Goal: Information Seeking & Learning: Learn about a topic

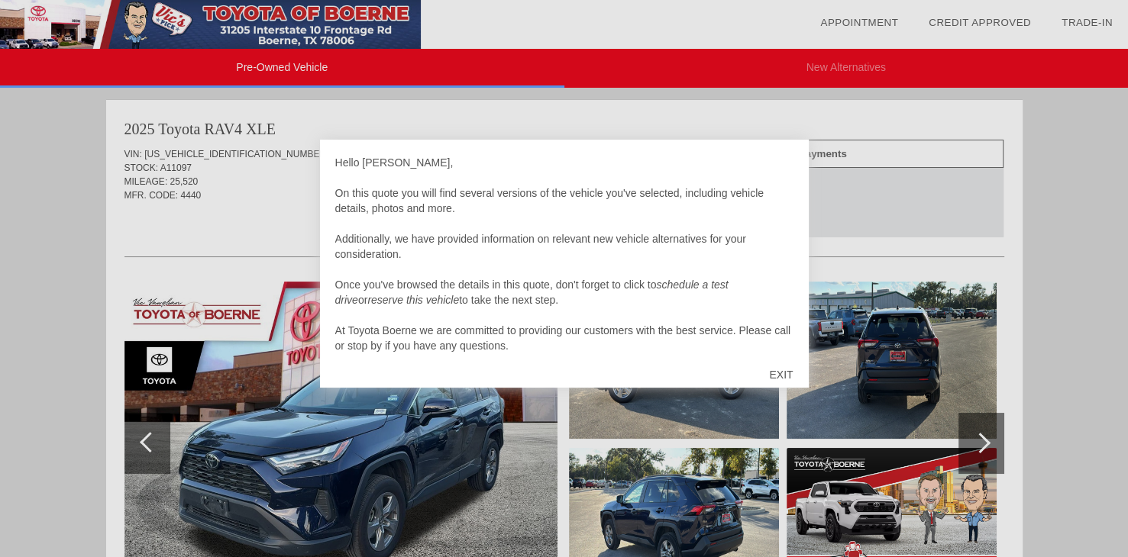
click at [782, 376] on div "EXIT" at bounding box center [781, 375] width 54 height 46
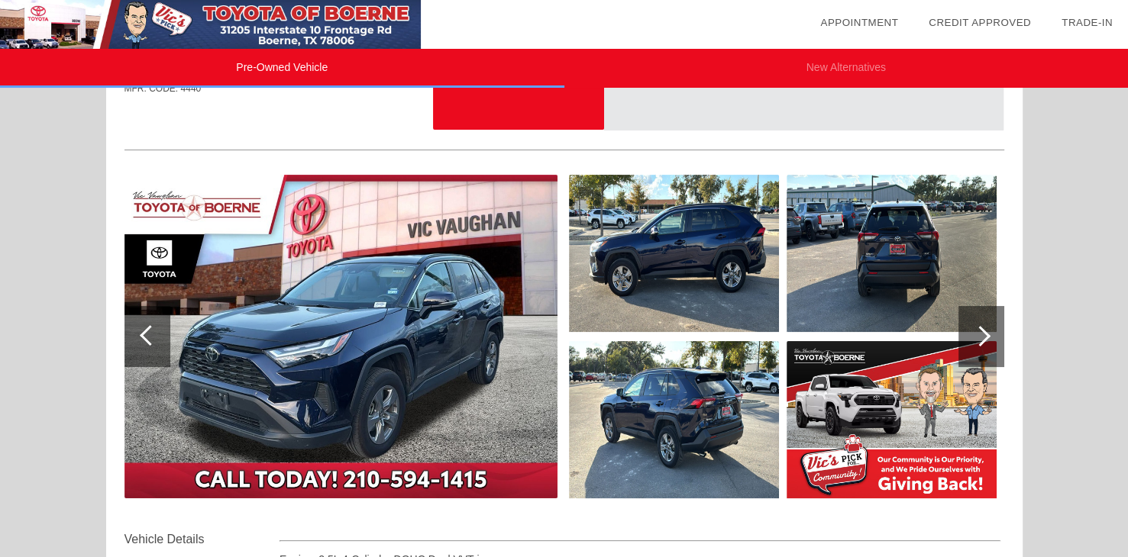
scroll to position [118, 0]
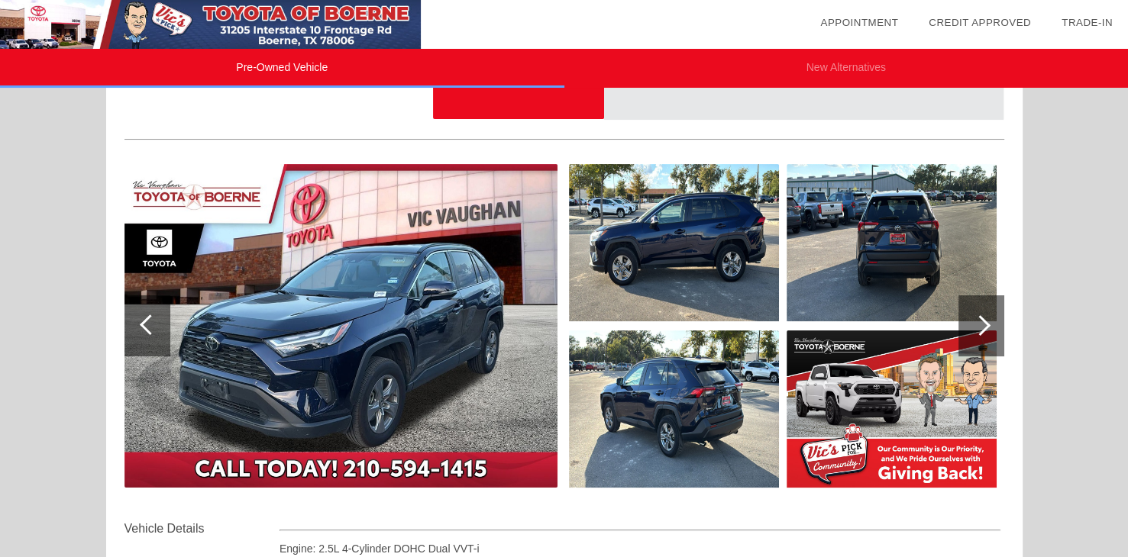
click at [981, 323] on div at bounding box center [980, 325] width 21 height 21
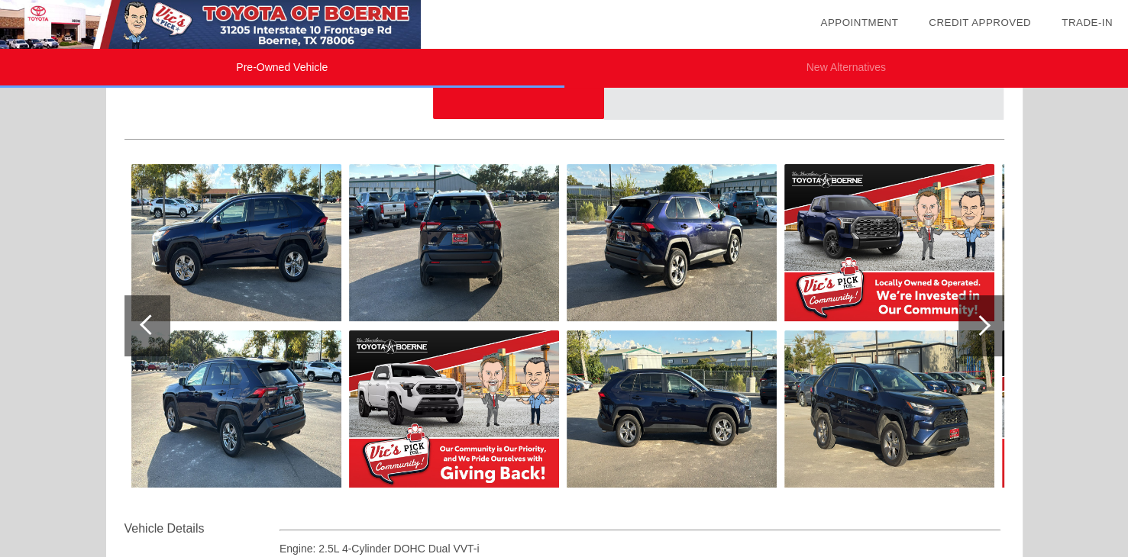
scroll to position [116, 0]
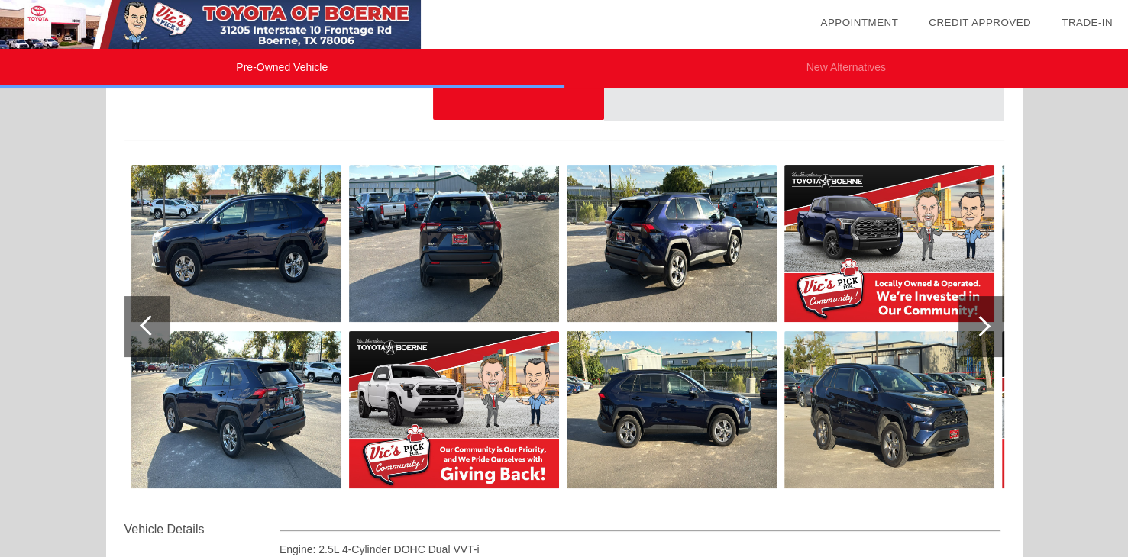
click at [984, 324] on div at bounding box center [980, 326] width 21 height 21
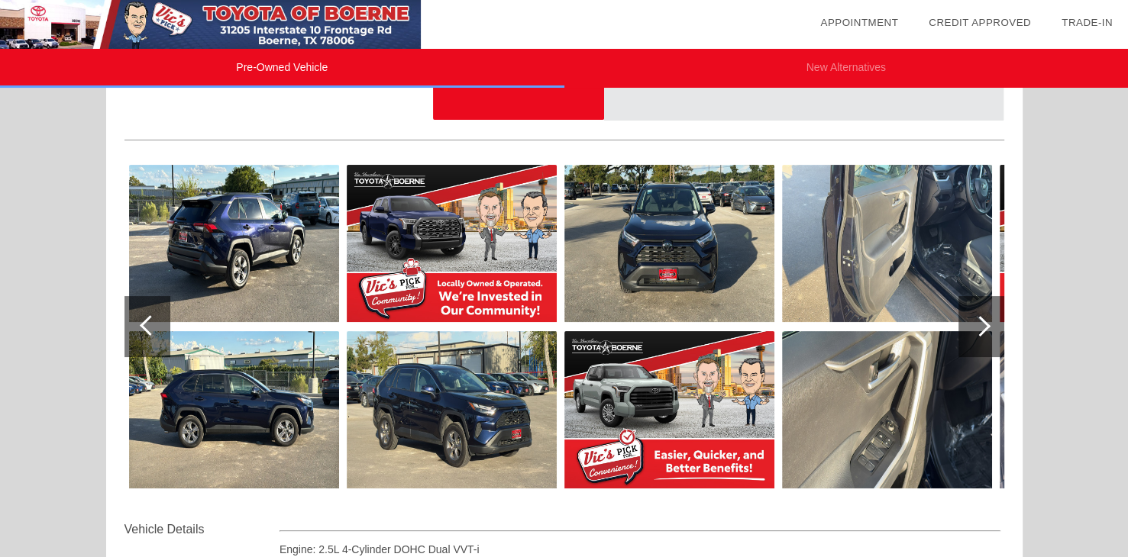
click at [247, 419] on img at bounding box center [234, 409] width 210 height 157
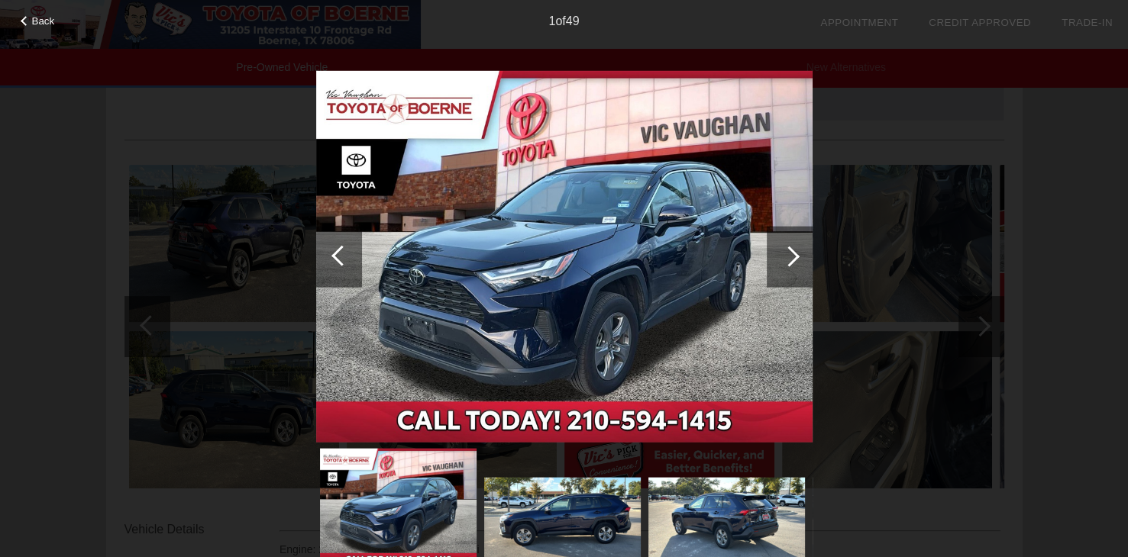
click at [796, 259] on div at bounding box center [790, 256] width 46 height 61
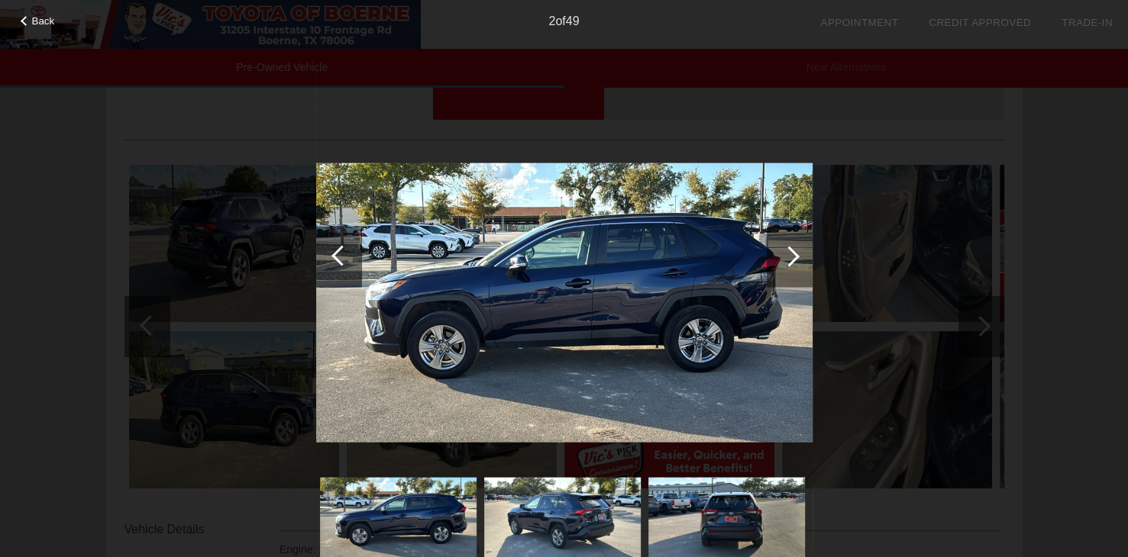
click at [793, 257] on div at bounding box center [789, 256] width 21 height 21
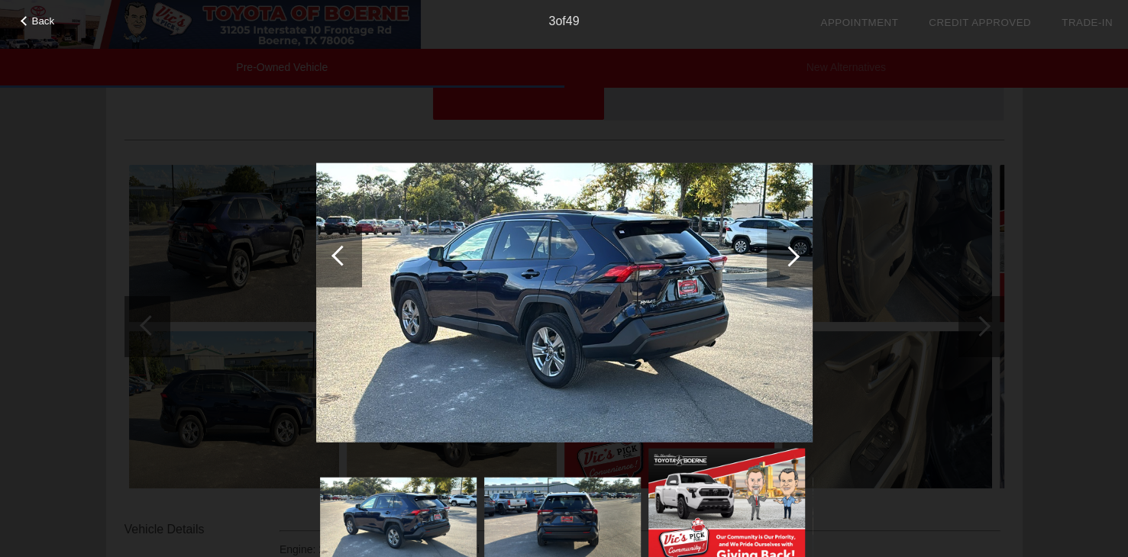
click at [793, 257] on div at bounding box center [789, 256] width 21 height 21
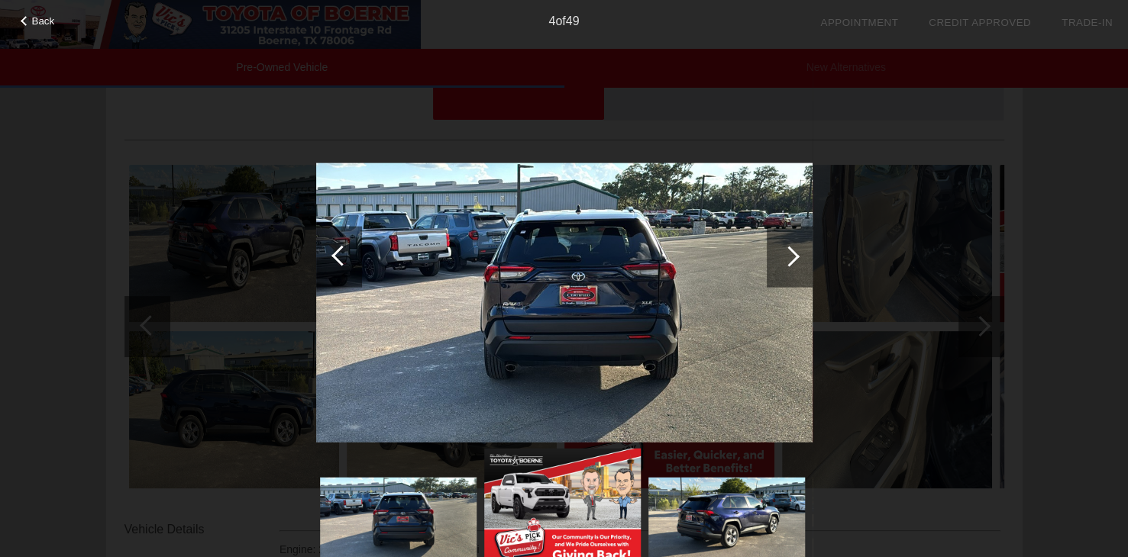
click at [793, 257] on div at bounding box center [789, 256] width 21 height 21
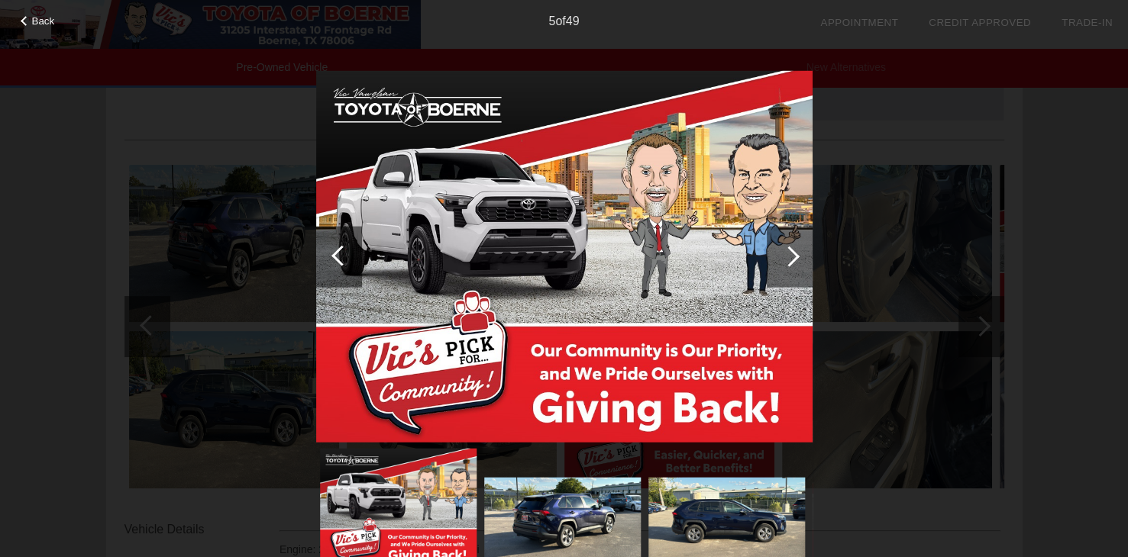
click at [793, 257] on div at bounding box center [789, 256] width 21 height 21
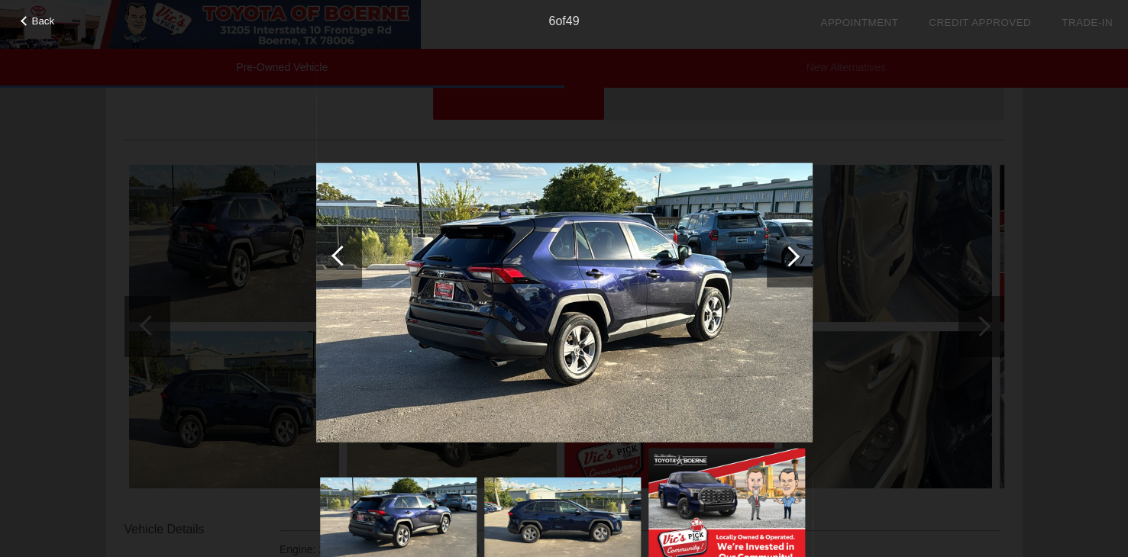
click at [793, 257] on div at bounding box center [789, 256] width 21 height 21
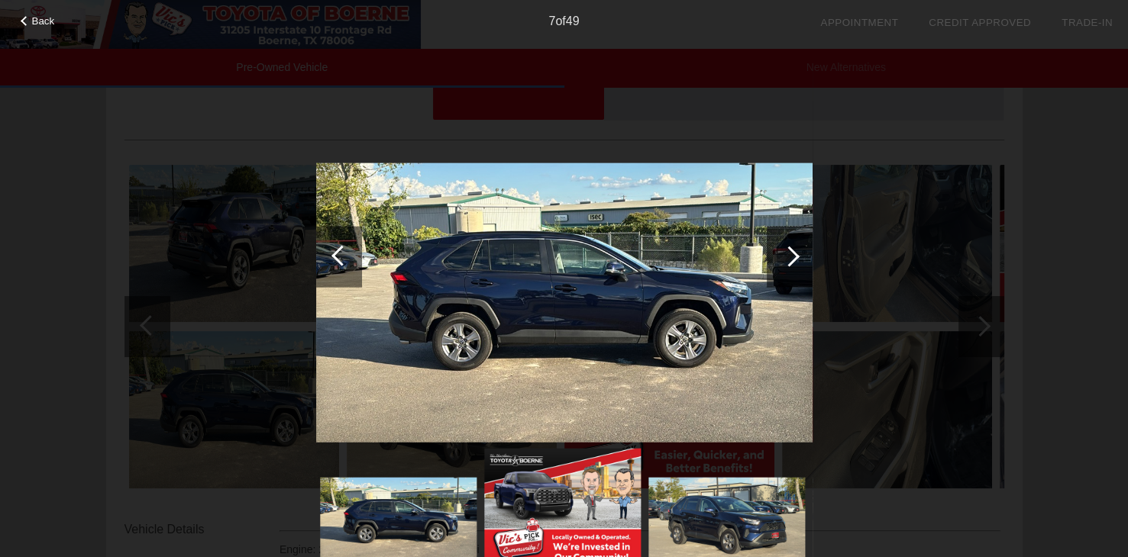
click at [793, 257] on div at bounding box center [789, 256] width 21 height 21
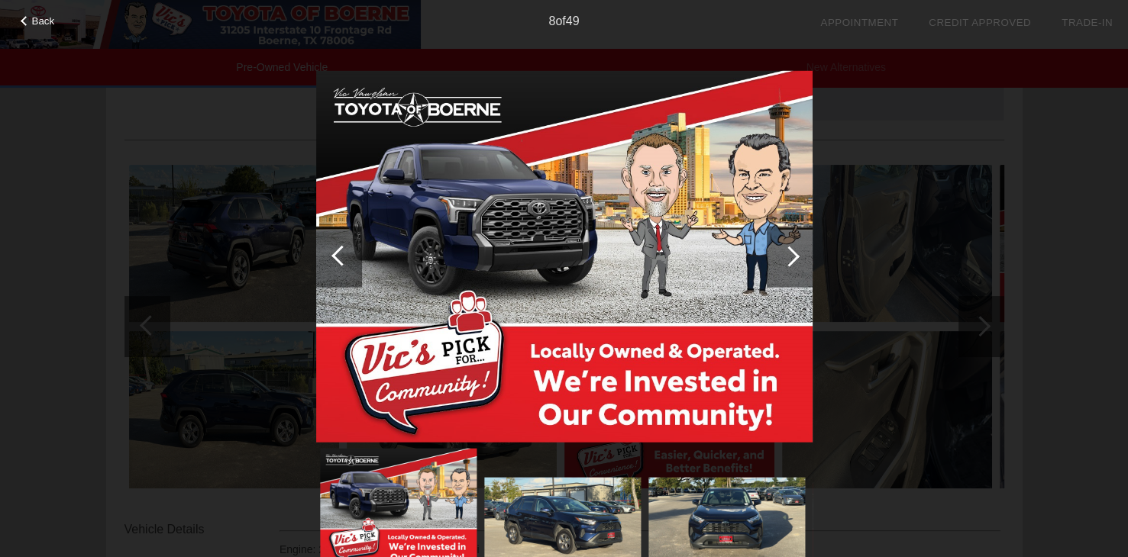
click at [793, 257] on div at bounding box center [789, 256] width 21 height 21
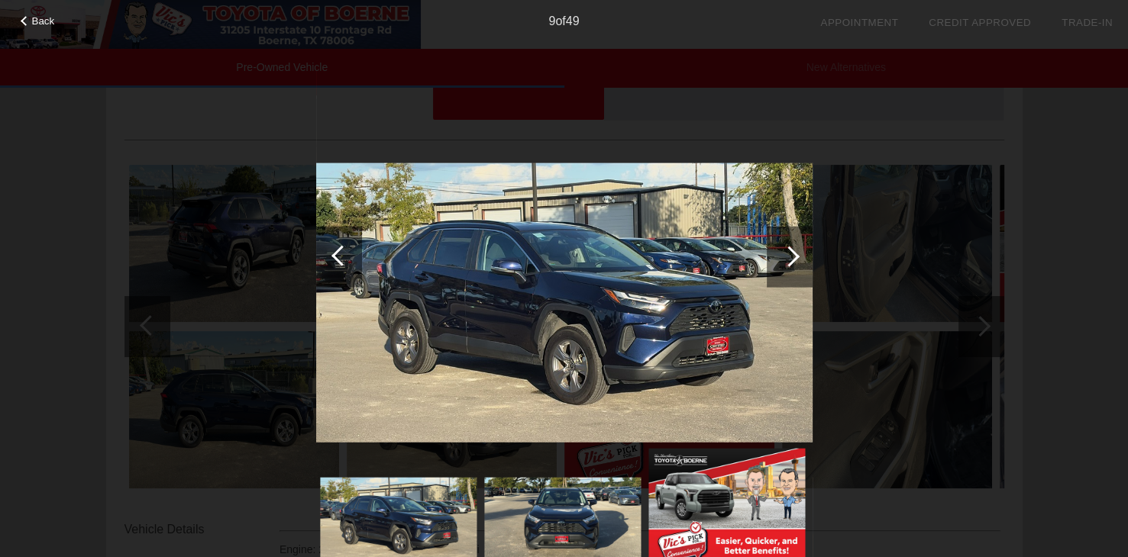
click at [793, 257] on div at bounding box center [789, 256] width 21 height 21
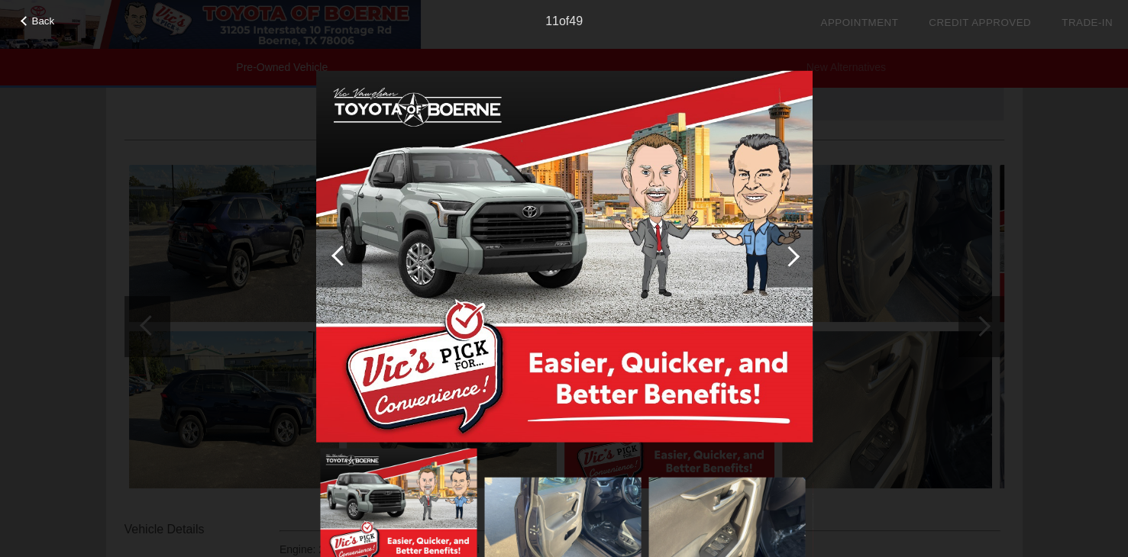
click at [793, 257] on div at bounding box center [789, 256] width 21 height 21
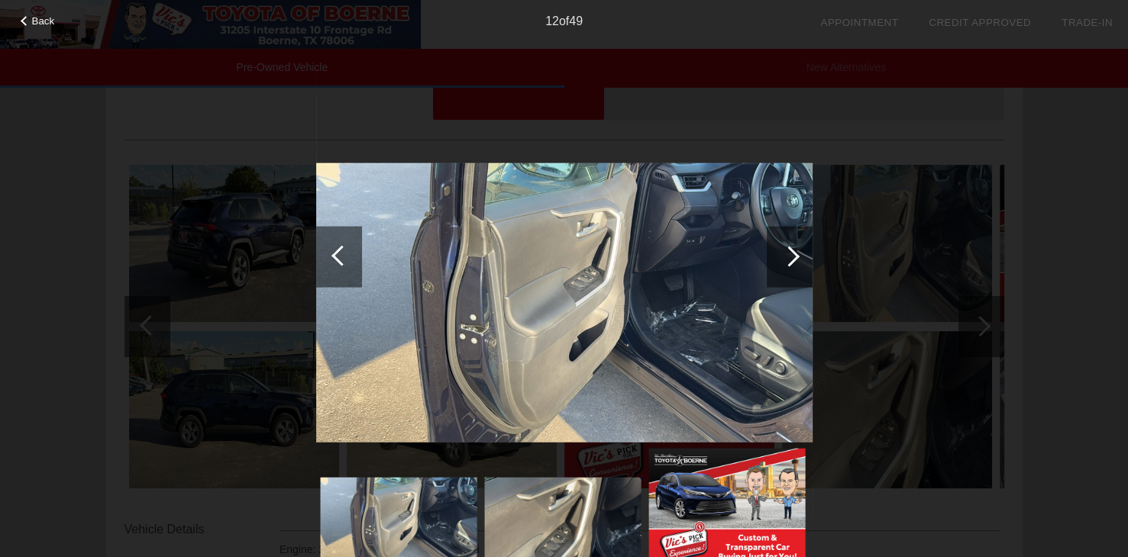
click at [793, 257] on div at bounding box center [789, 256] width 21 height 21
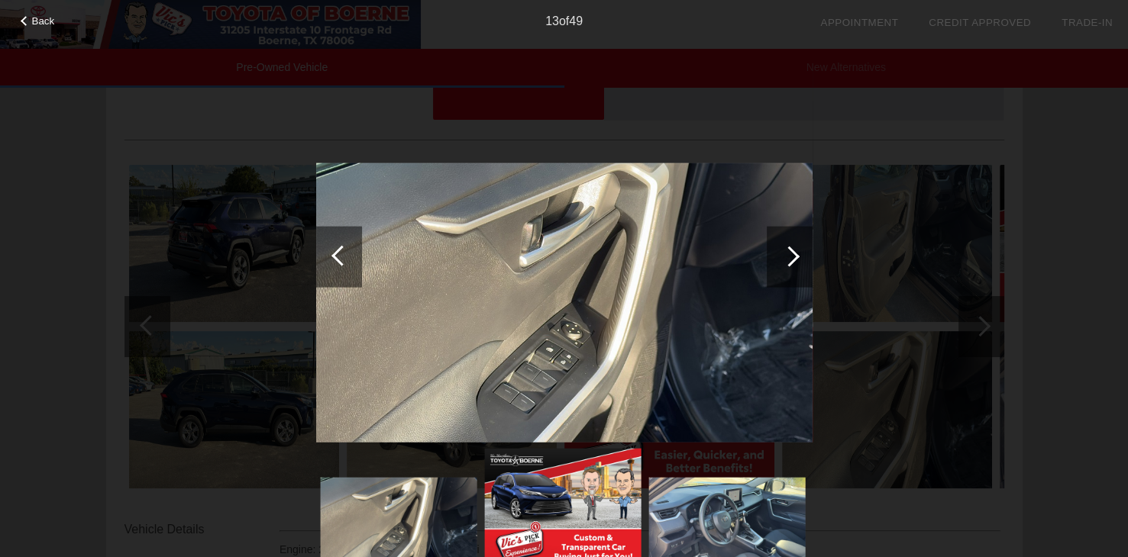
click at [793, 257] on div at bounding box center [789, 256] width 21 height 21
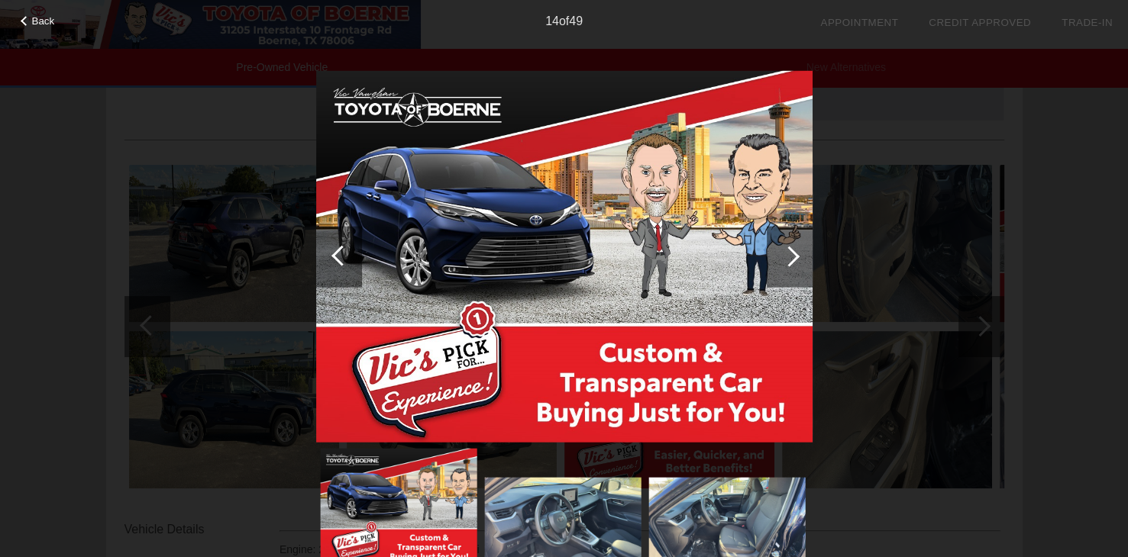
click at [793, 257] on div at bounding box center [789, 256] width 21 height 21
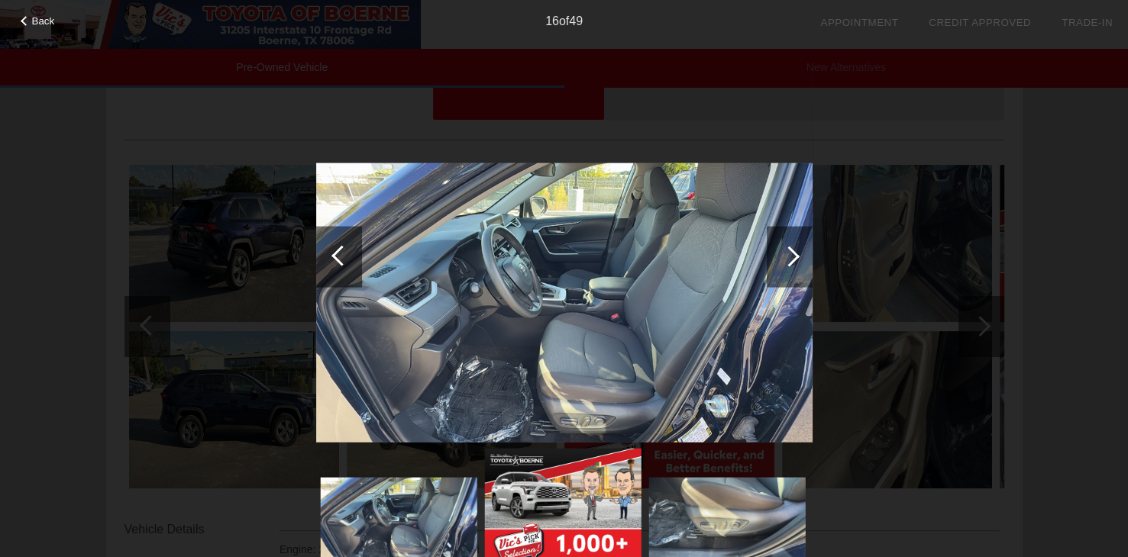
click at [793, 257] on div at bounding box center [789, 256] width 21 height 21
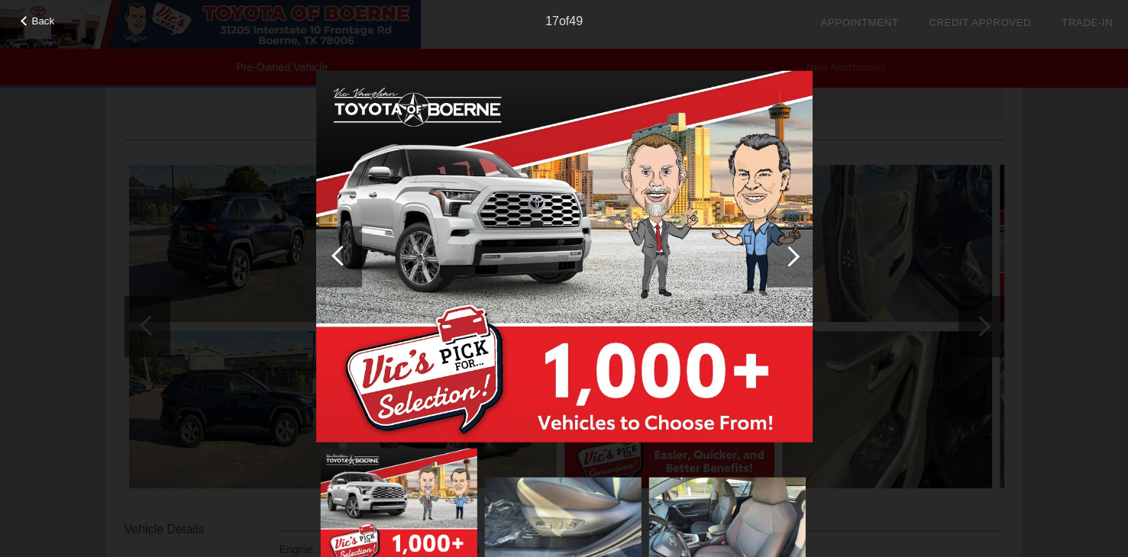
click at [793, 257] on div at bounding box center [789, 256] width 21 height 21
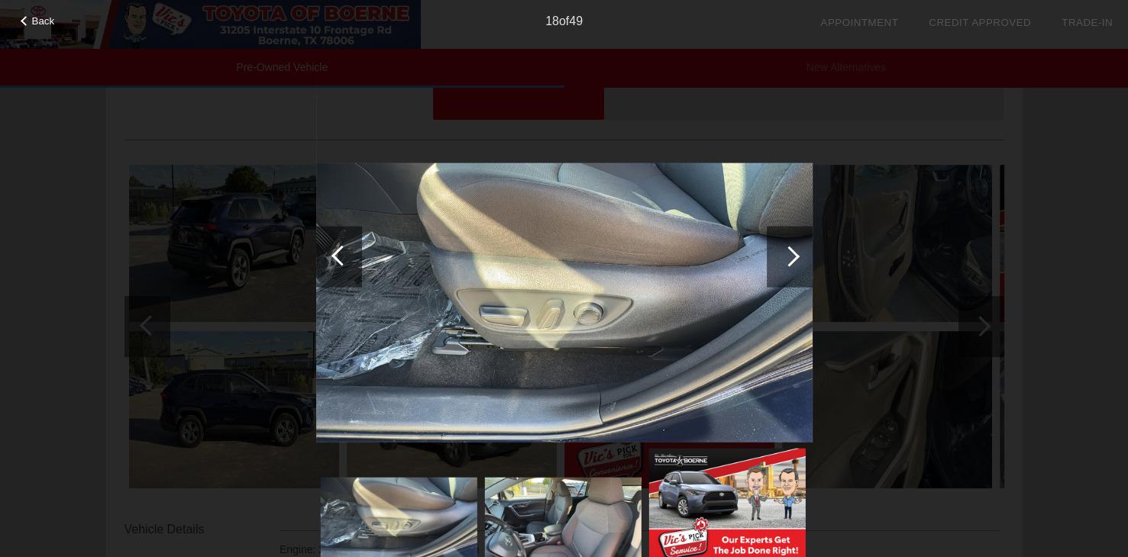
click at [793, 257] on div at bounding box center [789, 256] width 21 height 21
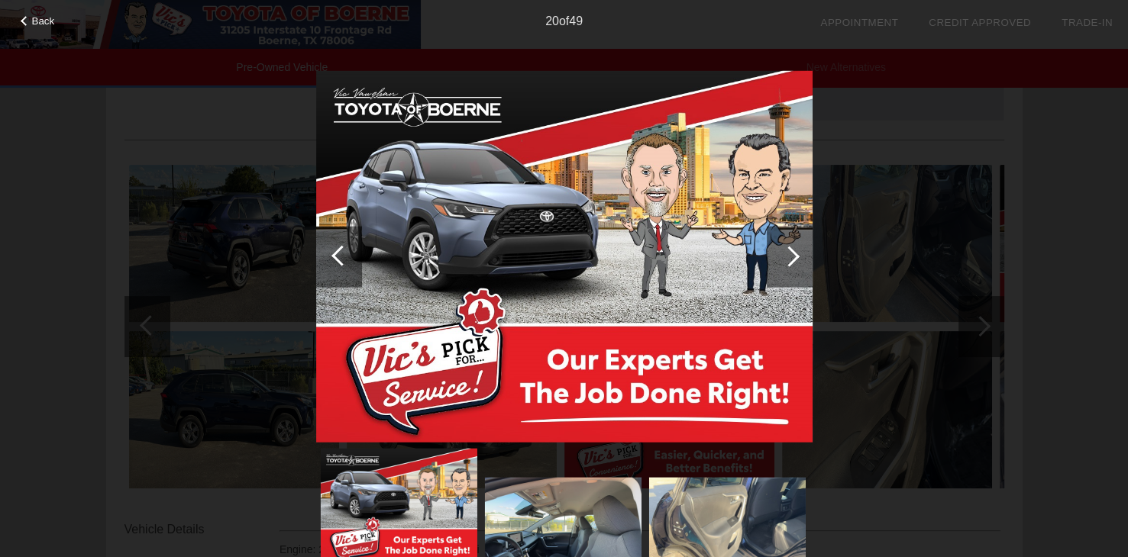
click at [793, 257] on div at bounding box center [789, 256] width 21 height 21
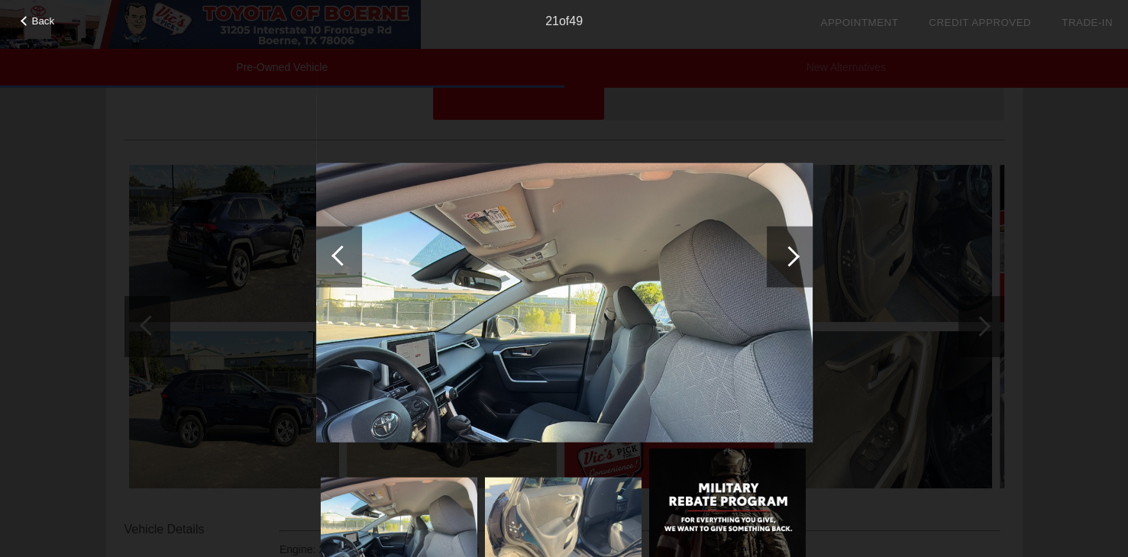
click at [793, 257] on div at bounding box center [789, 256] width 21 height 21
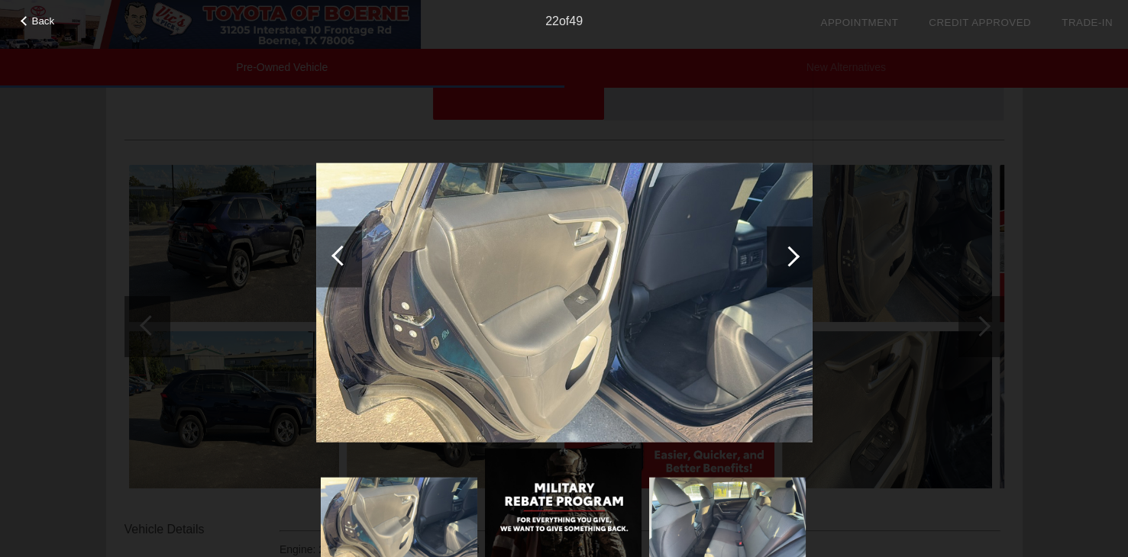
click at [793, 257] on div at bounding box center [789, 256] width 21 height 21
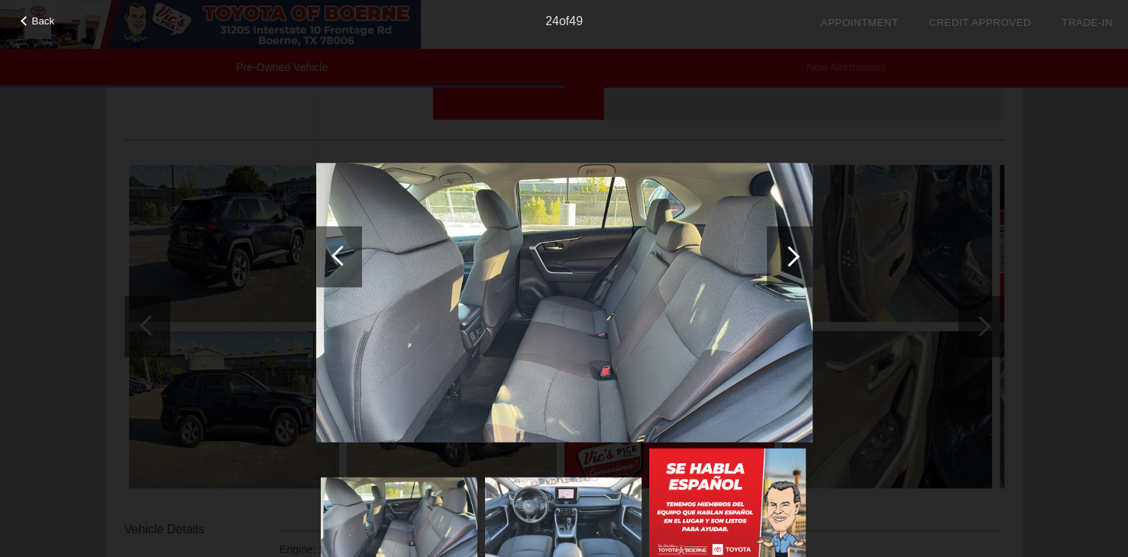
click at [793, 257] on div at bounding box center [789, 256] width 21 height 21
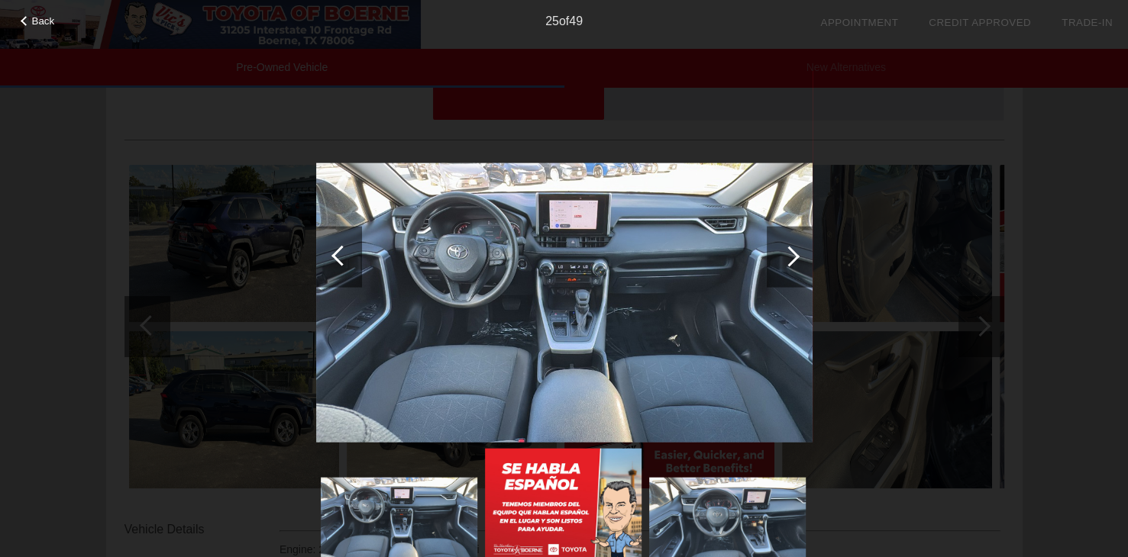
click at [793, 257] on div at bounding box center [789, 256] width 21 height 21
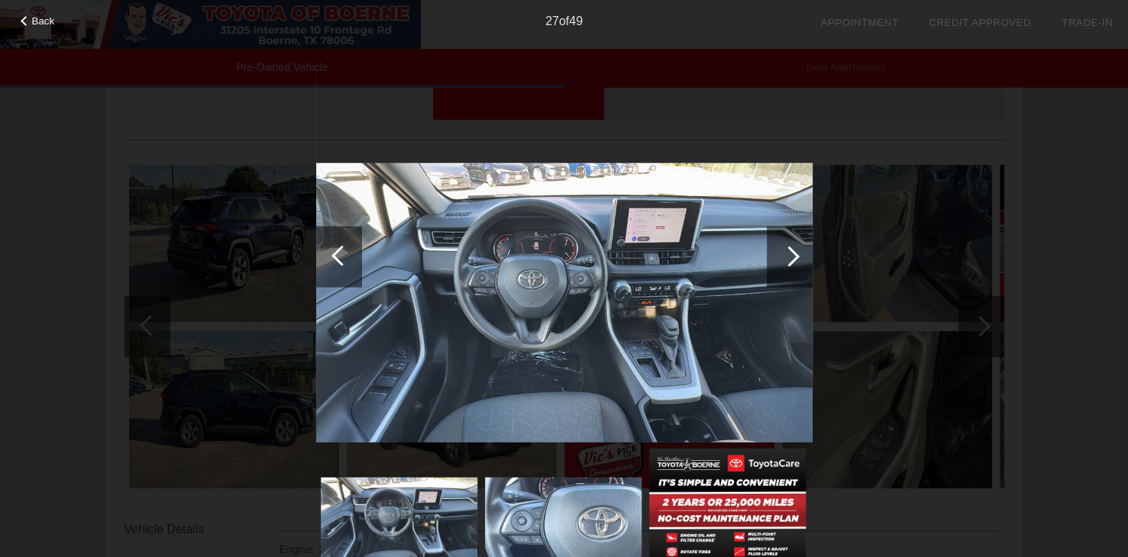
click at [793, 257] on div at bounding box center [789, 256] width 21 height 21
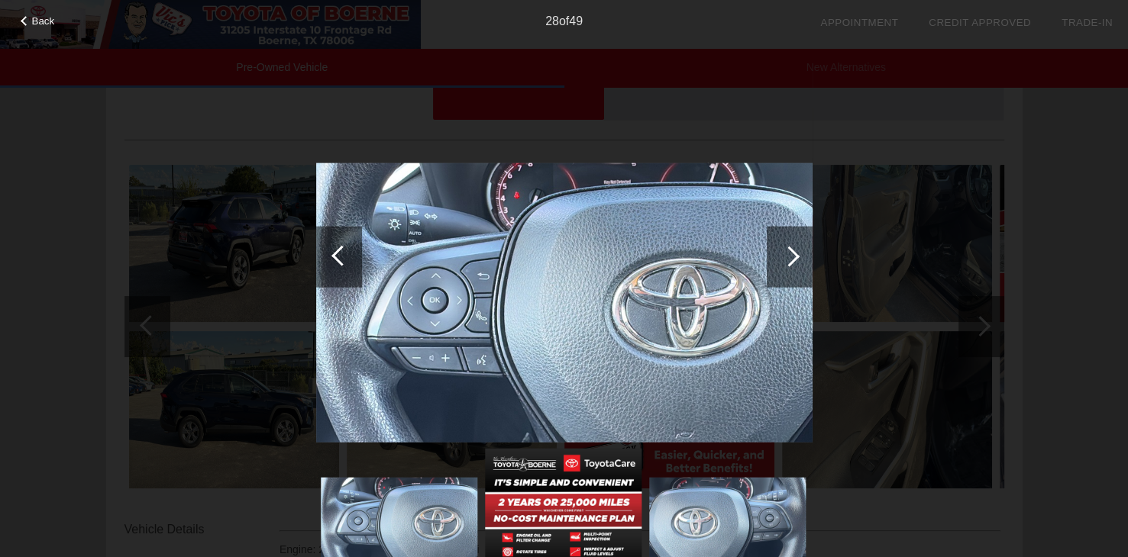
click at [793, 257] on div at bounding box center [789, 256] width 21 height 21
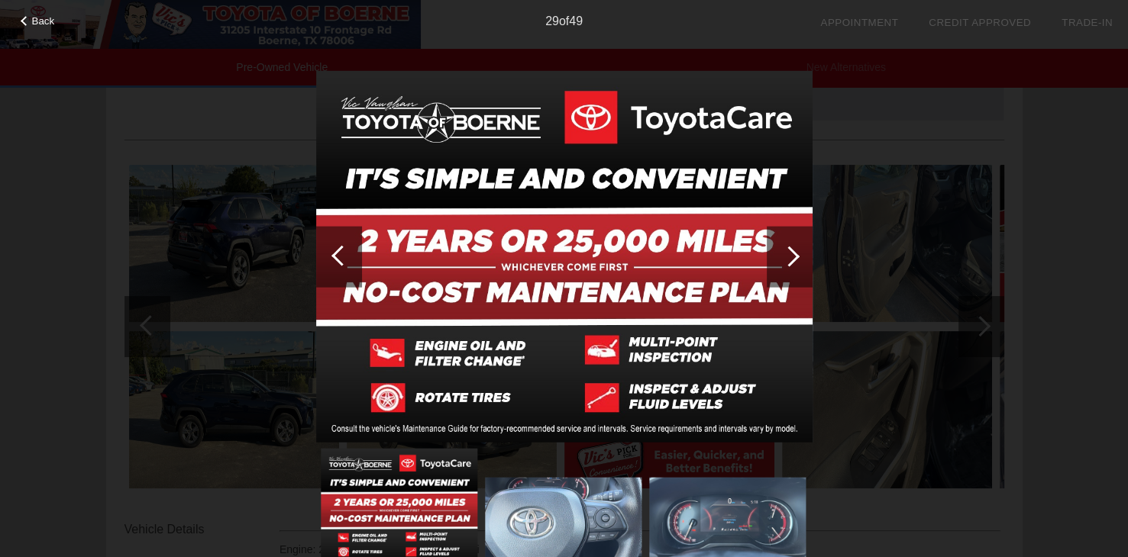
click at [793, 257] on div at bounding box center [789, 256] width 21 height 21
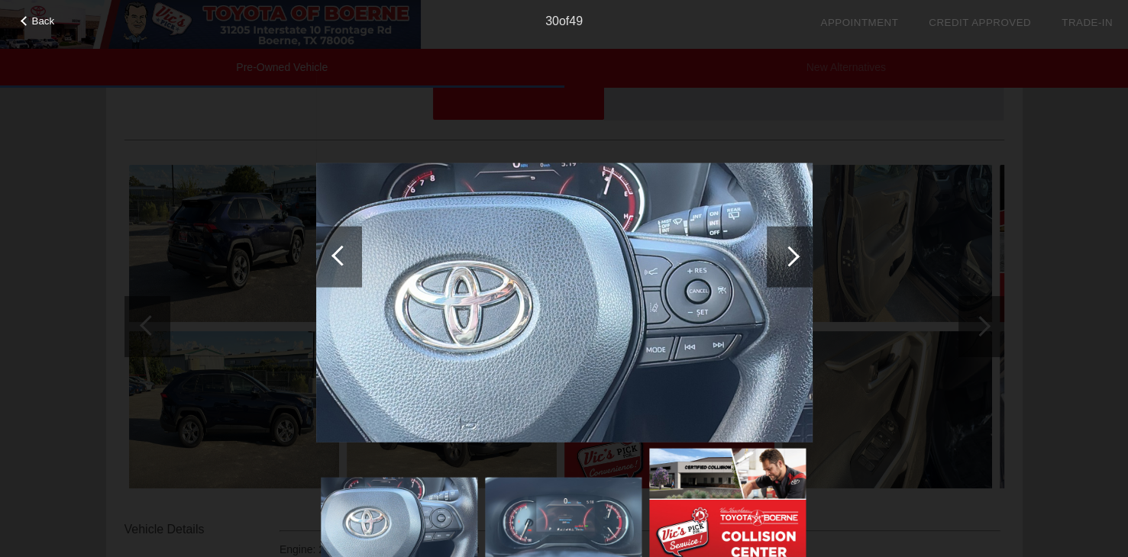
click at [792, 257] on div at bounding box center [789, 256] width 21 height 21
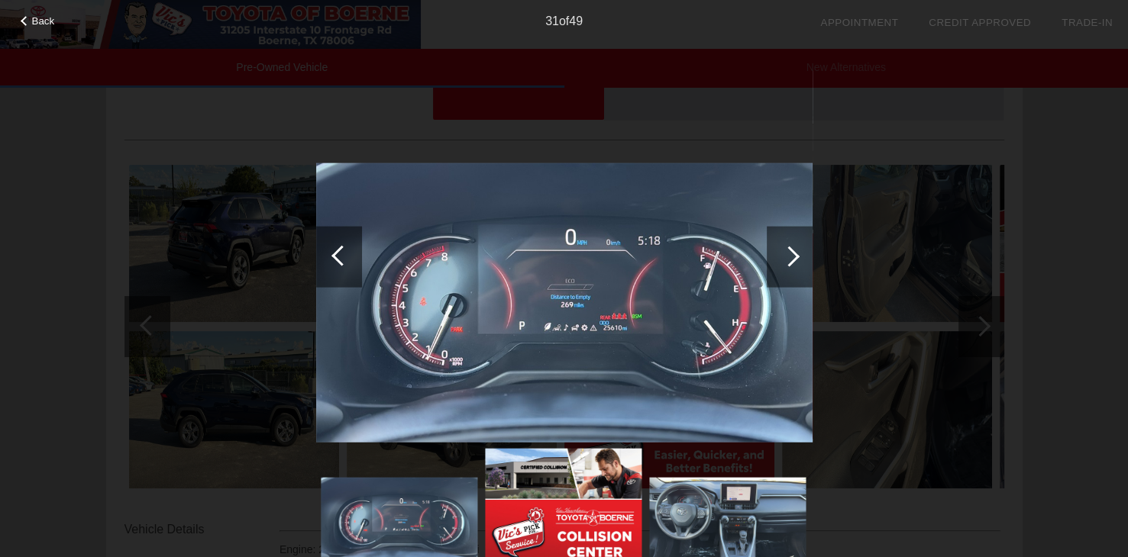
click at [793, 257] on div at bounding box center [789, 256] width 21 height 21
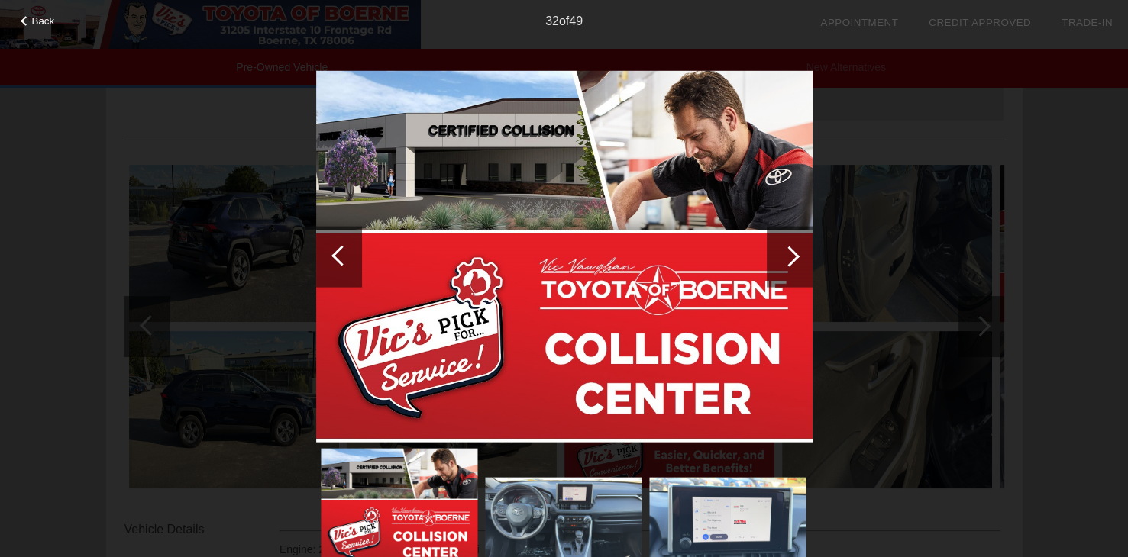
click at [793, 257] on div at bounding box center [789, 256] width 21 height 21
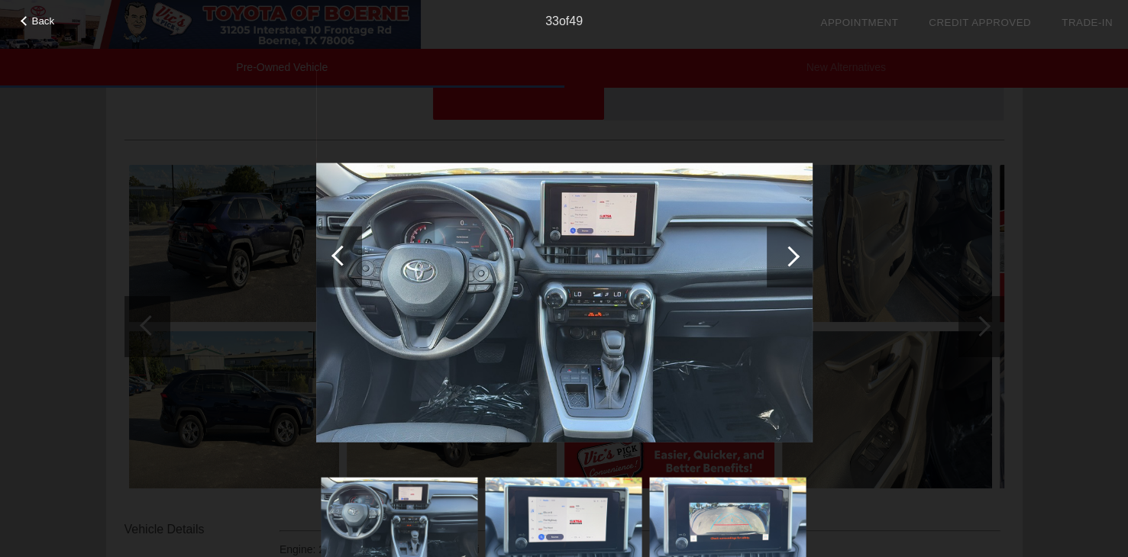
click at [793, 257] on div at bounding box center [789, 256] width 21 height 21
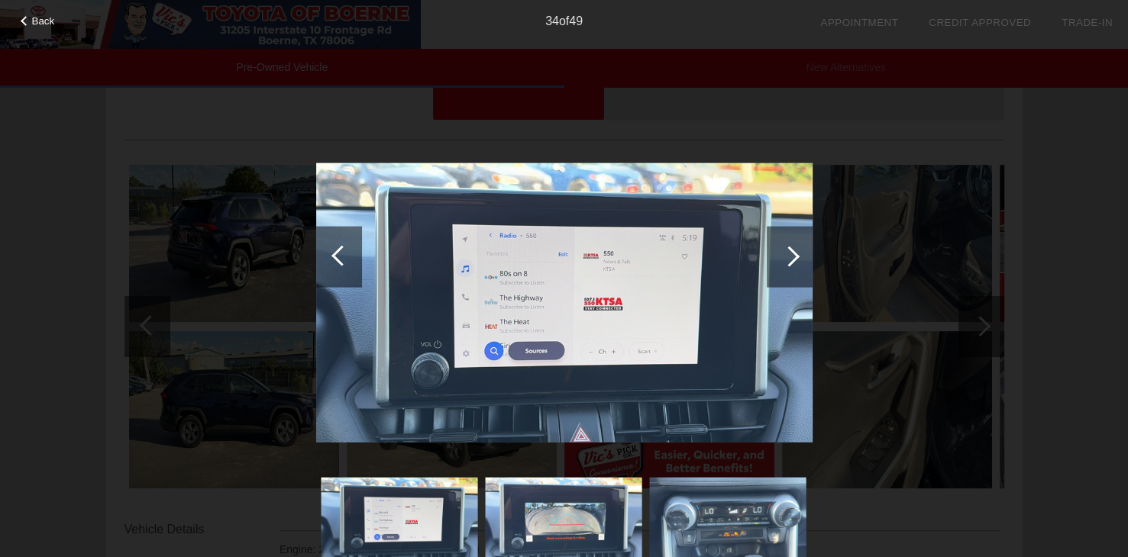
click at [793, 257] on div at bounding box center [789, 256] width 21 height 21
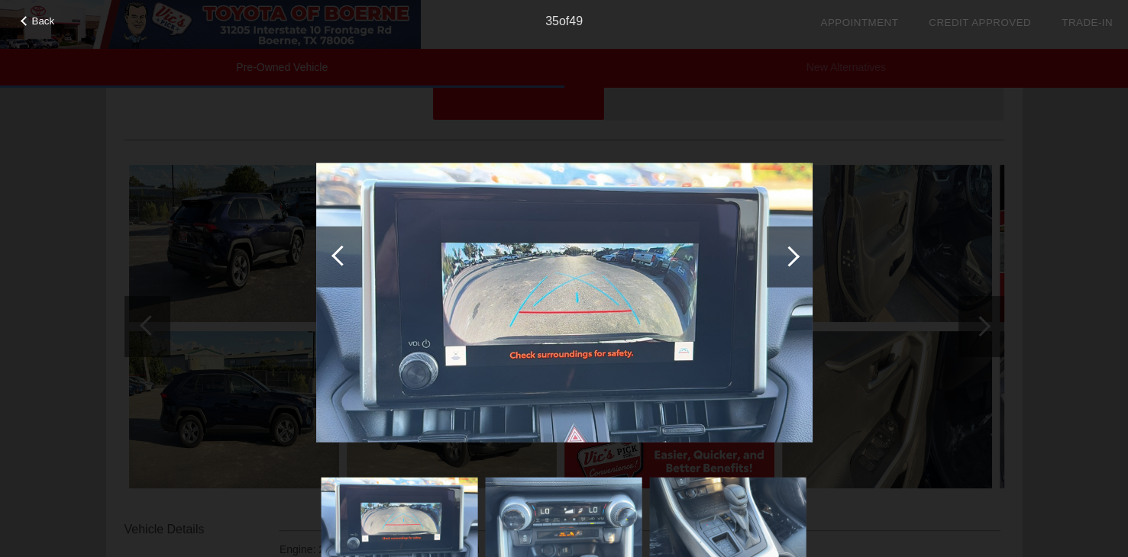
click at [794, 259] on div at bounding box center [789, 256] width 21 height 21
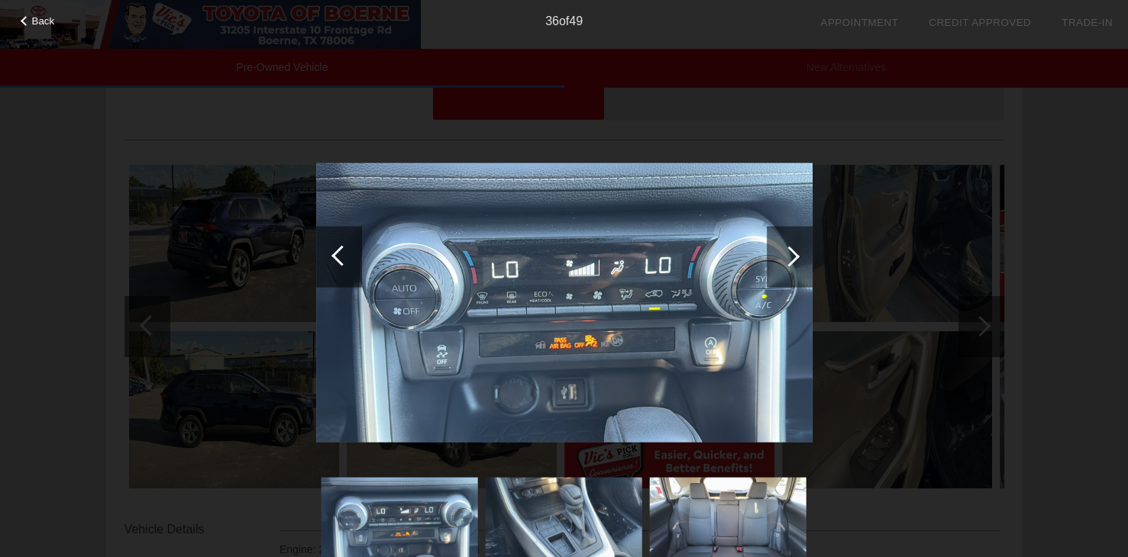
click at [794, 260] on div at bounding box center [789, 256] width 21 height 21
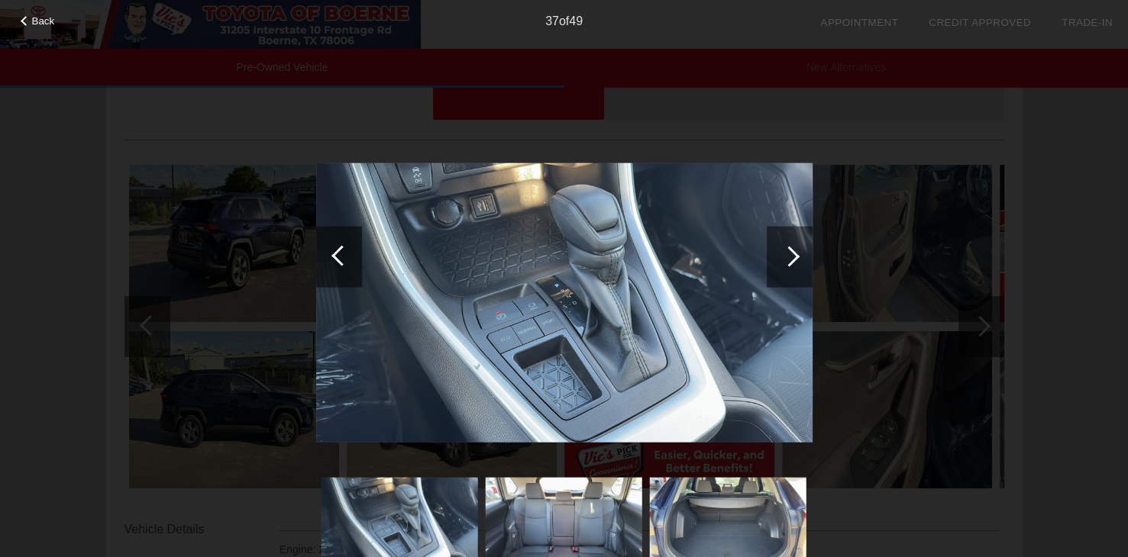
click at [794, 260] on div at bounding box center [789, 256] width 21 height 21
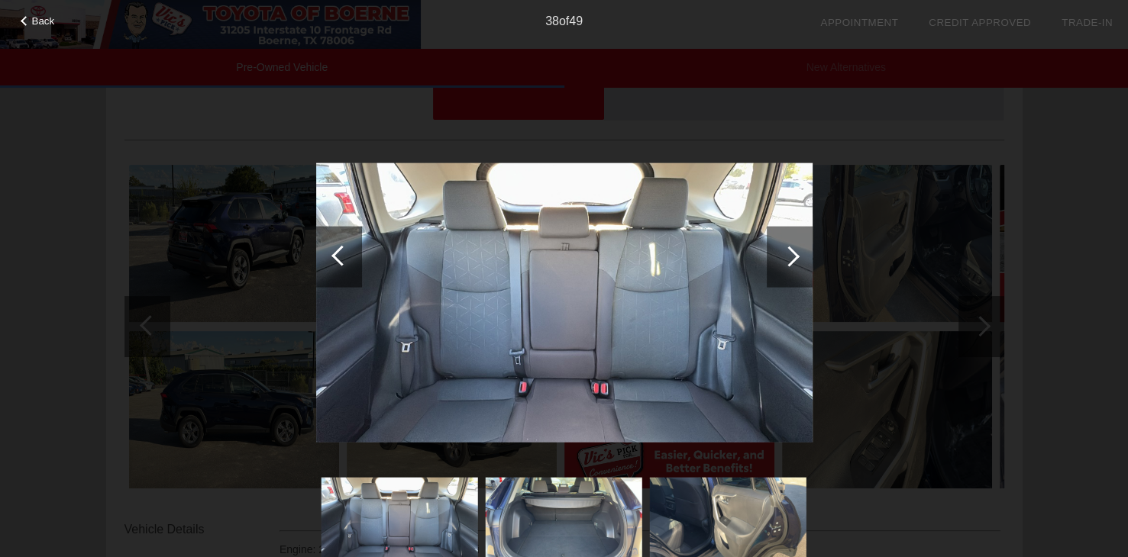
click at [644, 316] on img at bounding box center [564, 302] width 496 height 279
click at [646, 315] on img at bounding box center [564, 302] width 496 height 279
click at [602, 317] on img at bounding box center [564, 302] width 496 height 279
click at [603, 317] on img at bounding box center [564, 302] width 496 height 279
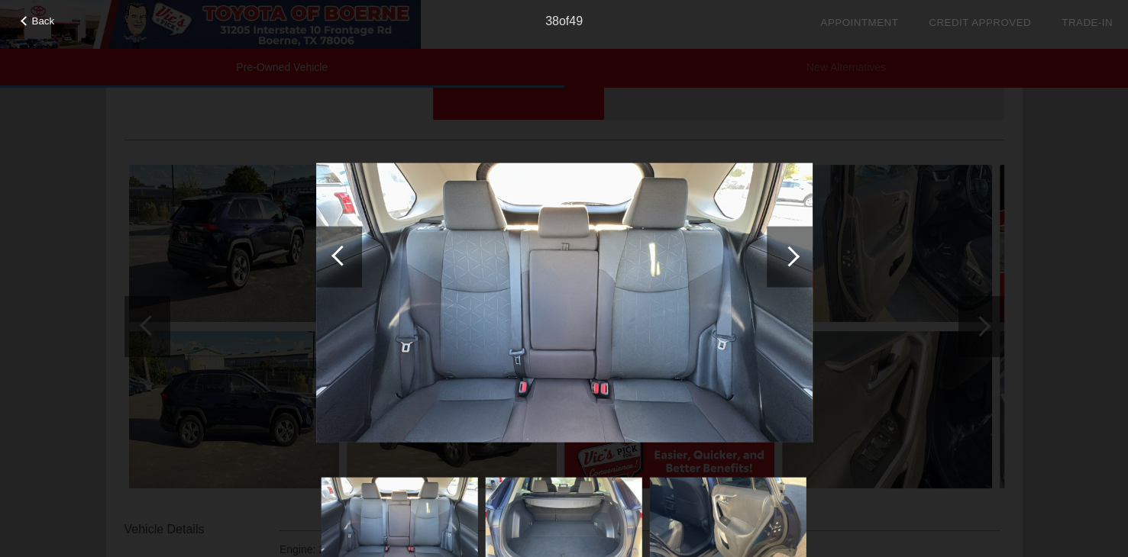
click at [794, 257] on div at bounding box center [789, 256] width 21 height 21
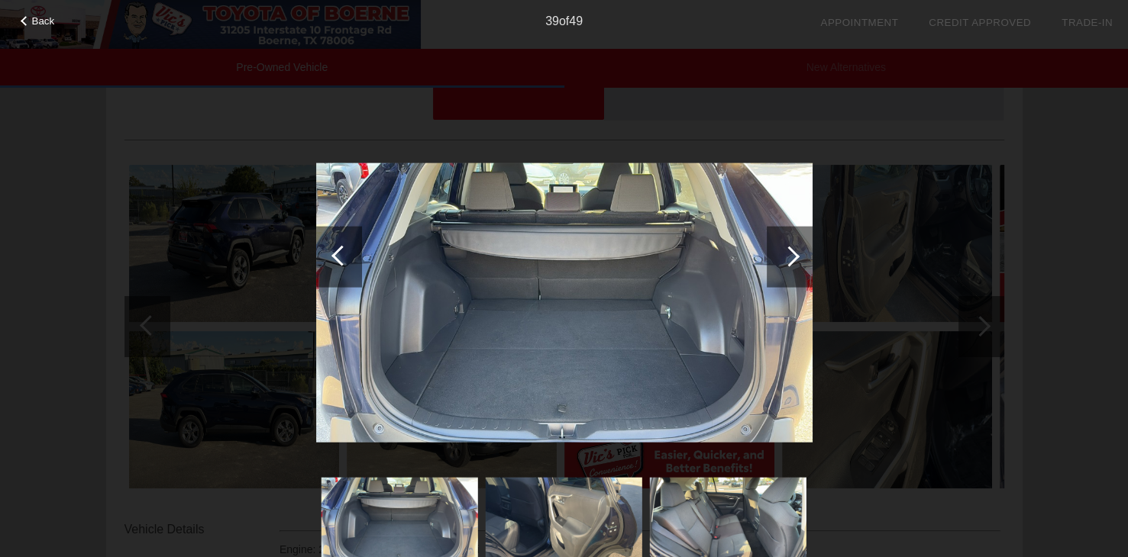
click at [797, 260] on div at bounding box center [790, 256] width 46 height 61
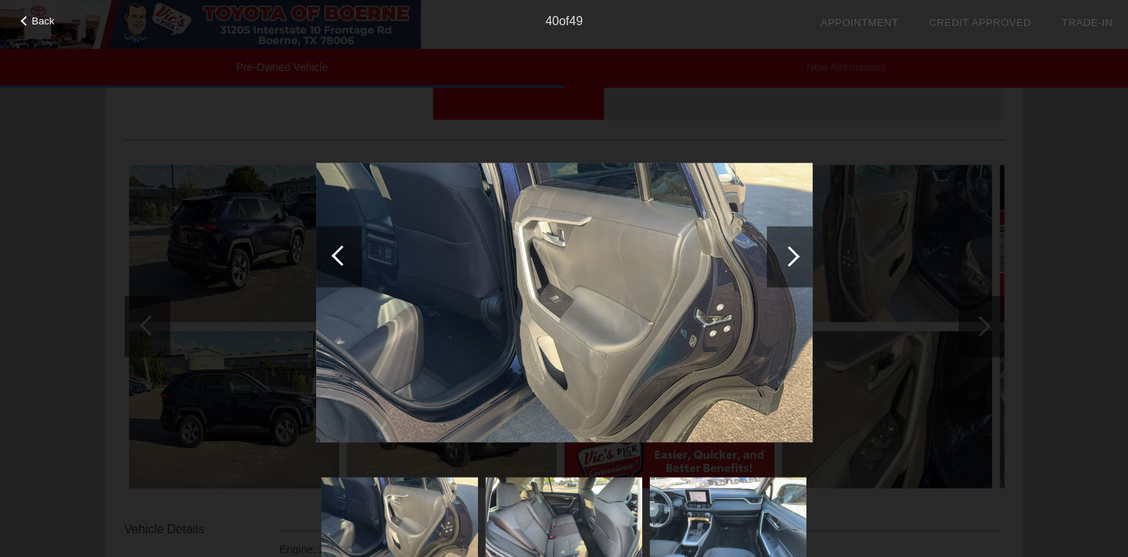
click at [793, 257] on div at bounding box center [789, 256] width 21 height 21
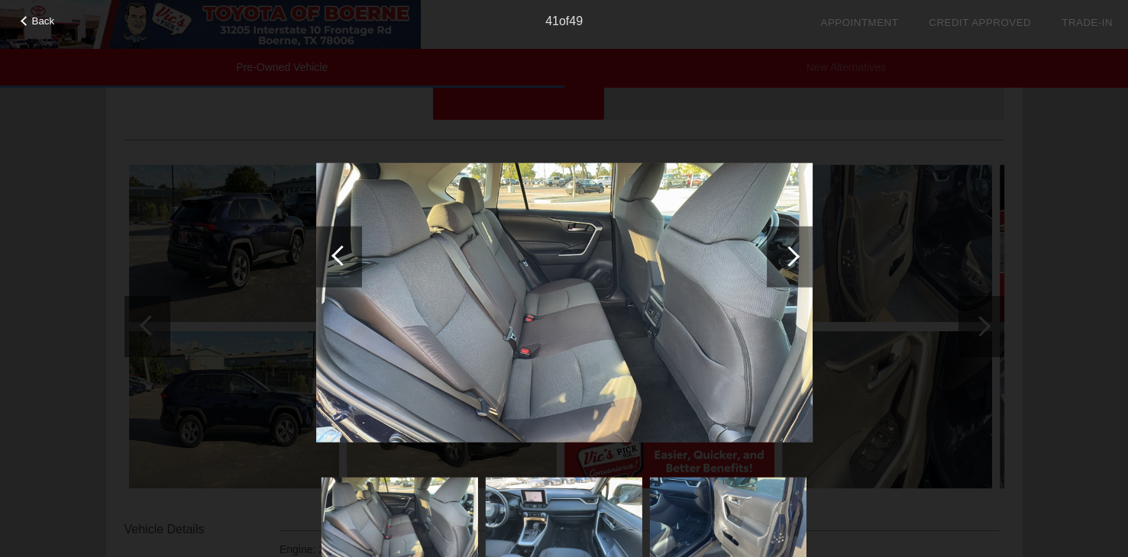
click at [793, 257] on div at bounding box center [789, 256] width 21 height 21
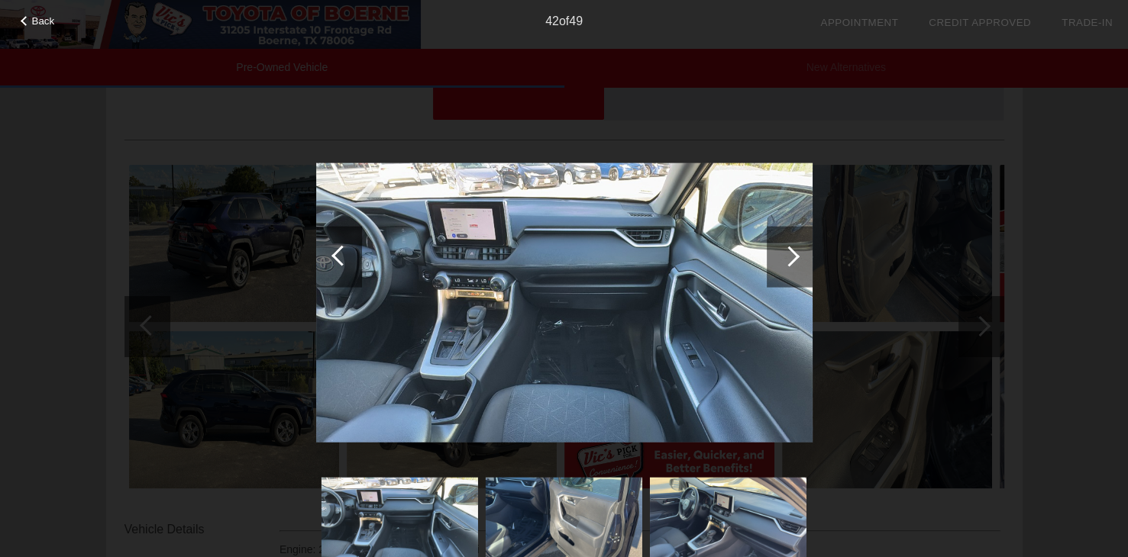
click at [792, 257] on div at bounding box center [789, 256] width 21 height 21
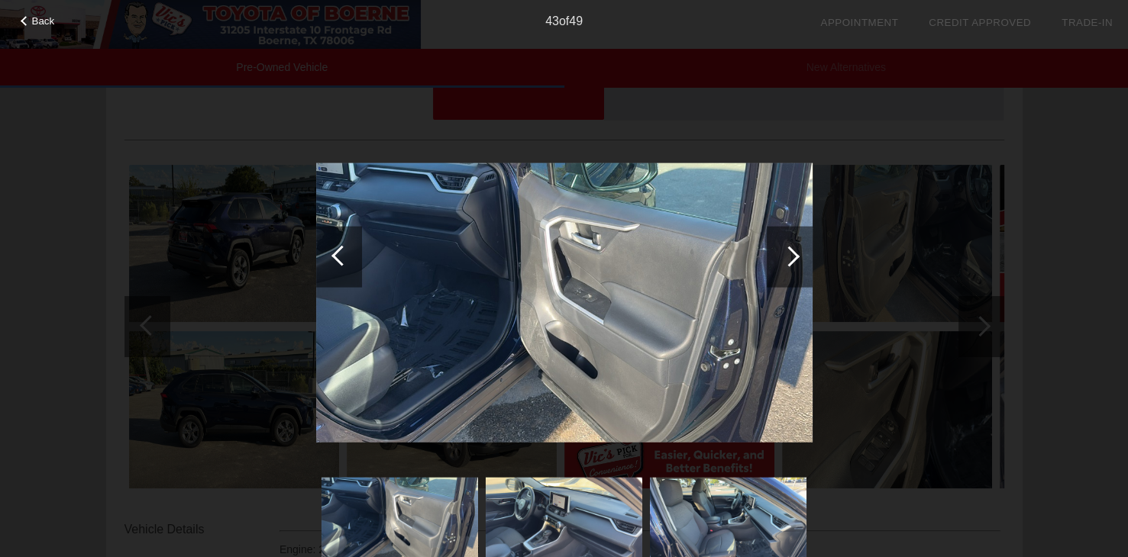
click at [792, 260] on div at bounding box center [789, 256] width 21 height 21
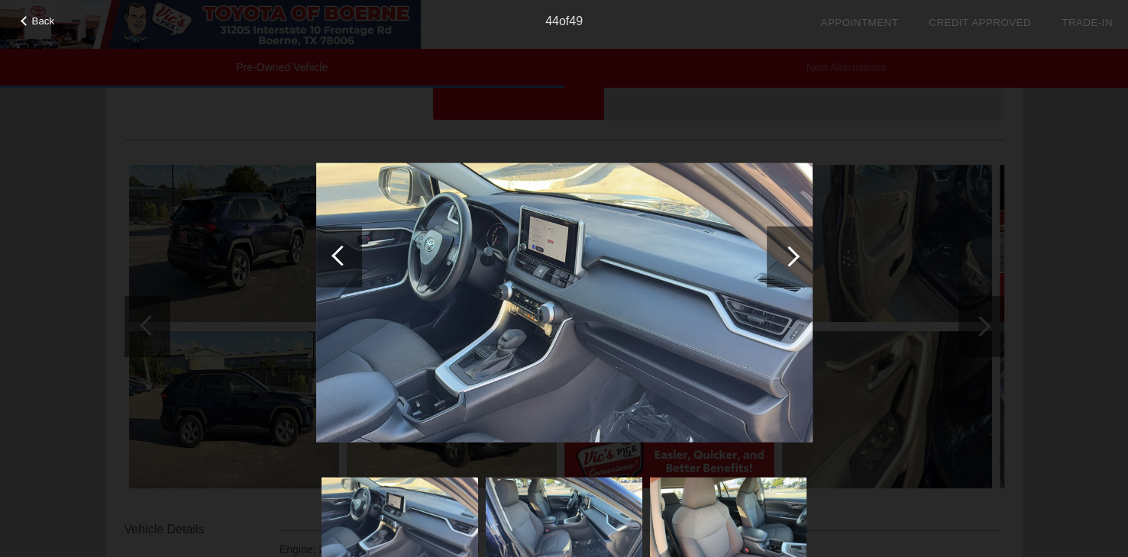
click at [792, 260] on div at bounding box center [789, 256] width 21 height 21
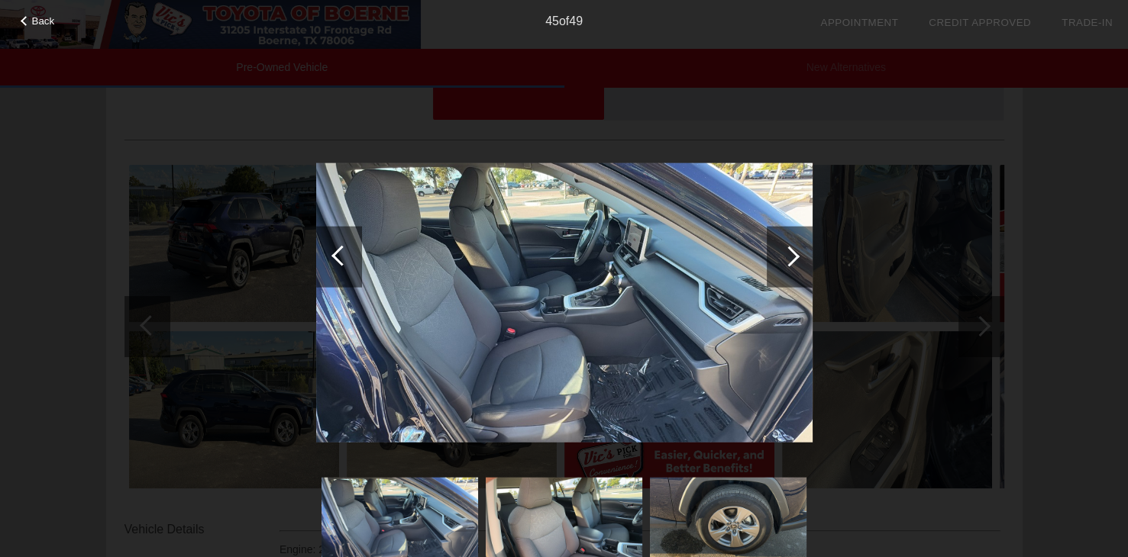
click at [792, 260] on div at bounding box center [789, 256] width 21 height 21
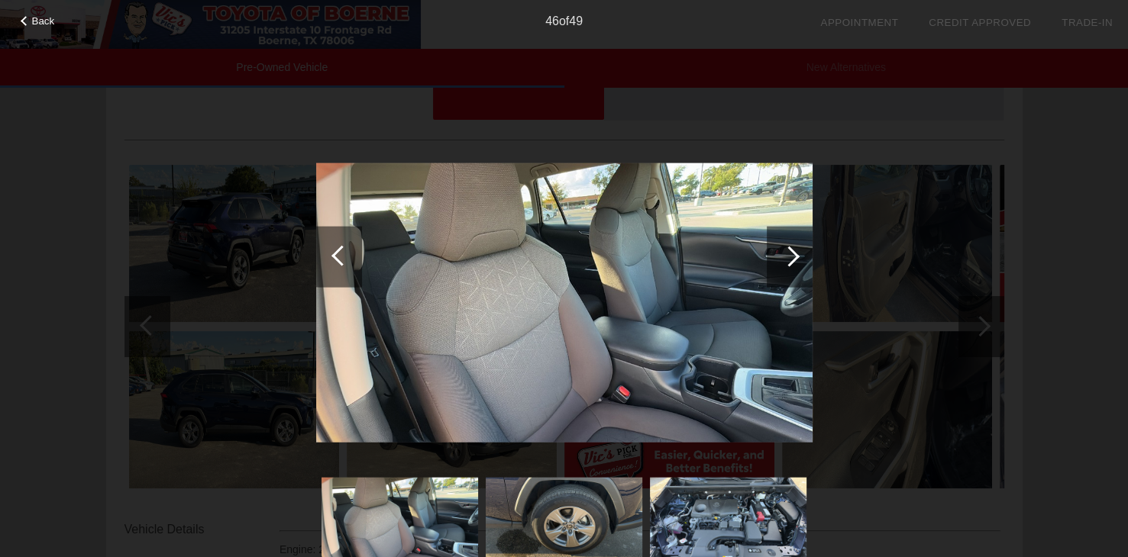
click at [792, 260] on div at bounding box center [789, 256] width 21 height 21
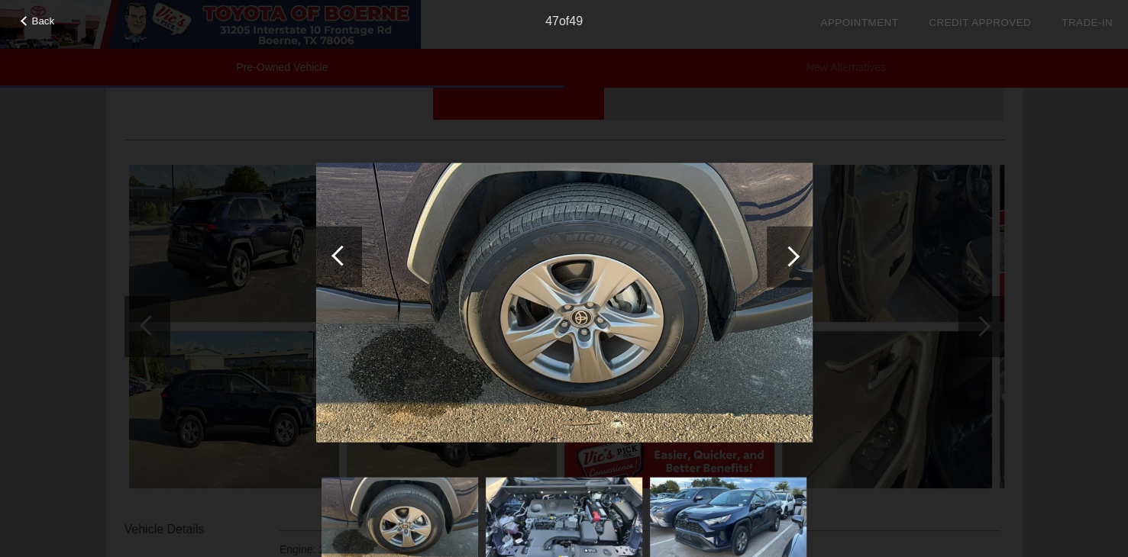
click at [789, 260] on div at bounding box center [789, 256] width 21 height 21
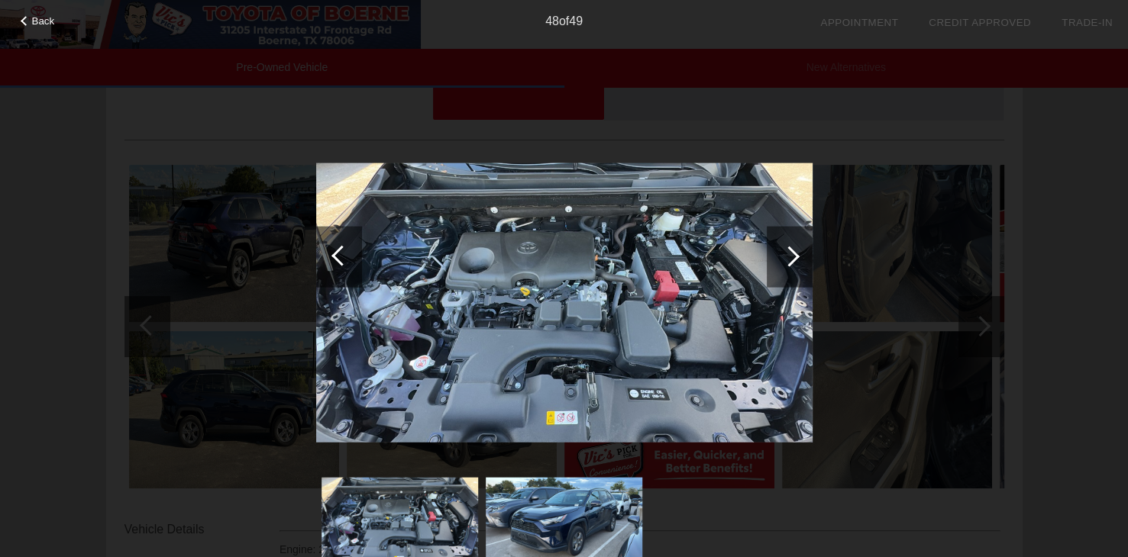
click at [794, 254] on div at bounding box center [789, 256] width 21 height 21
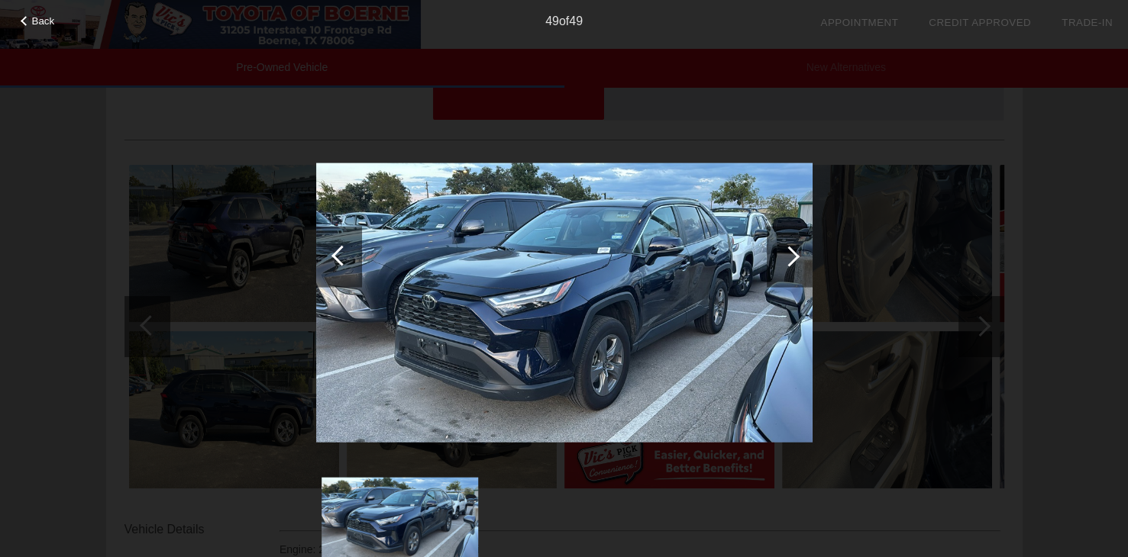
click at [794, 254] on div at bounding box center [789, 256] width 21 height 21
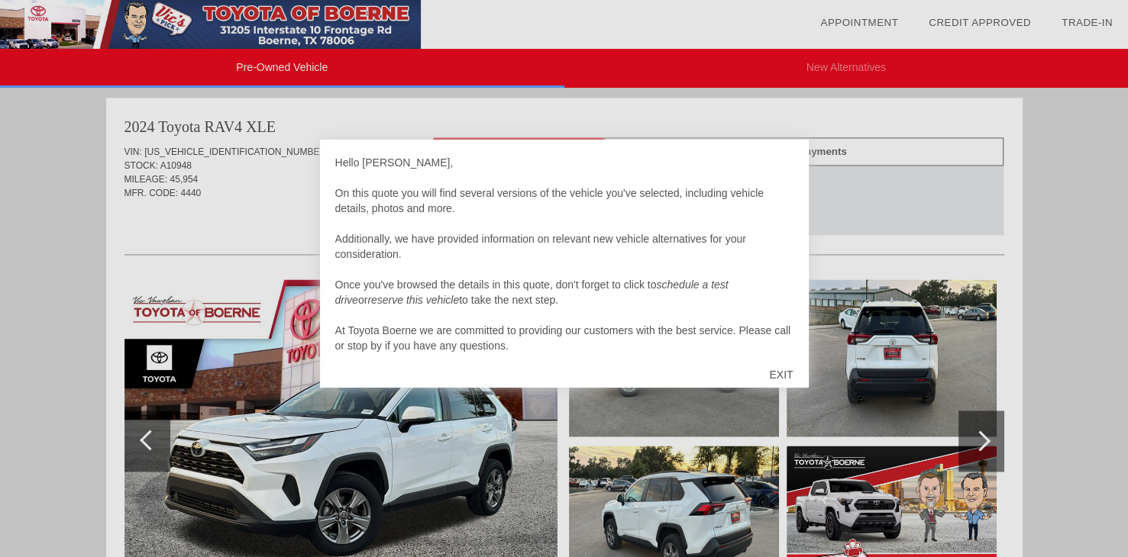
scroll to position [2184, 0]
click at [776, 376] on div "EXIT" at bounding box center [781, 375] width 54 height 46
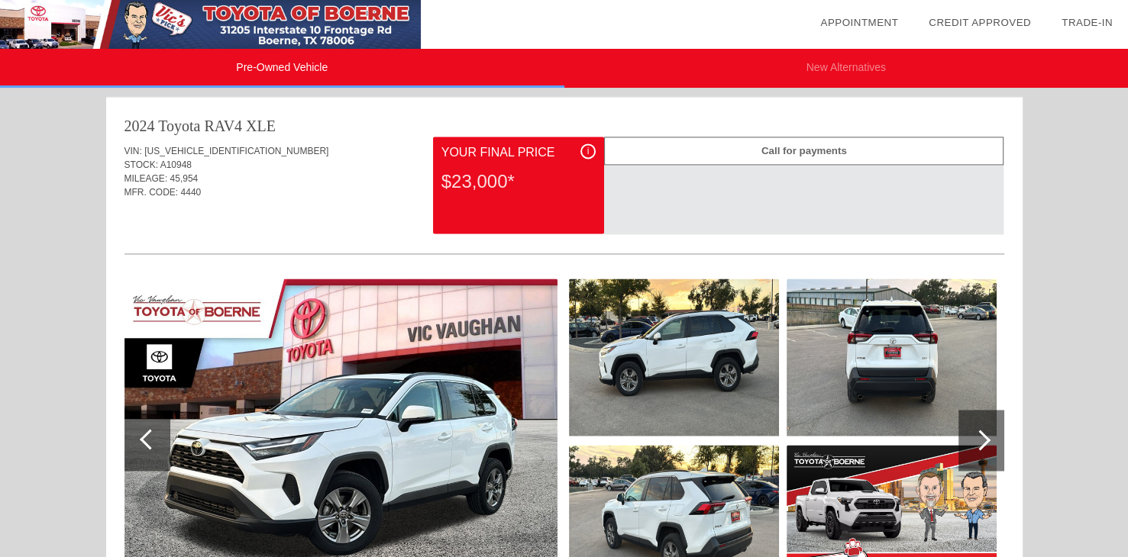
scroll to position [2183, 0]
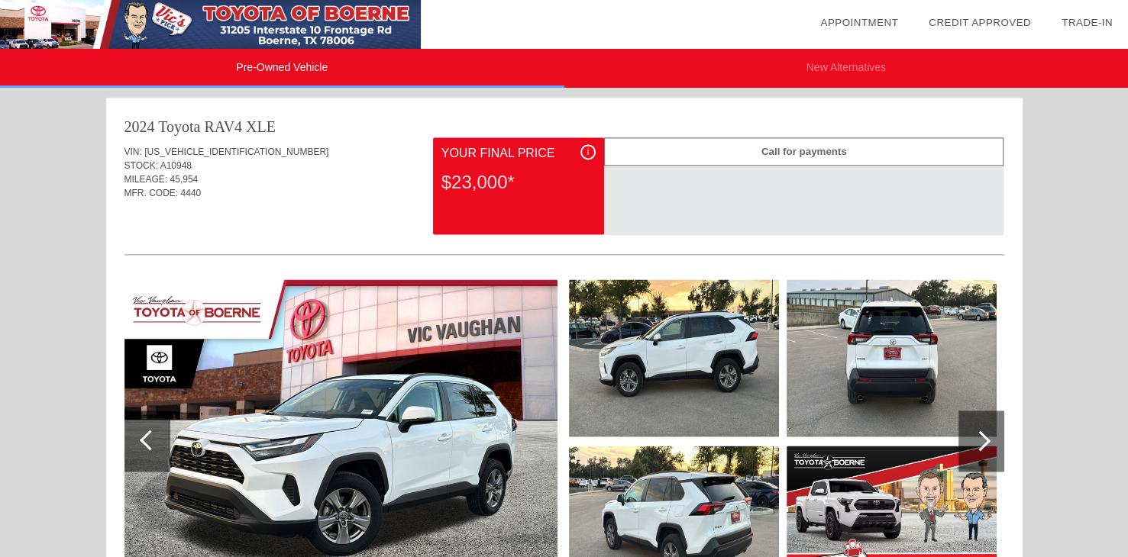
click at [970, 441] on div at bounding box center [981, 441] width 46 height 61
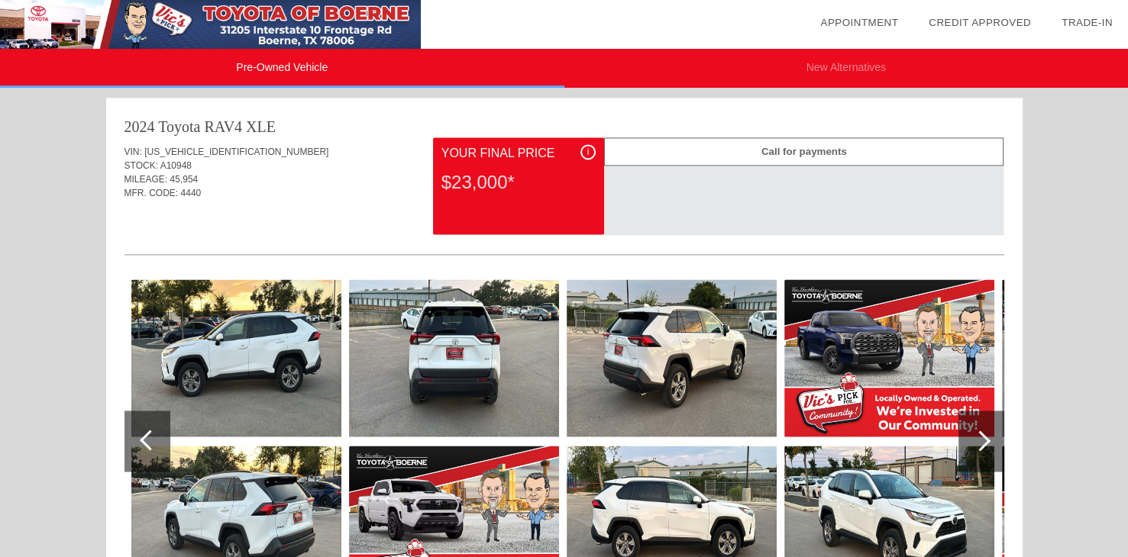
click at [983, 444] on div at bounding box center [980, 441] width 21 height 21
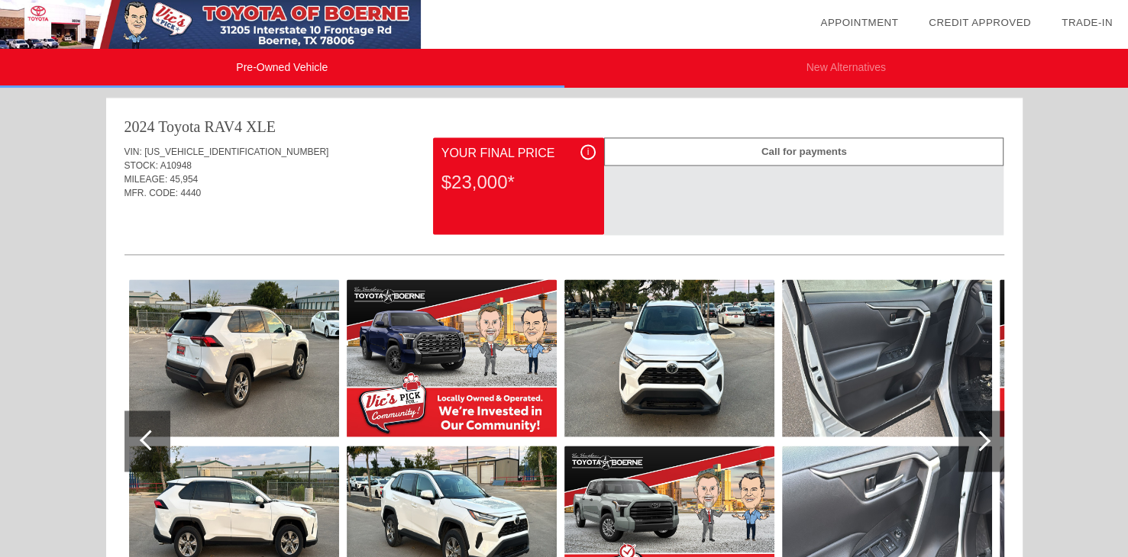
click at [983, 444] on div at bounding box center [980, 441] width 21 height 21
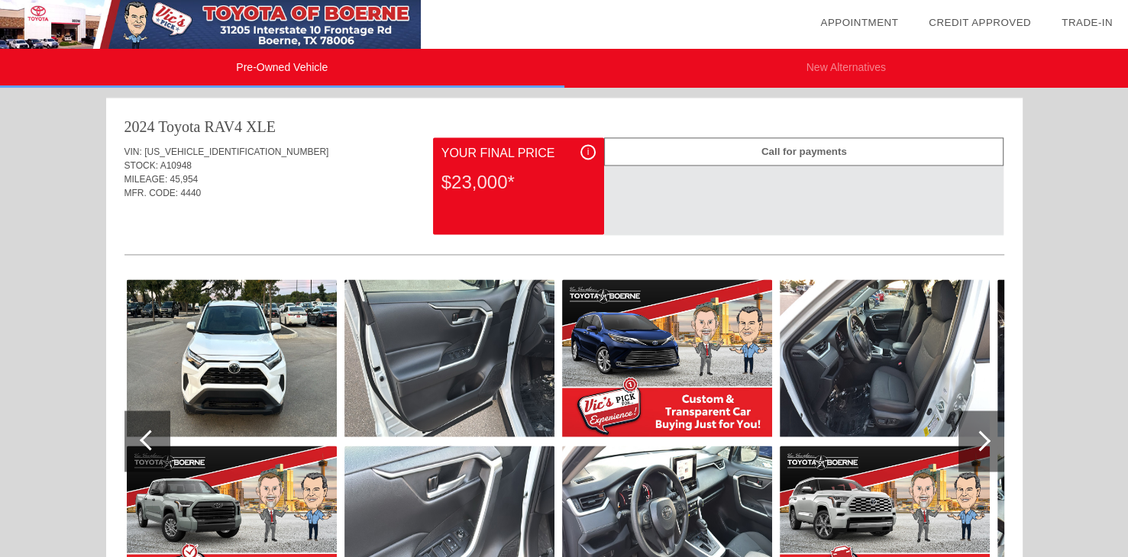
click at [447, 343] on img at bounding box center [449, 357] width 210 height 157
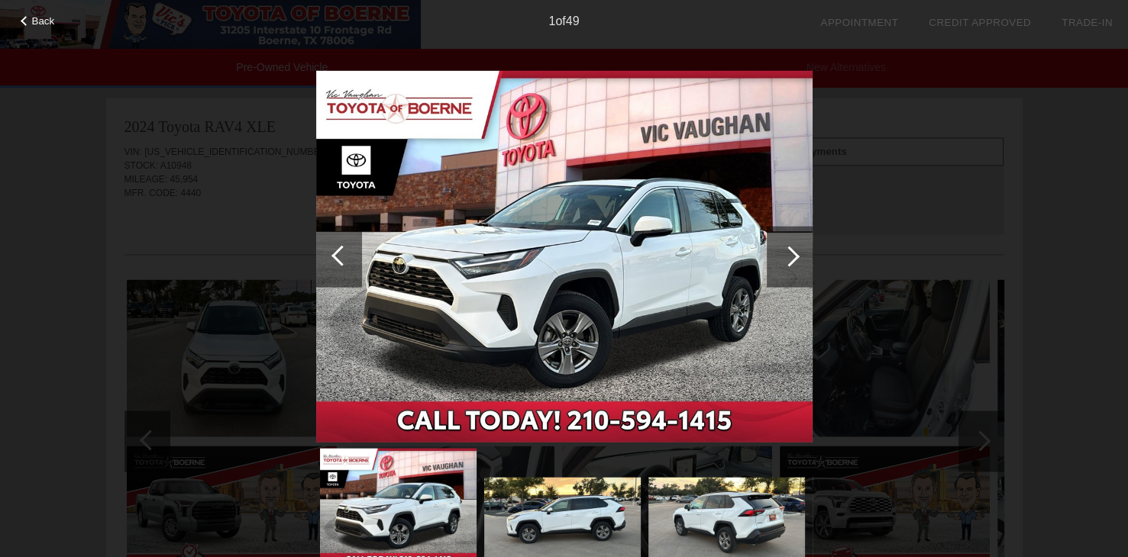
click at [789, 257] on div at bounding box center [789, 256] width 21 height 21
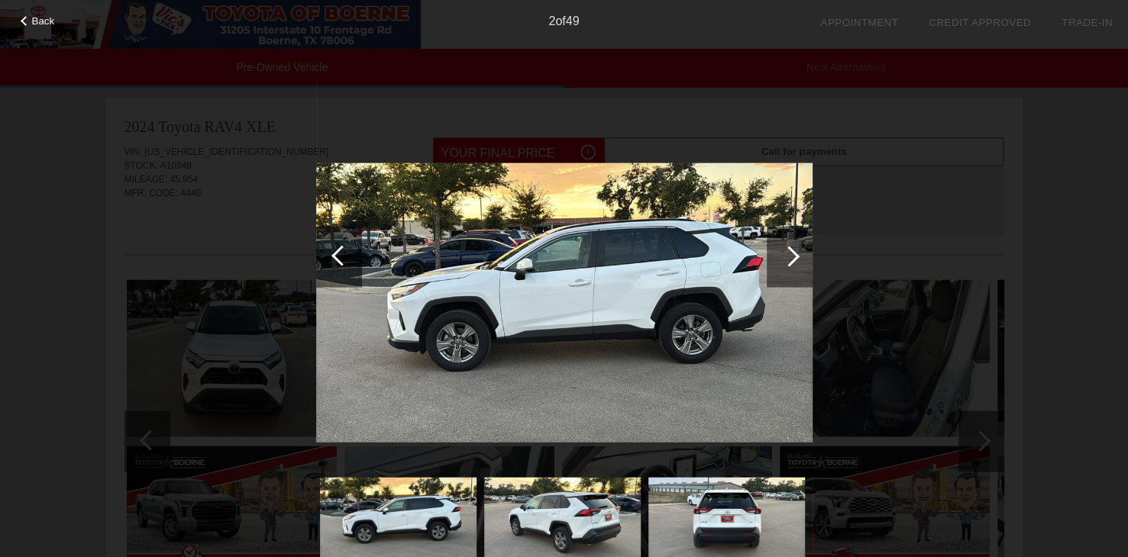
click at [789, 257] on div at bounding box center [789, 256] width 21 height 21
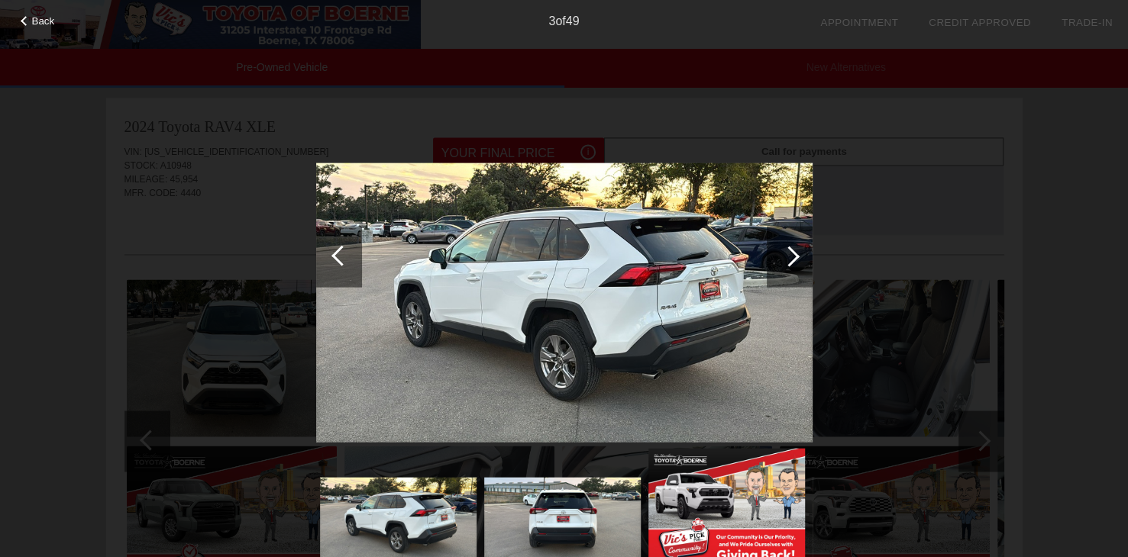
click at [789, 257] on div at bounding box center [789, 256] width 21 height 21
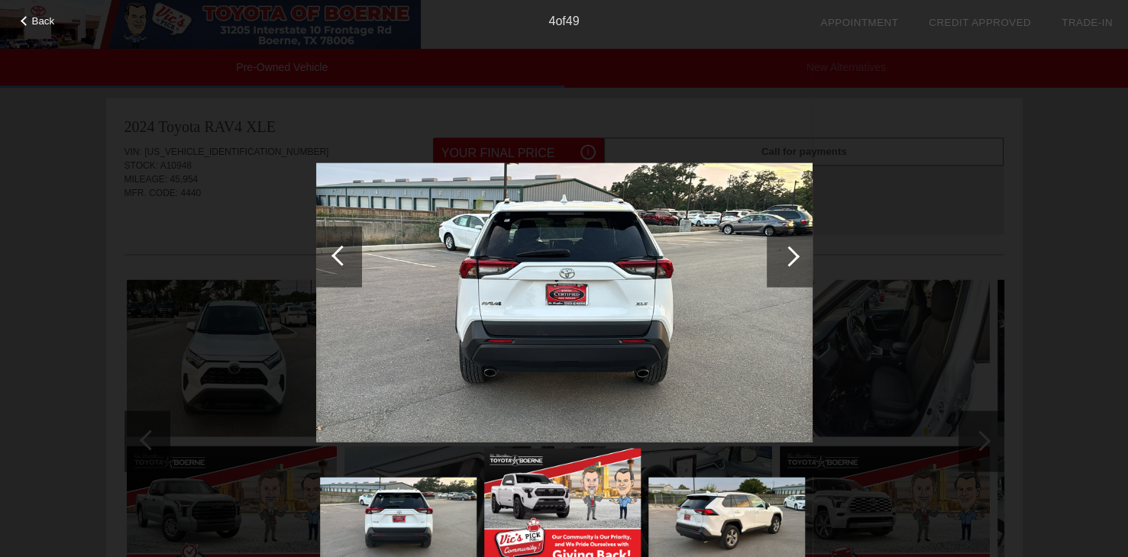
click at [789, 257] on div at bounding box center [789, 256] width 21 height 21
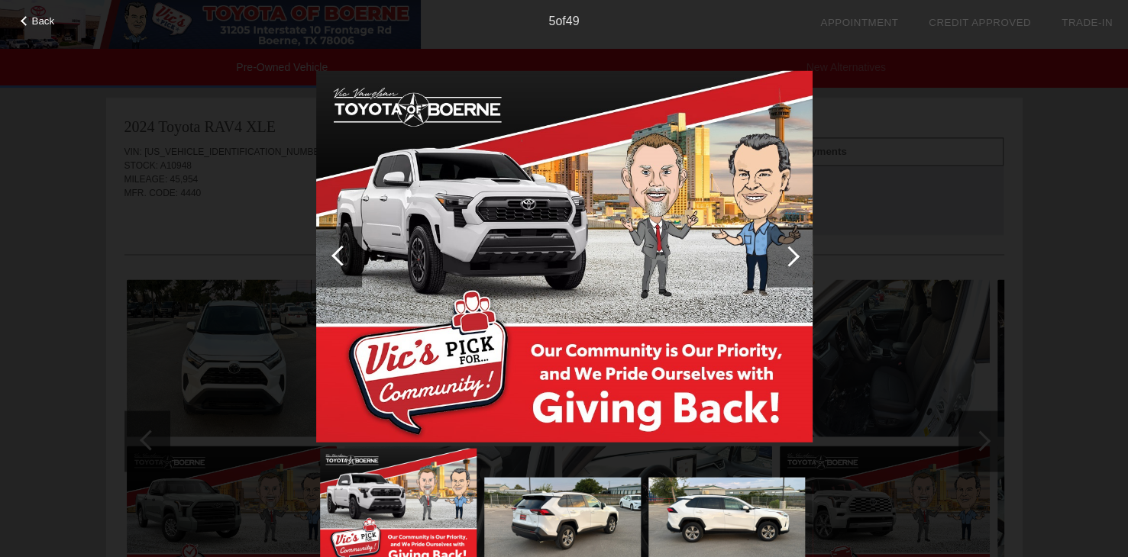
click at [789, 257] on div at bounding box center [789, 256] width 21 height 21
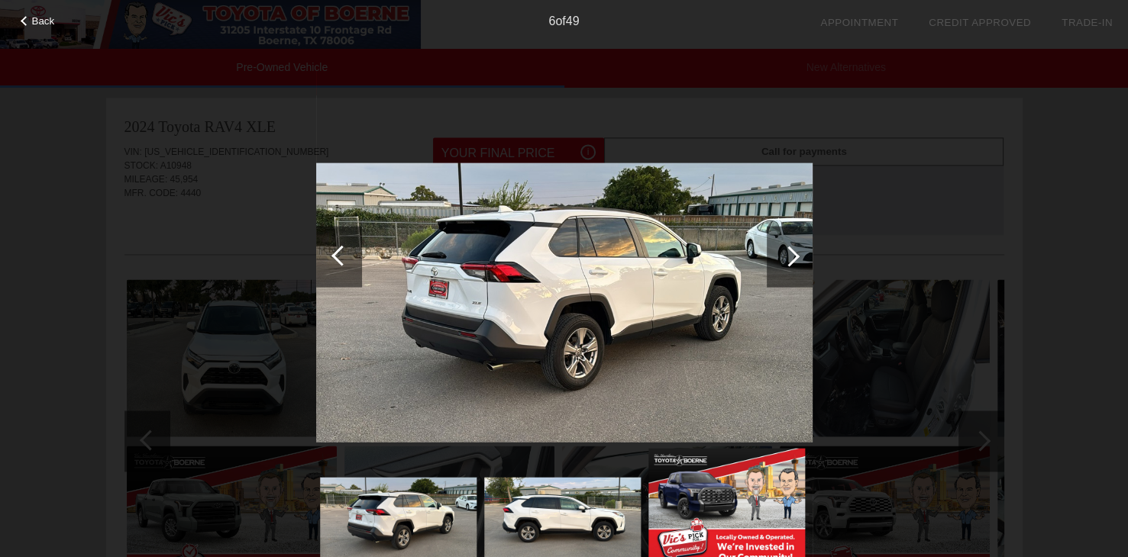
click at [789, 257] on div at bounding box center [789, 256] width 21 height 21
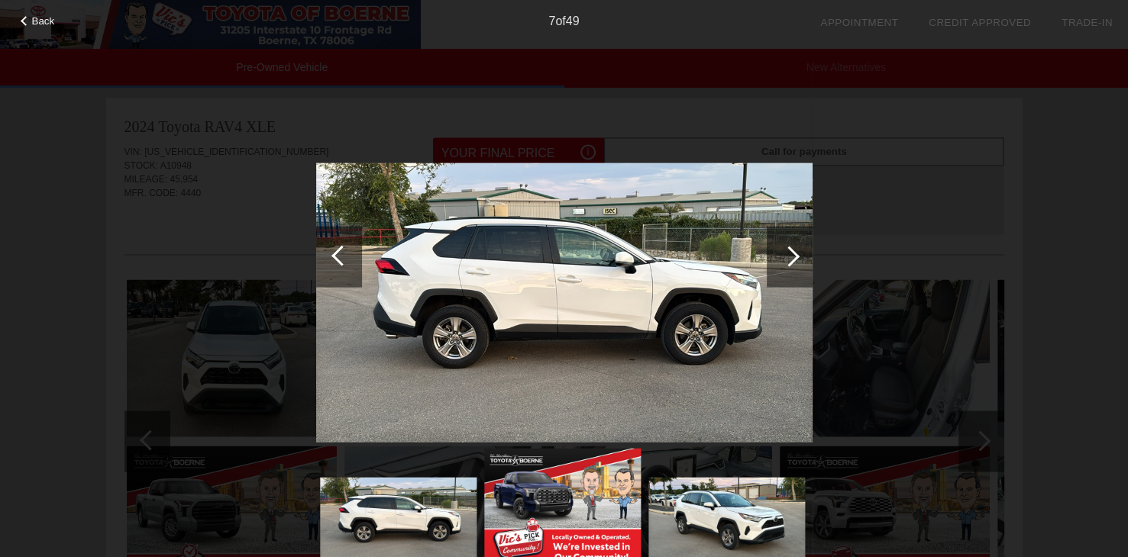
click at [789, 257] on div at bounding box center [789, 256] width 21 height 21
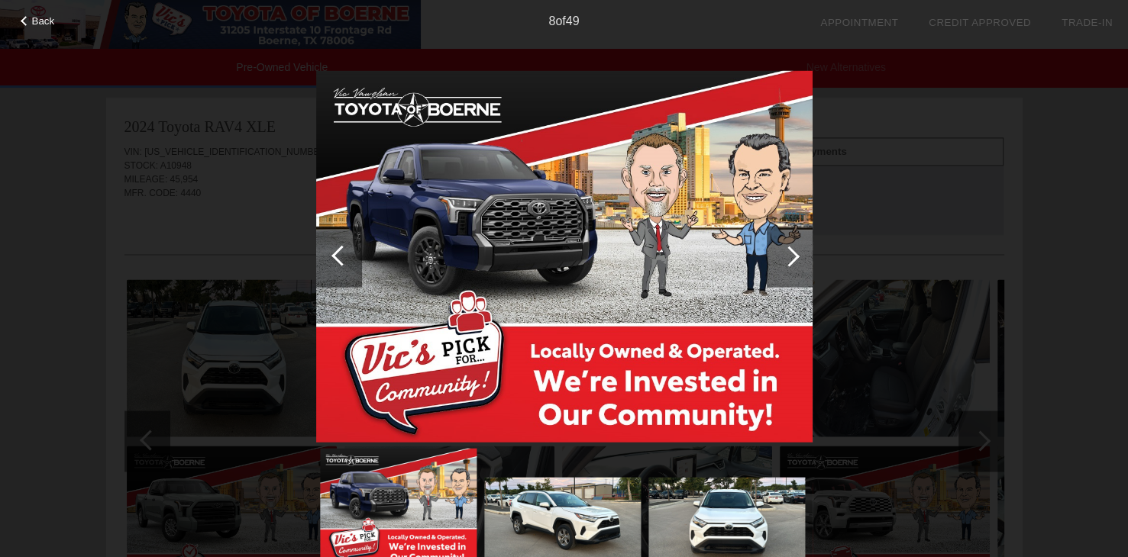
click at [789, 257] on div at bounding box center [789, 256] width 21 height 21
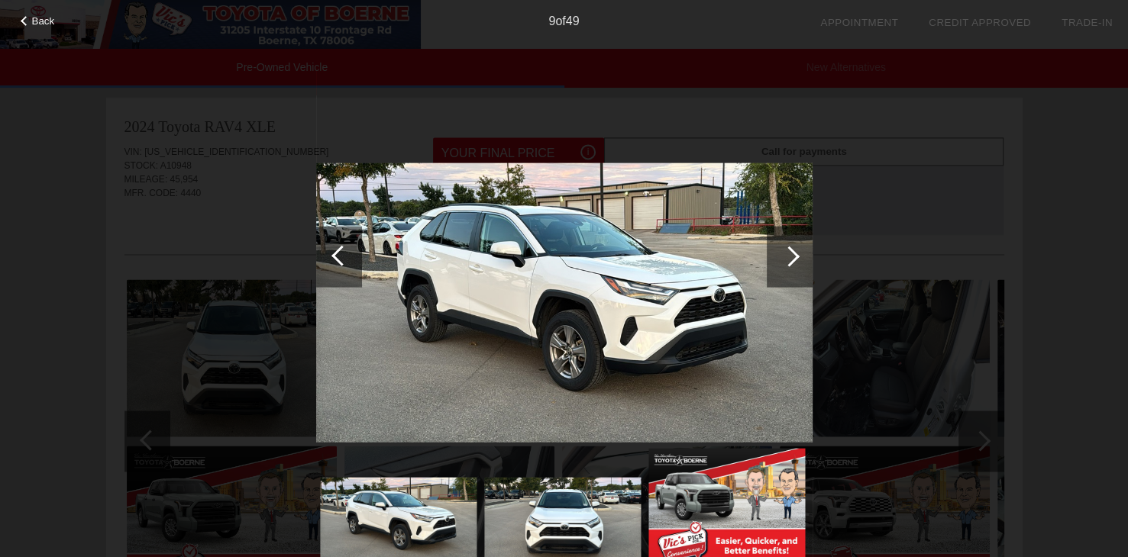
click at [789, 257] on div at bounding box center [789, 256] width 21 height 21
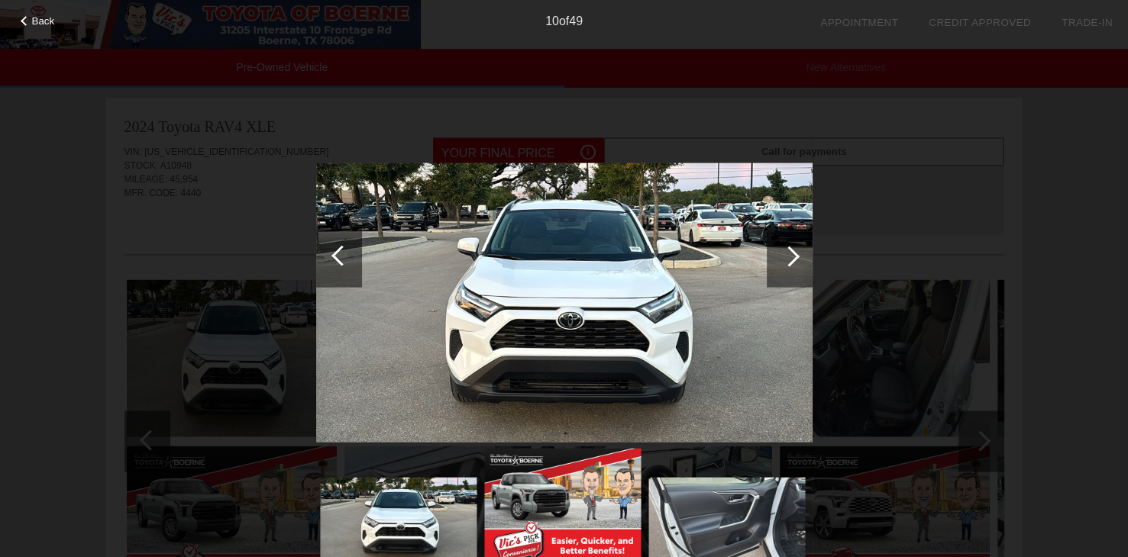
click at [789, 257] on div at bounding box center [789, 256] width 21 height 21
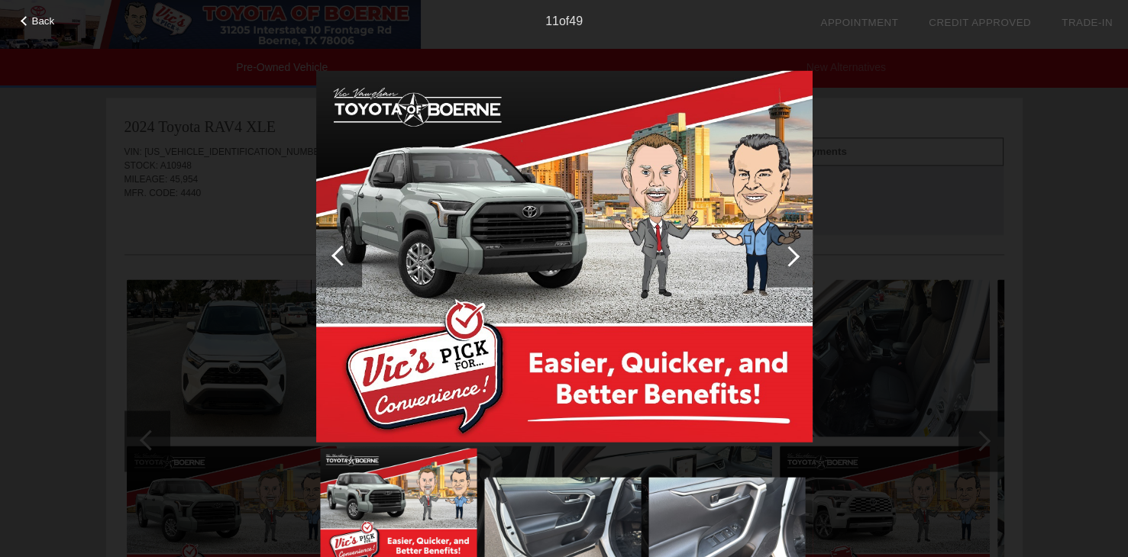
click at [789, 257] on div at bounding box center [789, 256] width 21 height 21
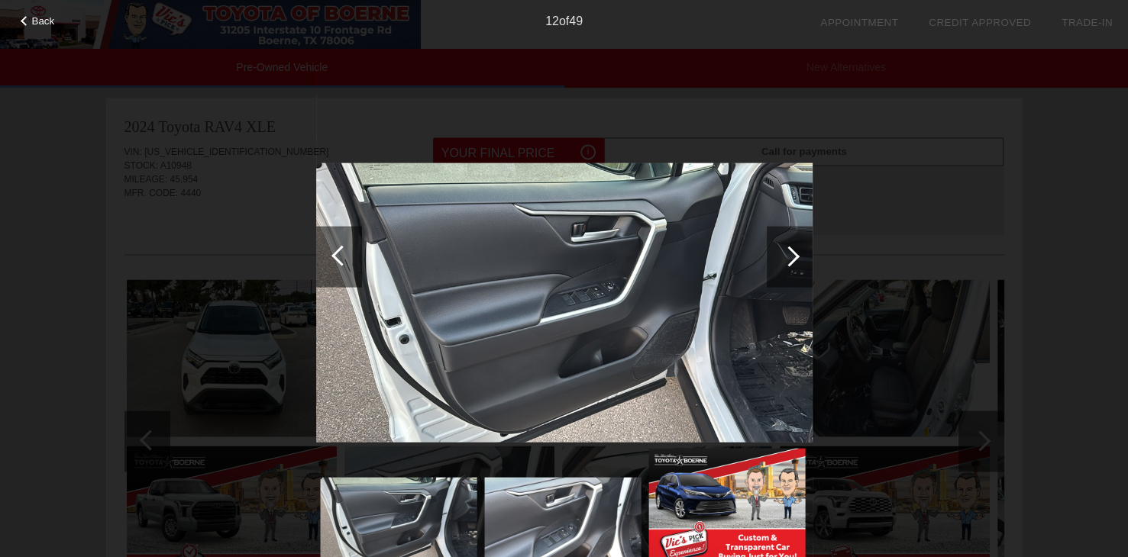
click at [789, 257] on div at bounding box center [789, 256] width 21 height 21
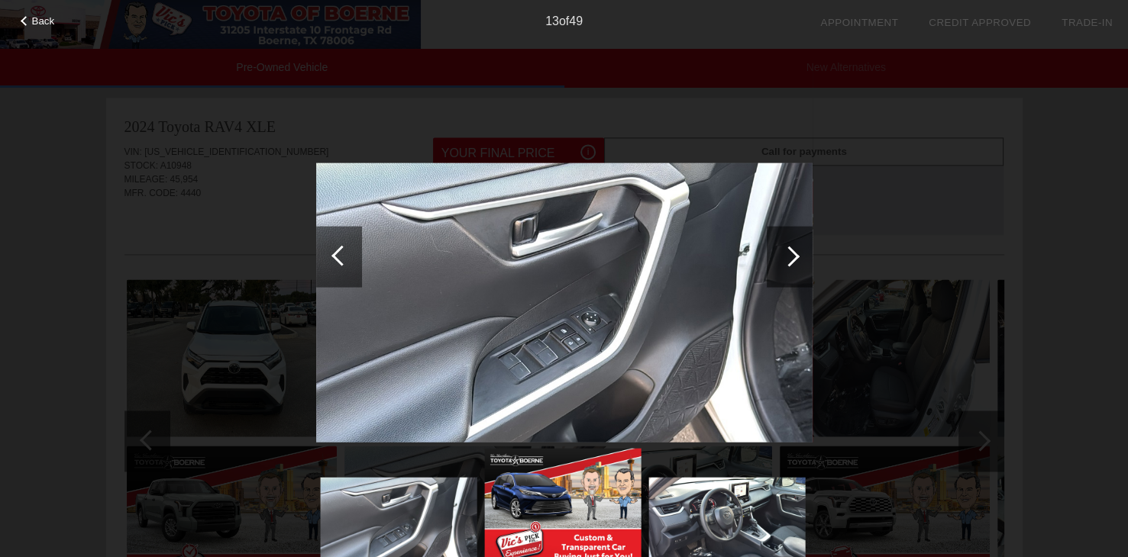
click at [793, 258] on div at bounding box center [789, 256] width 21 height 21
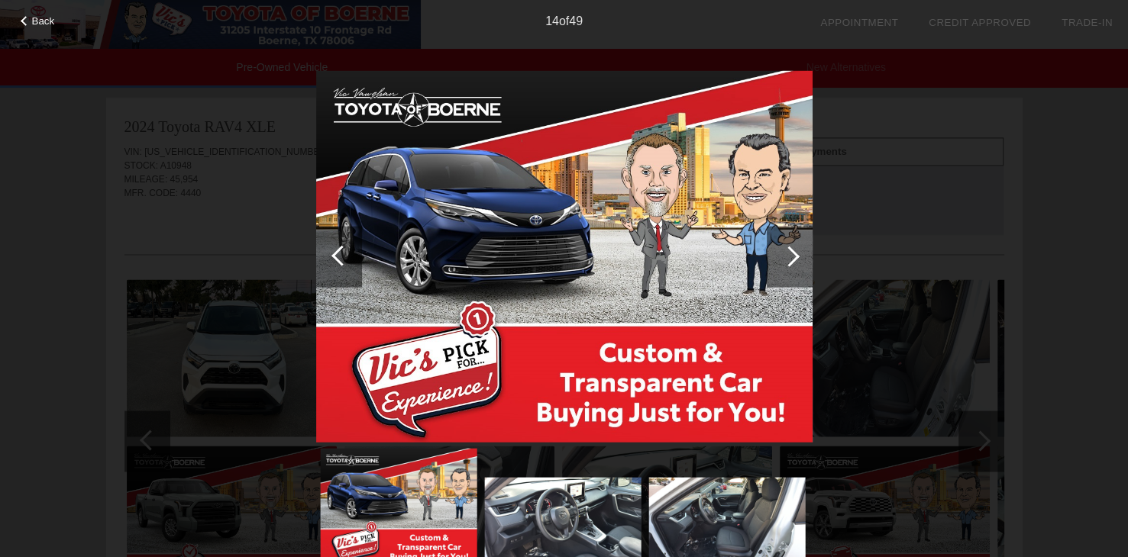
click at [793, 258] on div at bounding box center [789, 256] width 21 height 21
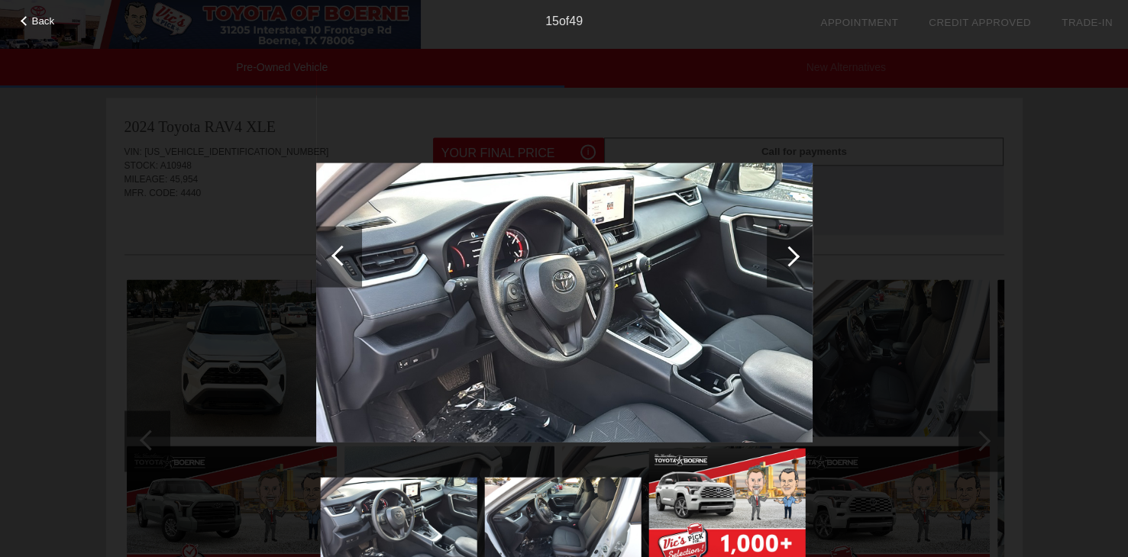
click at [793, 258] on div at bounding box center [789, 256] width 21 height 21
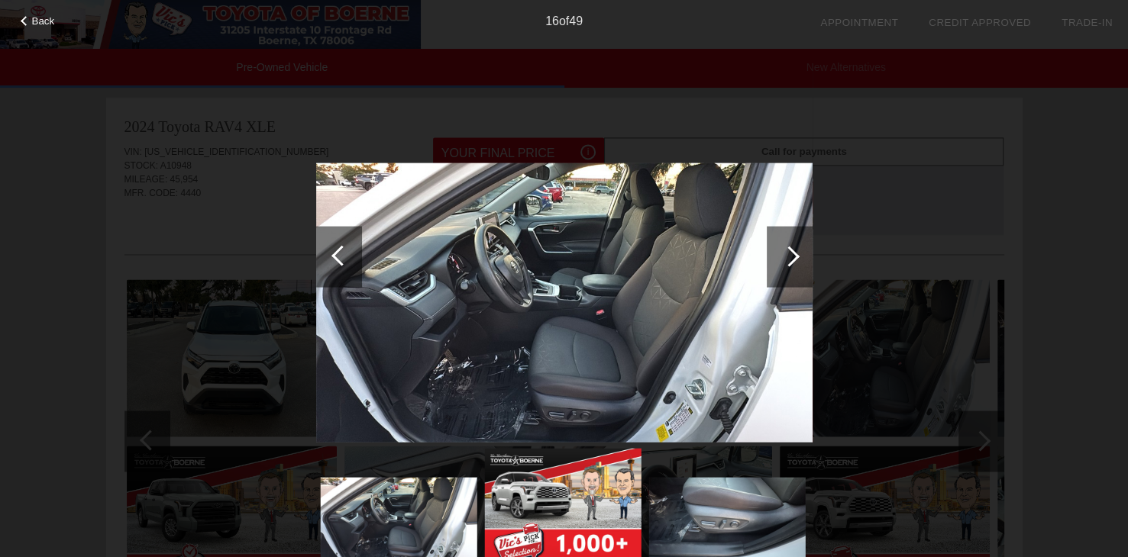
click at [794, 257] on div at bounding box center [789, 256] width 21 height 21
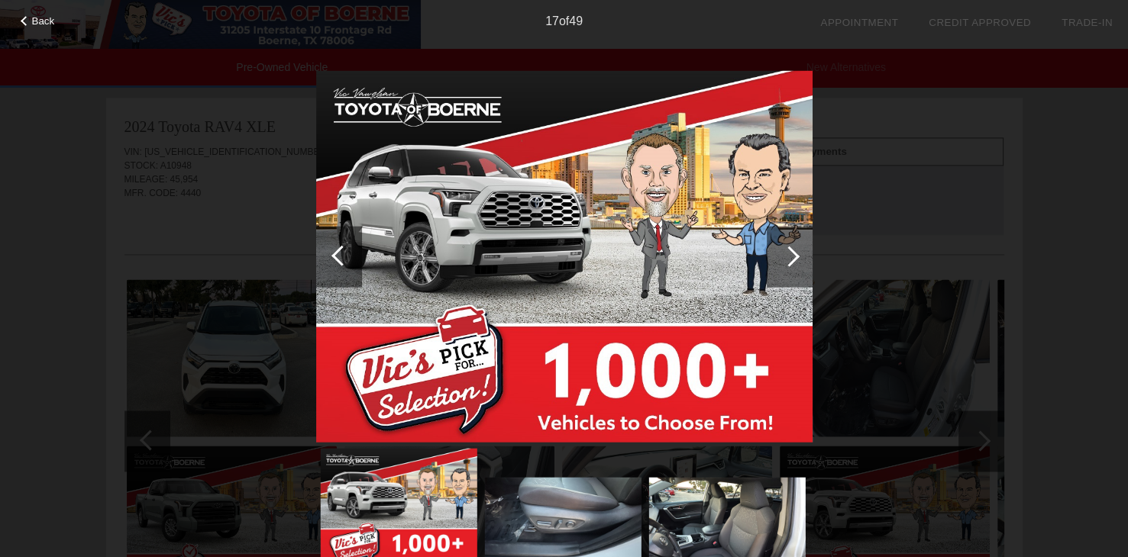
click at [794, 257] on div at bounding box center [789, 256] width 21 height 21
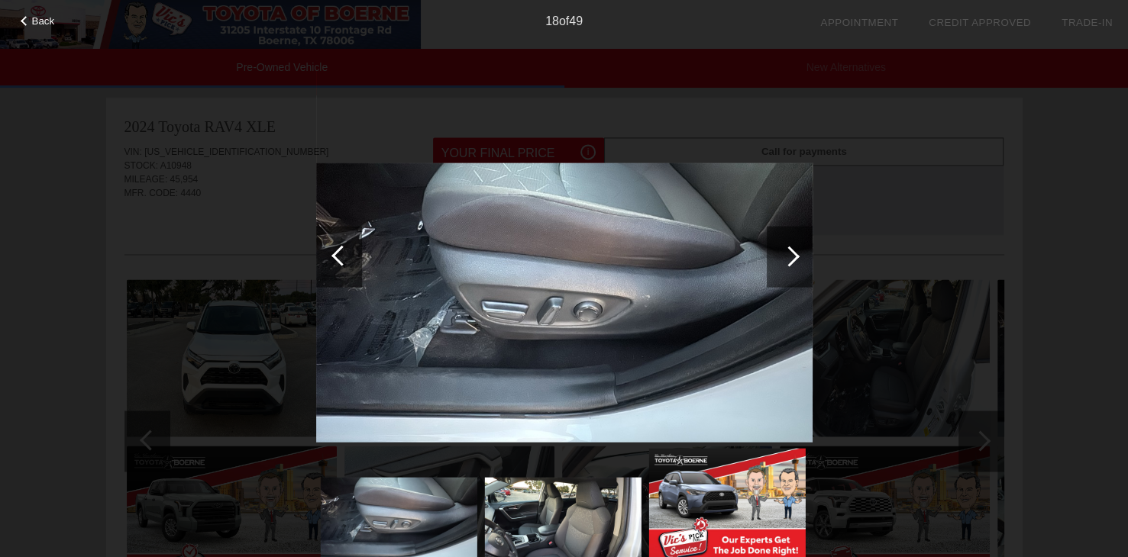
click at [794, 257] on div at bounding box center [789, 256] width 21 height 21
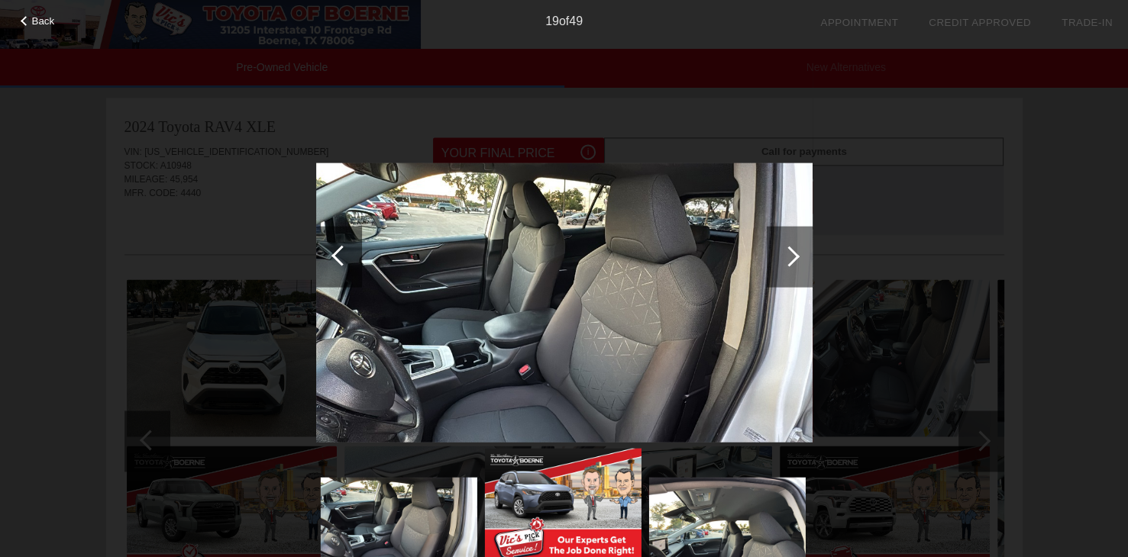
click at [794, 257] on div at bounding box center [789, 256] width 21 height 21
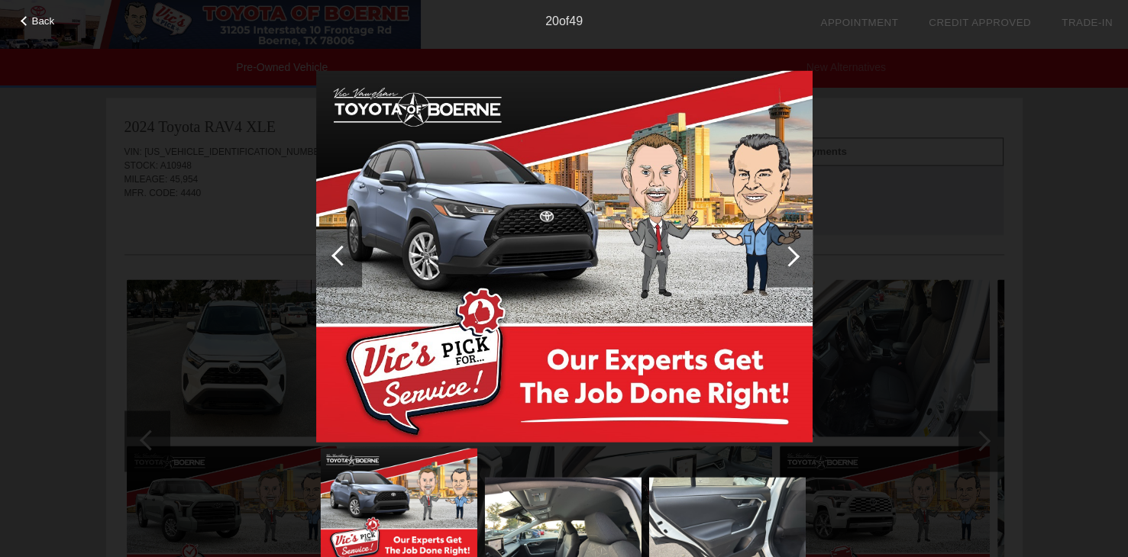
click at [794, 257] on div at bounding box center [789, 256] width 21 height 21
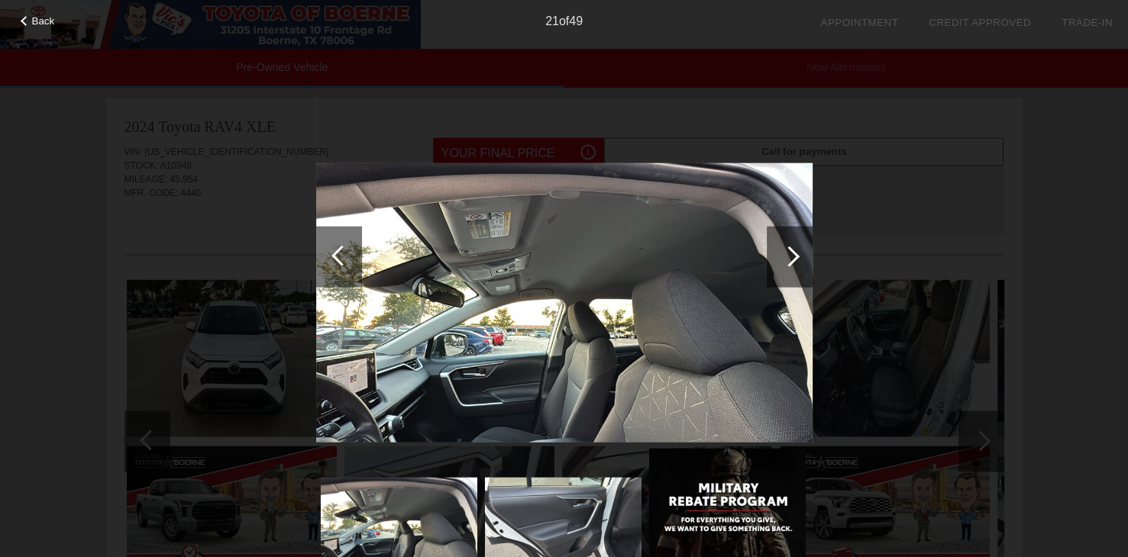
click at [794, 257] on div at bounding box center [789, 256] width 21 height 21
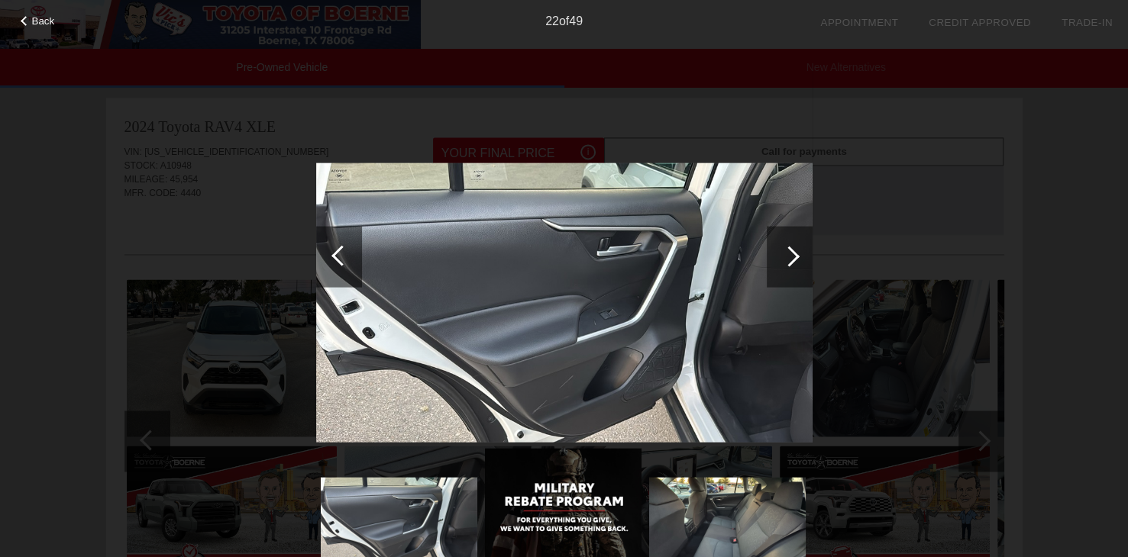
click at [794, 257] on div at bounding box center [789, 256] width 21 height 21
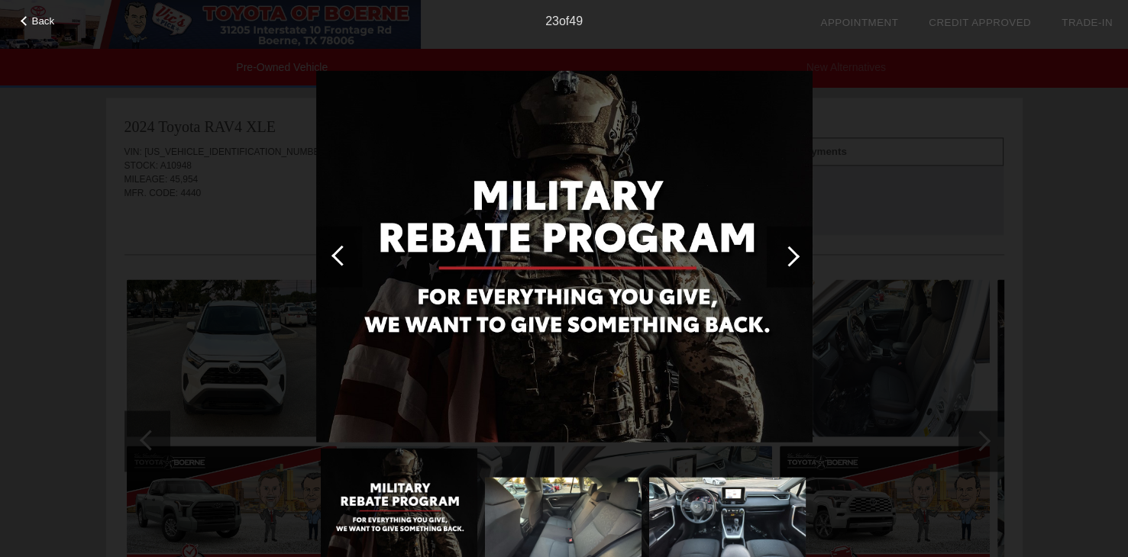
click at [794, 257] on div at bounding box center [789, 256] width 21 height 21
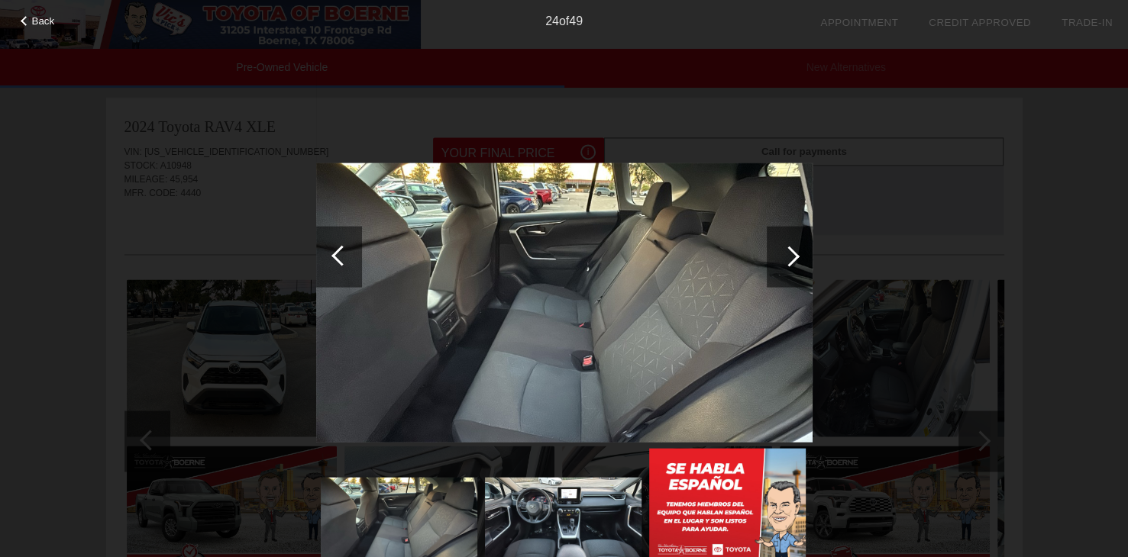
click at [794, 257] on div at bounding box center [789, 256] width 21 height 21
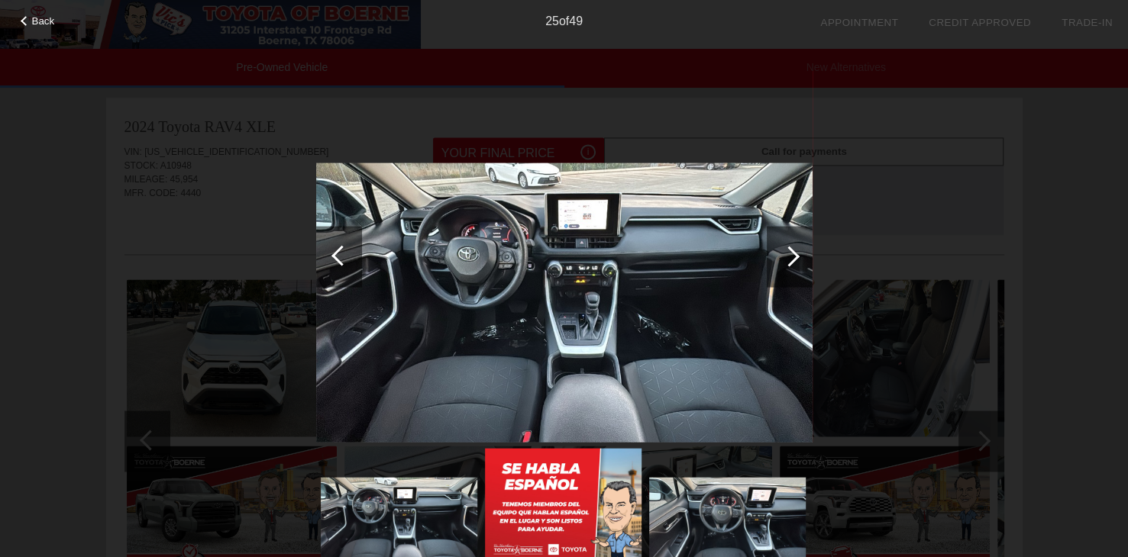
click at [794, 257] on div at bounding box center [789, 256] width 21 height 21
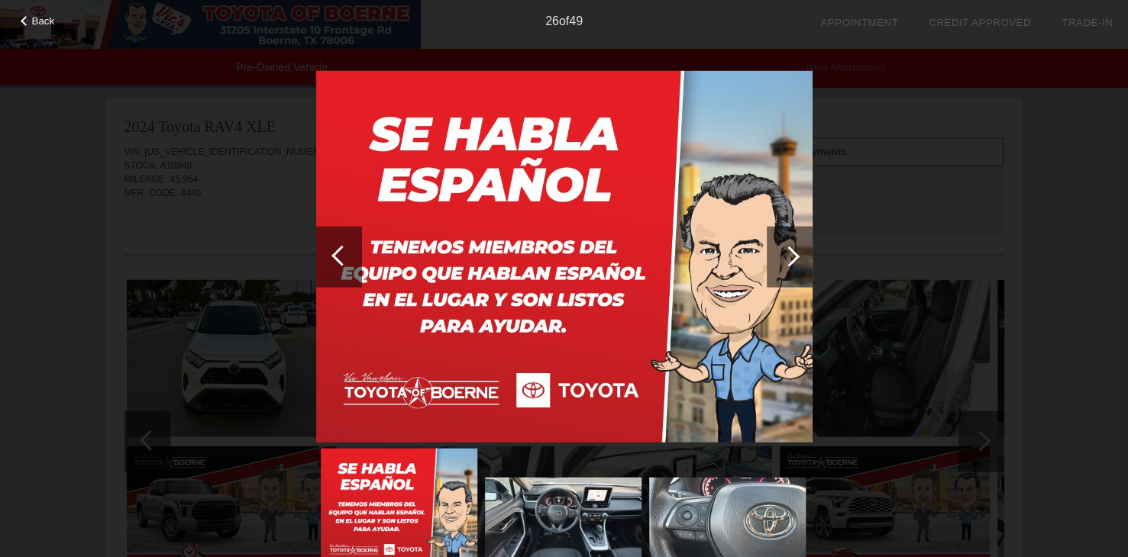
click at [794, 257] on div at bounding box center [789, 256] width 21 height 21
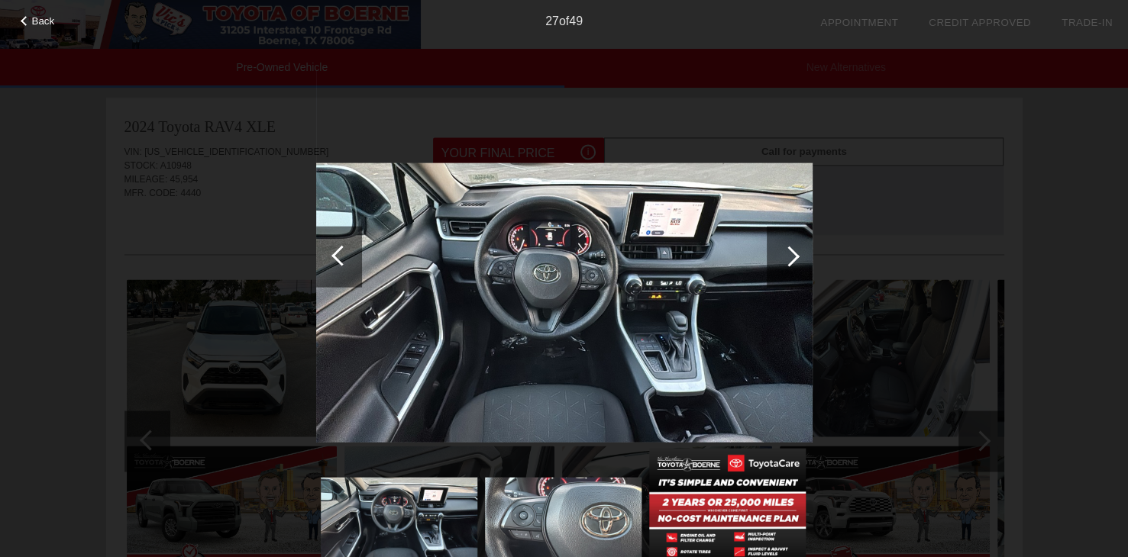
click at [794, 257] on div at bounding box center [789, 256] width 21 height 21
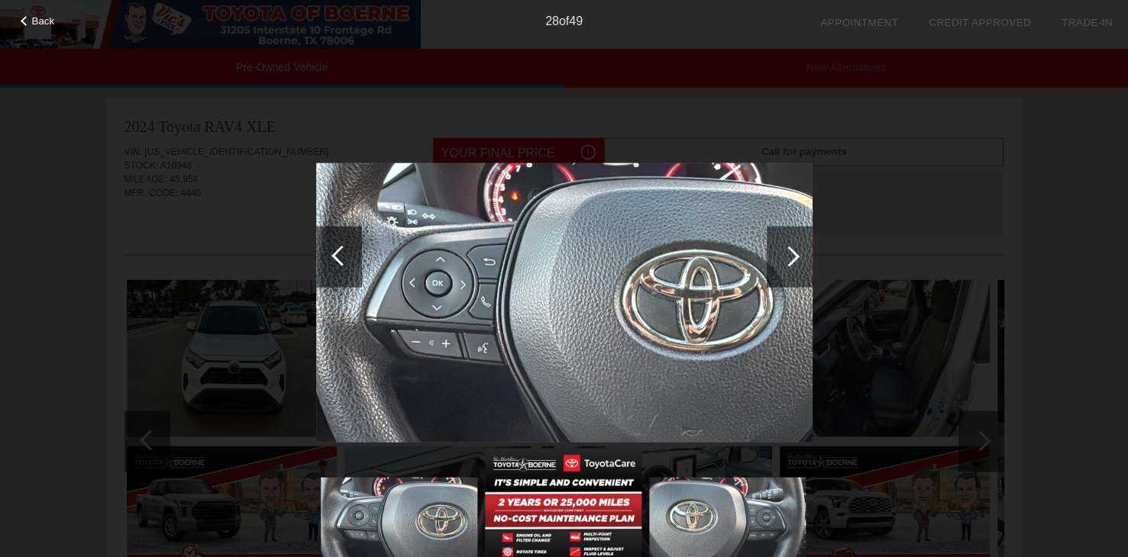
click at [794, 257] on div at bounding box center [789, 256] width 21 height 21
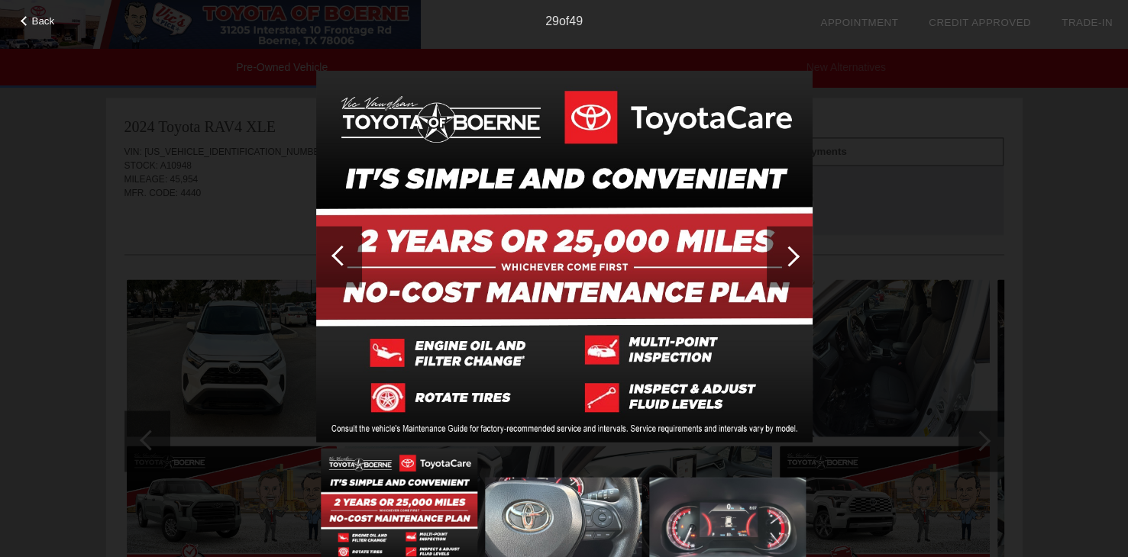
click at [794, 257] on div at bounding box center [789, 256] width 21 height 21
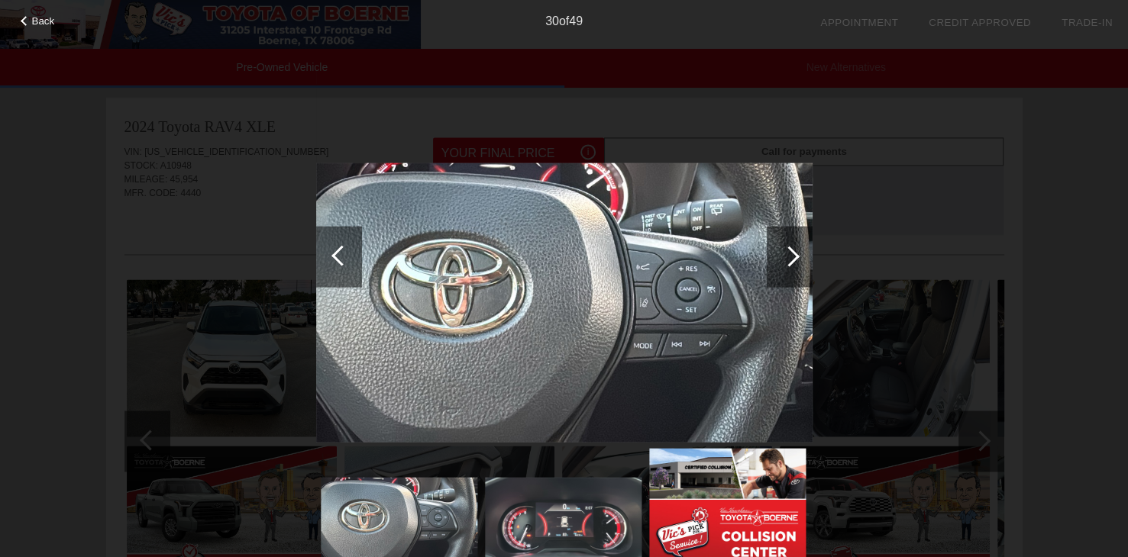
click at [794, 257] on div at bounding box center [789, 256] width 21 height 21
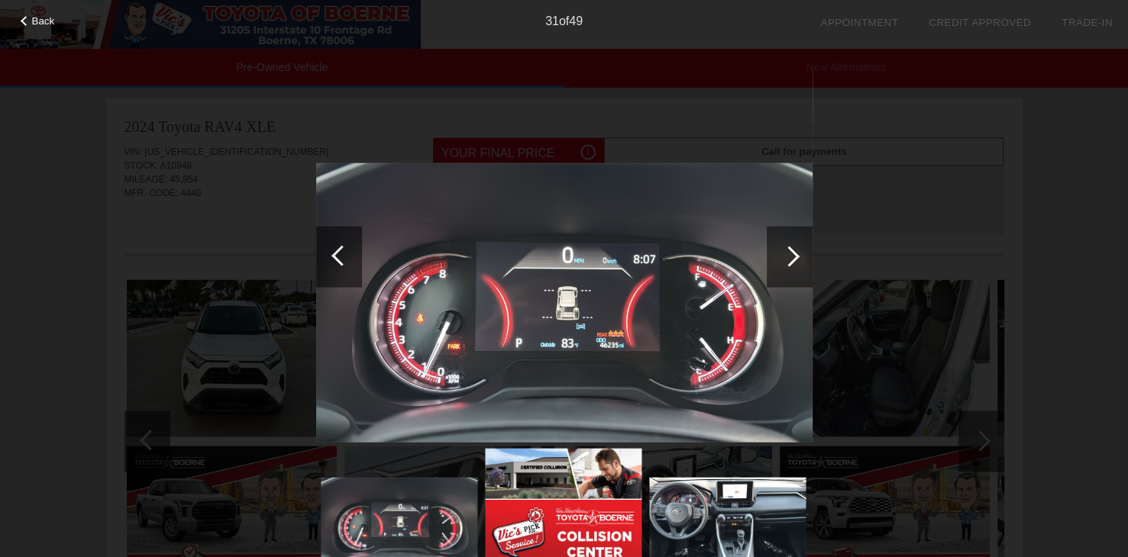
click at [794, 257] on div at bounding box center [789, 256] width 21 height 21
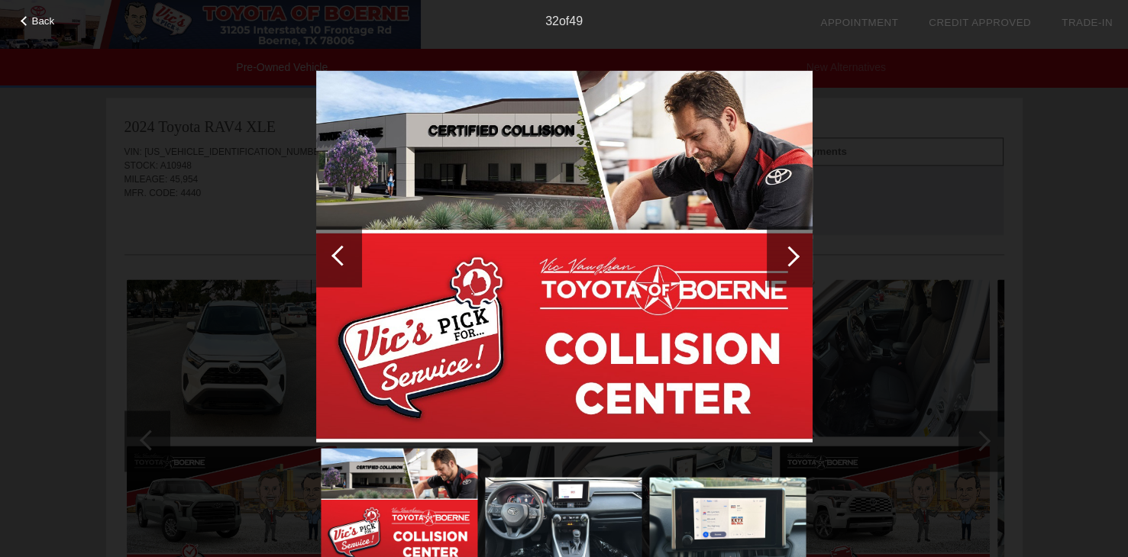
click at [794, 257] on div at bounding box center [789, 256] width 21 height 21
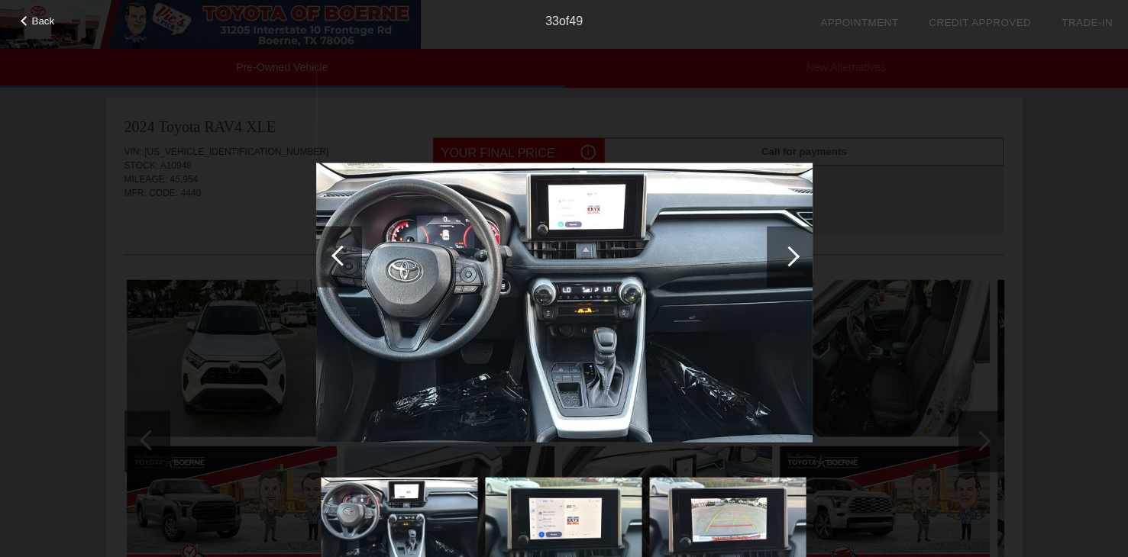
click at [794, 257] on div at bounding box center [789, 256] width 21 height 21
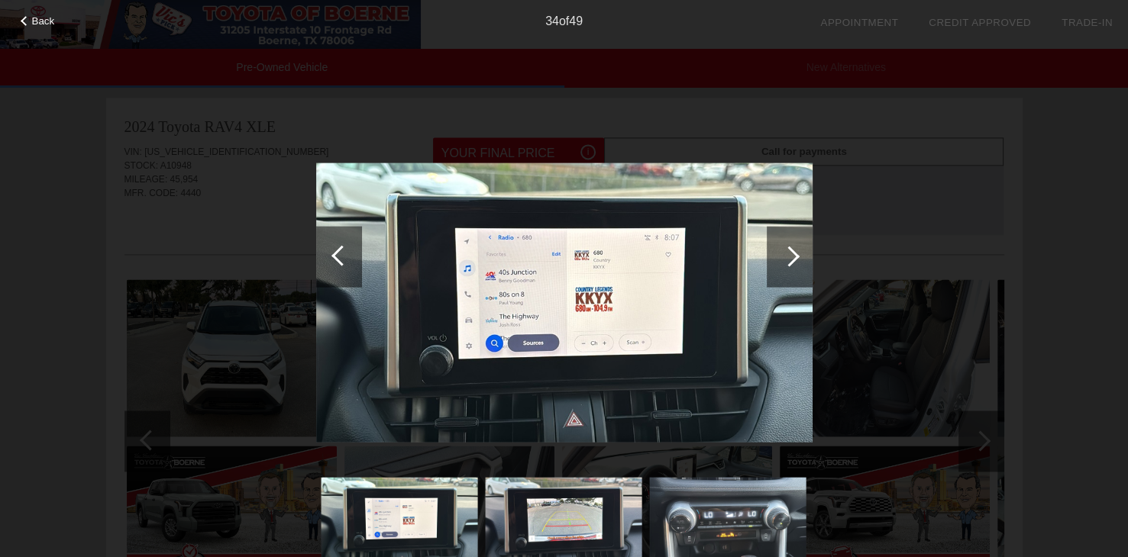
click at [794, 257] on div at bounding box center [789, 256] width 21 height 21
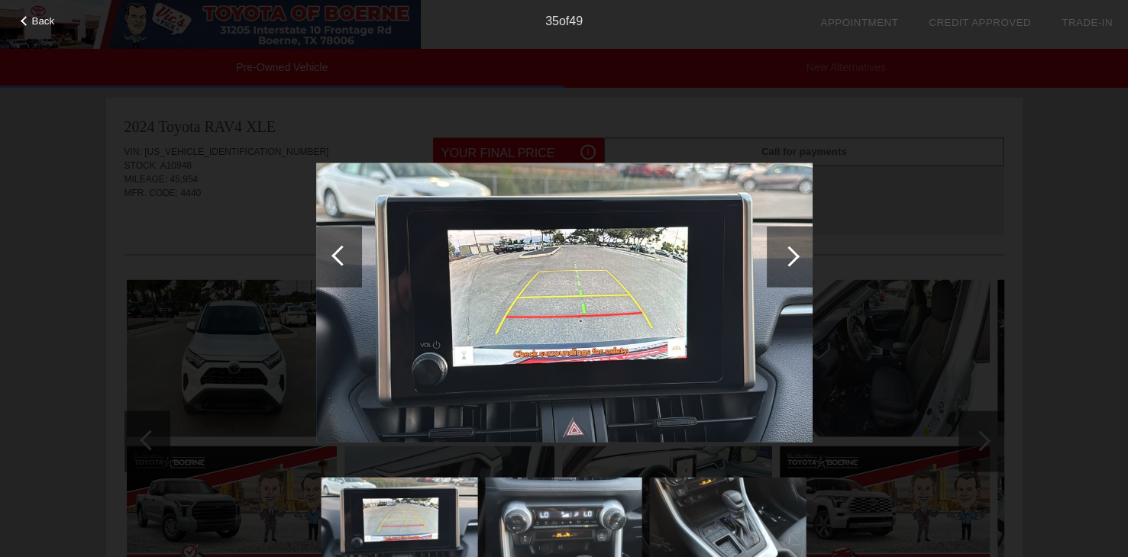
click at [794, 257] on div at bounding box center [789, 256] width 21 height 21
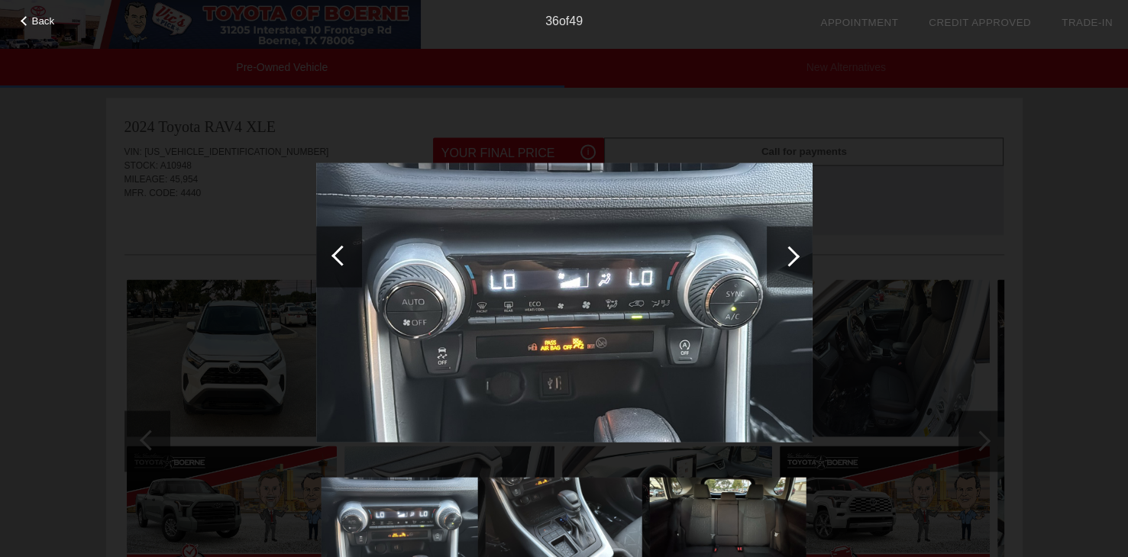
click at [794, 257] on div at bounding box center [789, 256] width 21 height 21
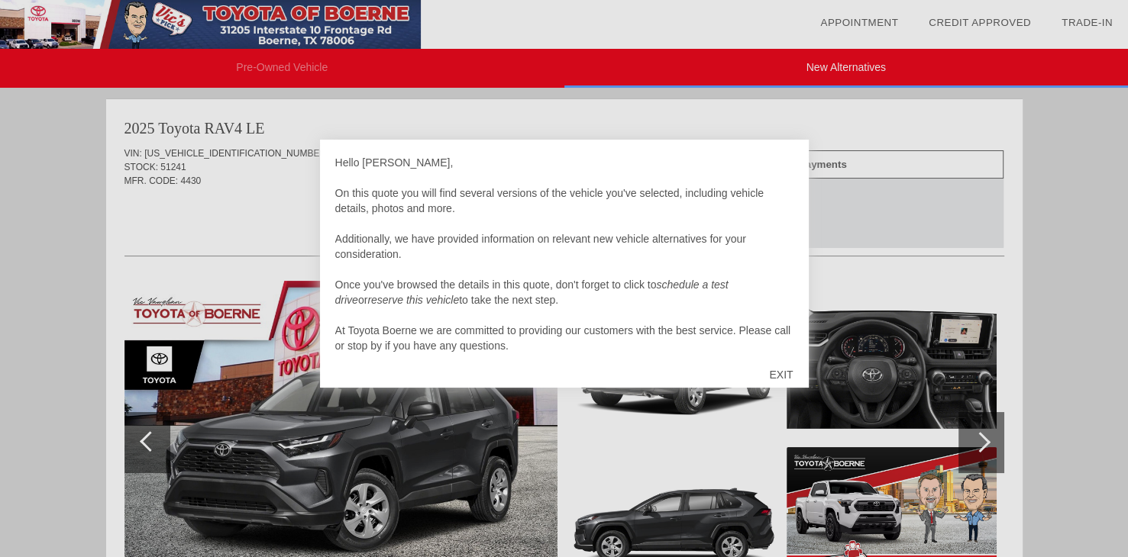
click at [789, 371] on div "EXIT" at bounding box center [781, 375] width 54 height 46
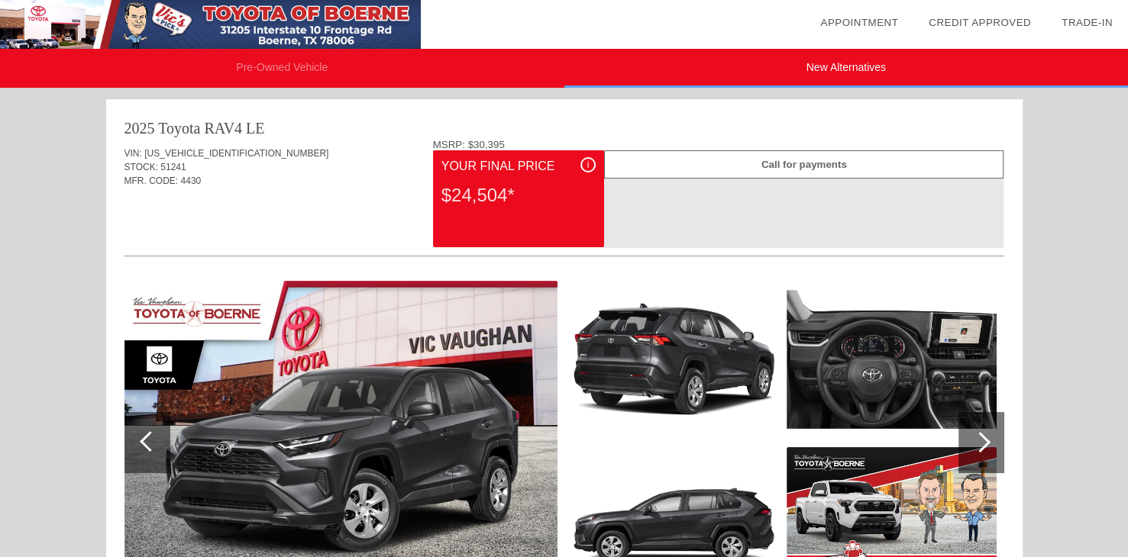
click at [811, 364] on img at bounding box center [891, 359] width 210 height 157
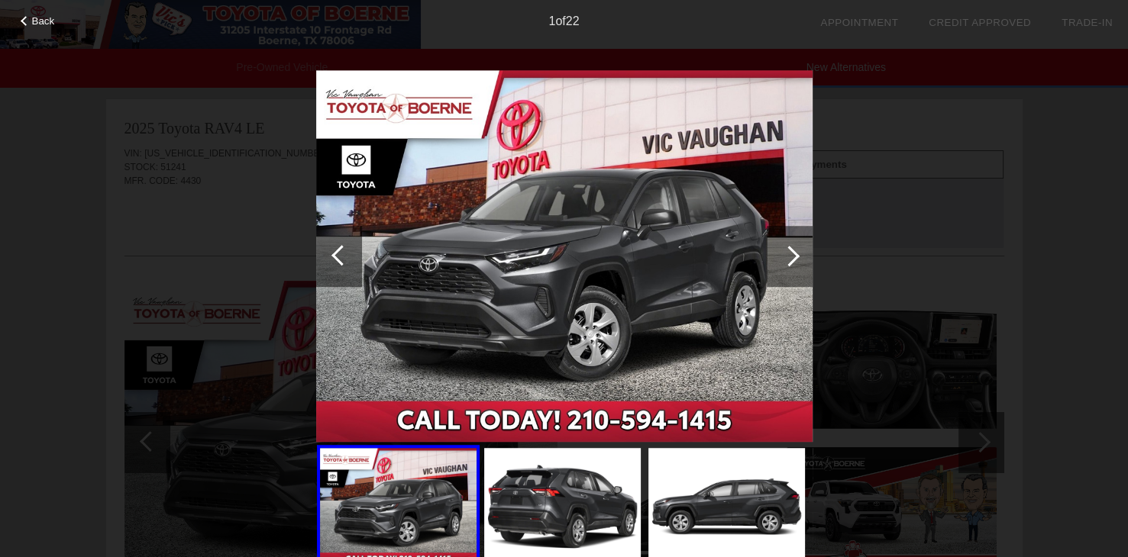
click at [791, 257] on div at bounding box center [789, 256] width 21 height 21
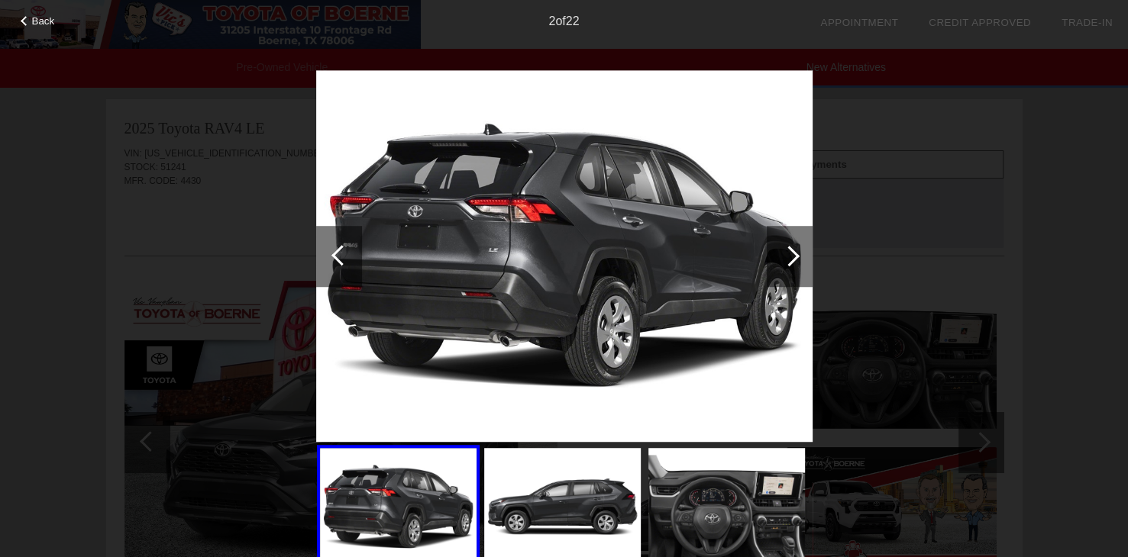
click at [794, 255] on div at bounding box center [789, 256] width 21 height 21
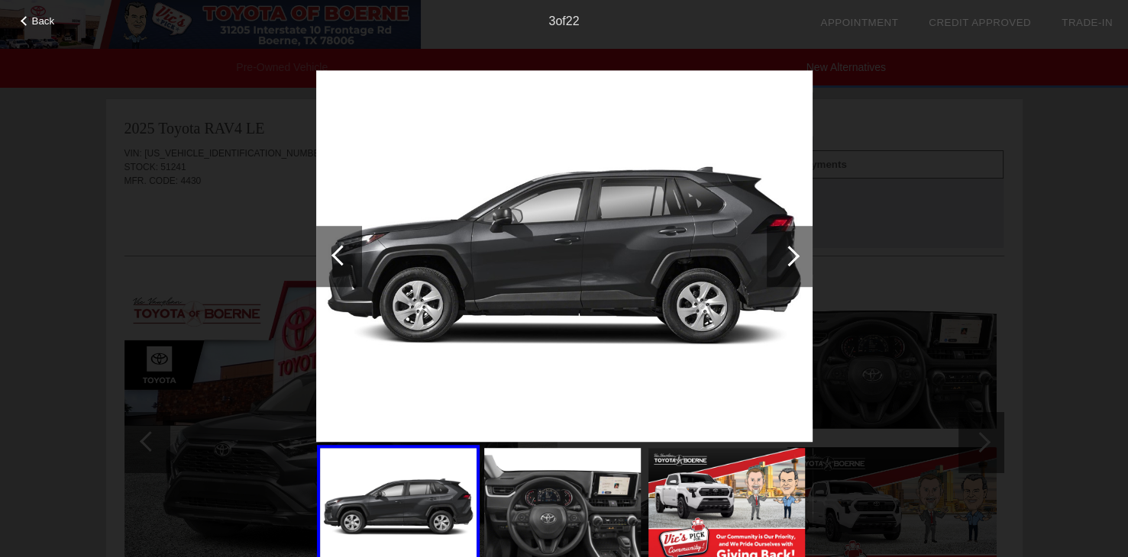
click at [794, 255] on div at bounding box center [789, 256] width 21 height 21
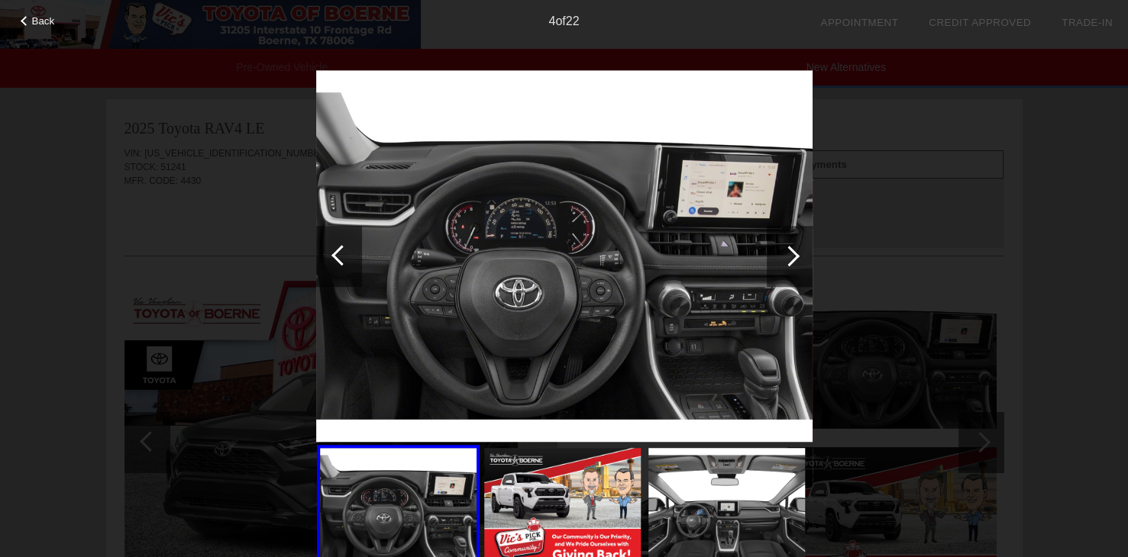
click at [794, 255] on div at bounding box center [789, 256] width 21 height 21
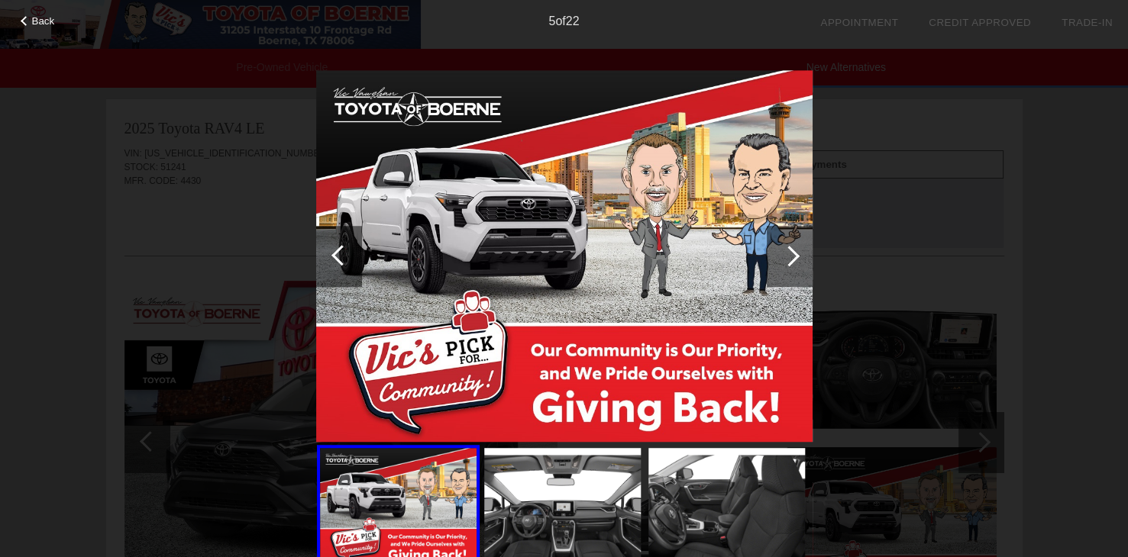
click at [794, 255] on div at bounding box center [789, 256] width 21 height 21
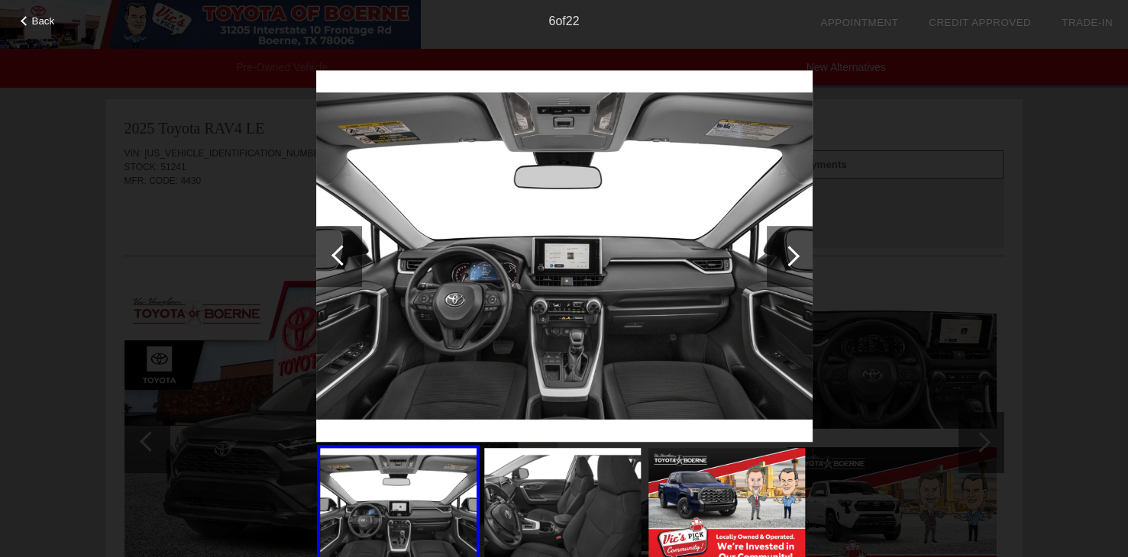
click at [336, 255] on div at bounding box center [341, 255] width 21 height 21
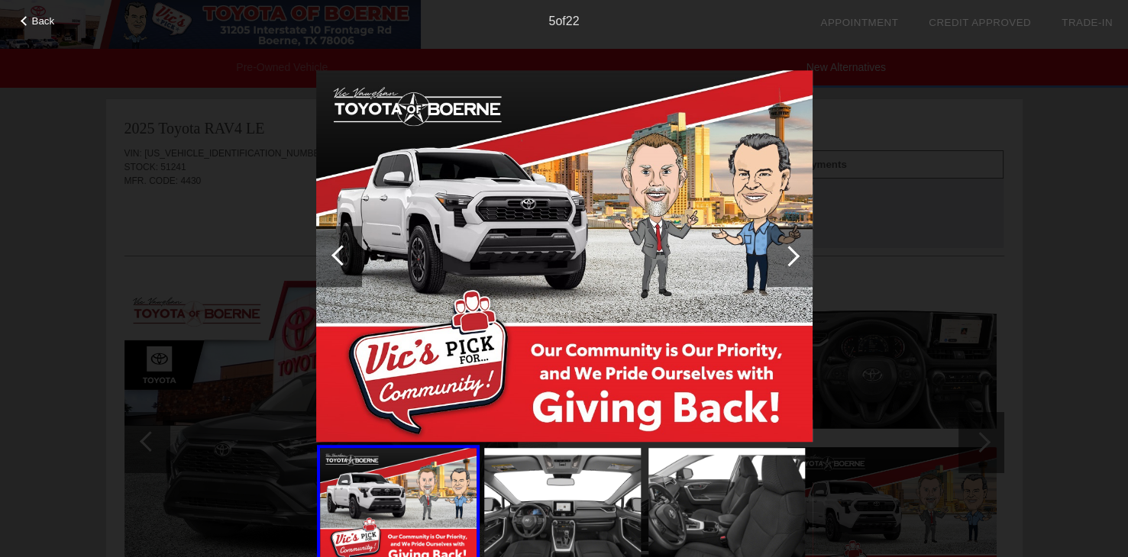
click at [339, 254] on div at bounding box center [341, 255] width 21 height 21
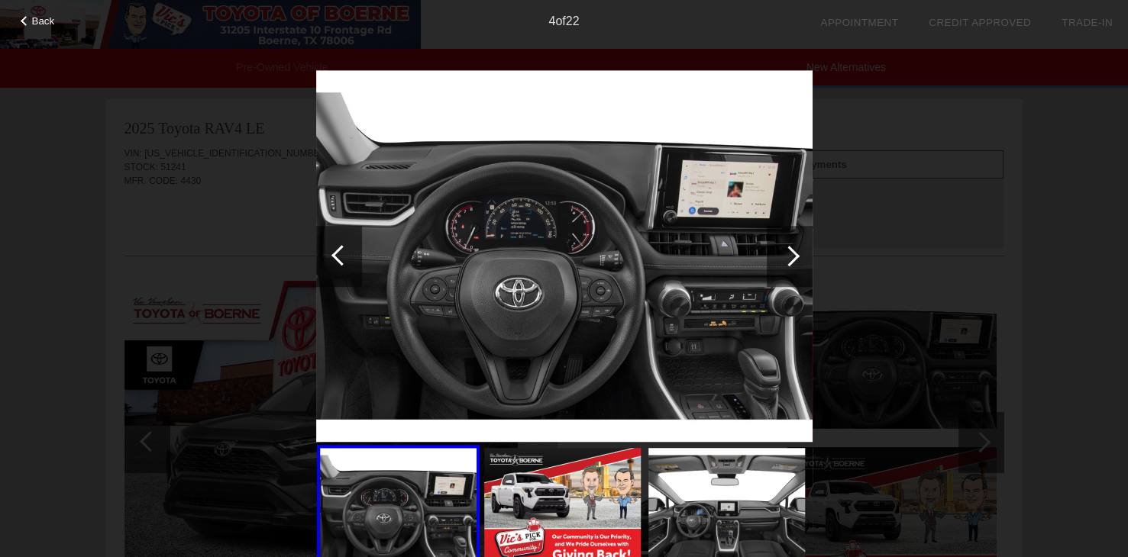
click at [795, 257] on div at bounding box center [789, 256] width 21 height 21
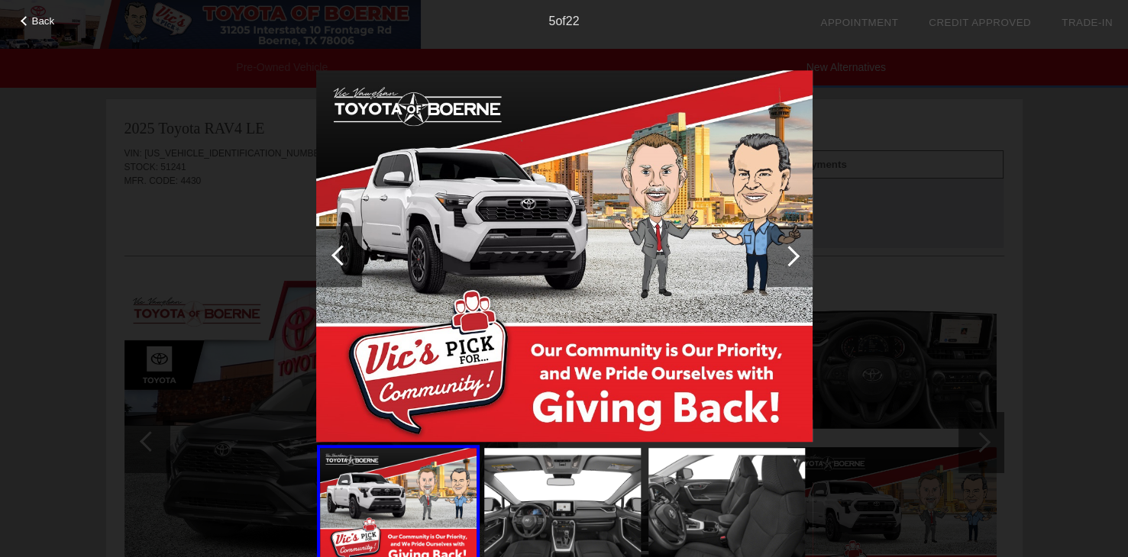
click at [795, 257] on div at bounding box center [789, 256] width 21 height 21
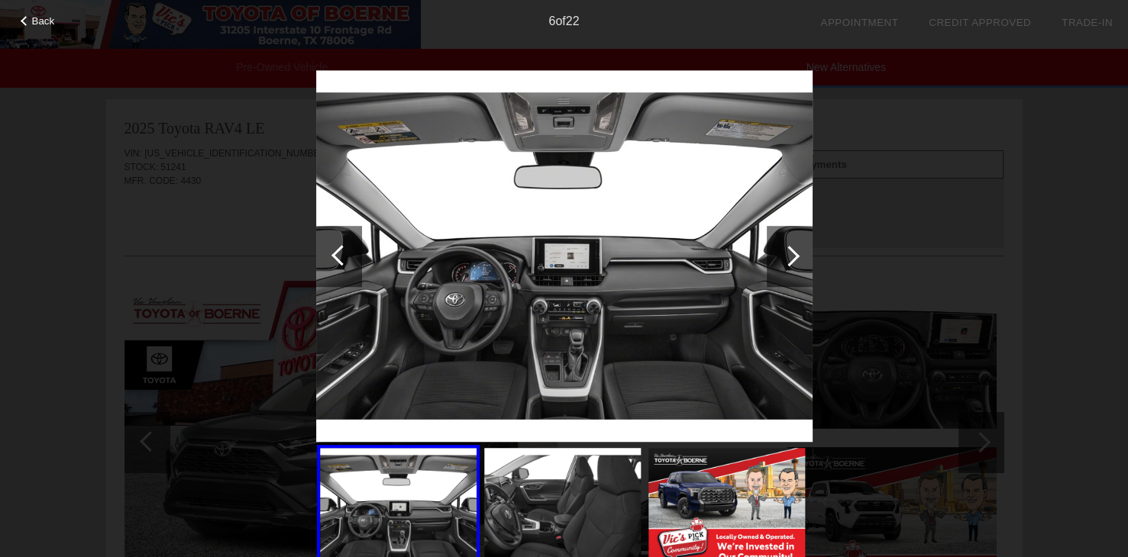
click at [795, 257] on div at bounding box center [789, 256] width 21 height 21
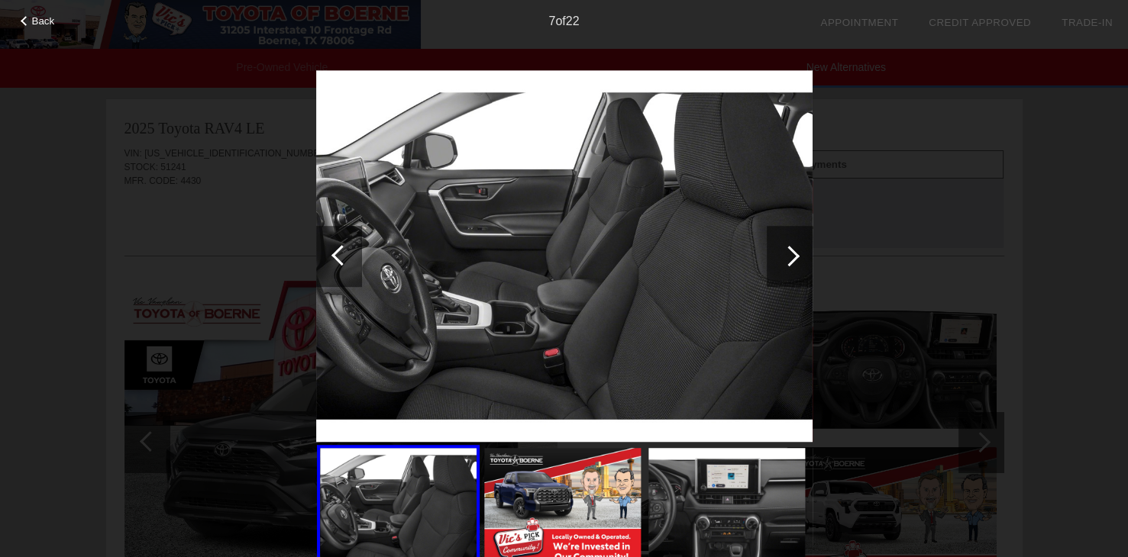
click at [795, 257] on div at bounding box center [789, 256] width 21 height 21
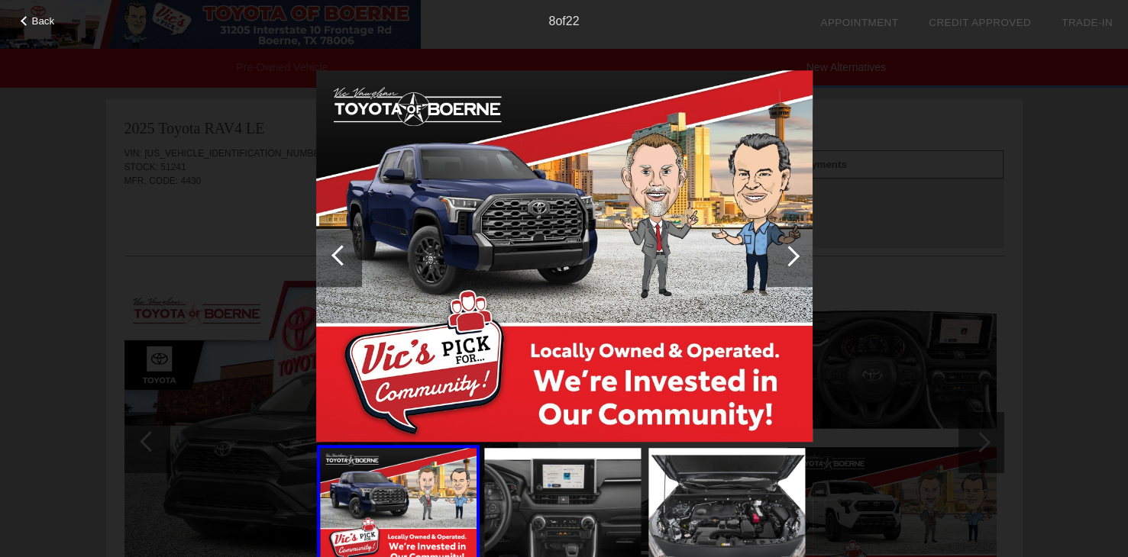
click at [795, 257] on div at bounding box center [789, 256] width 21 height 21
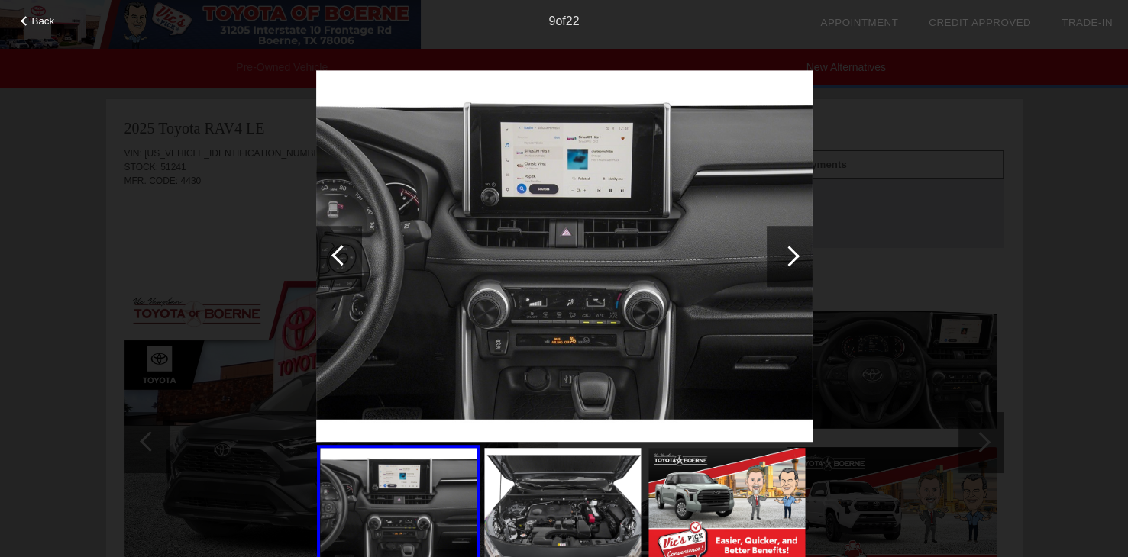
click at [795, 257] on div at bounding box center [789, 256] width 21 height 21
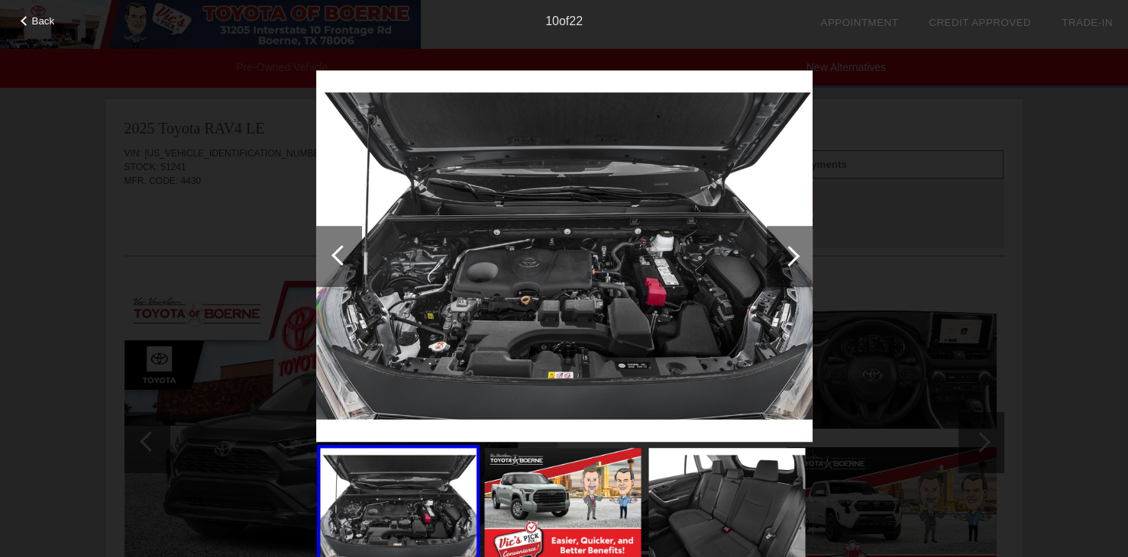
click at [795, 257] on div at bounding box center [789, 256] width 21 height 21
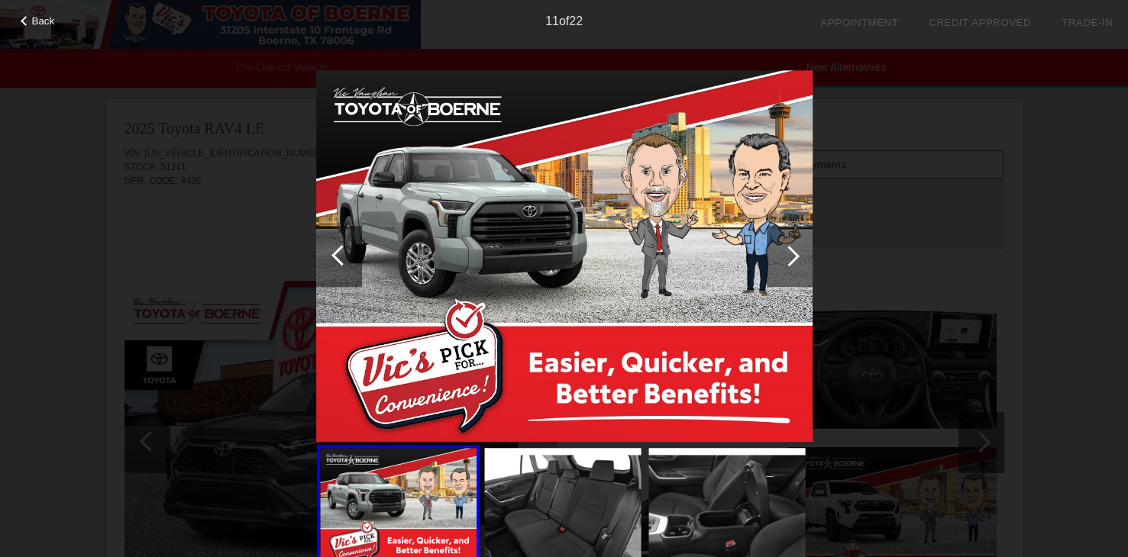
click at [795, 257] on div at bounding box center [789, 256] width 21 height 21
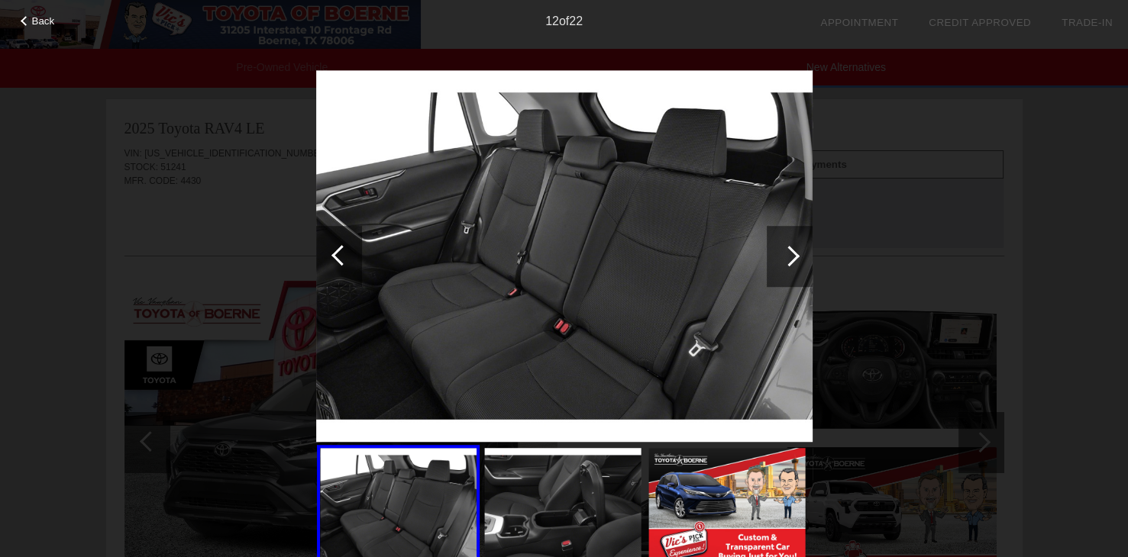
click at [793, 257] on div at bounding box center [789, 256] width 21 height 21
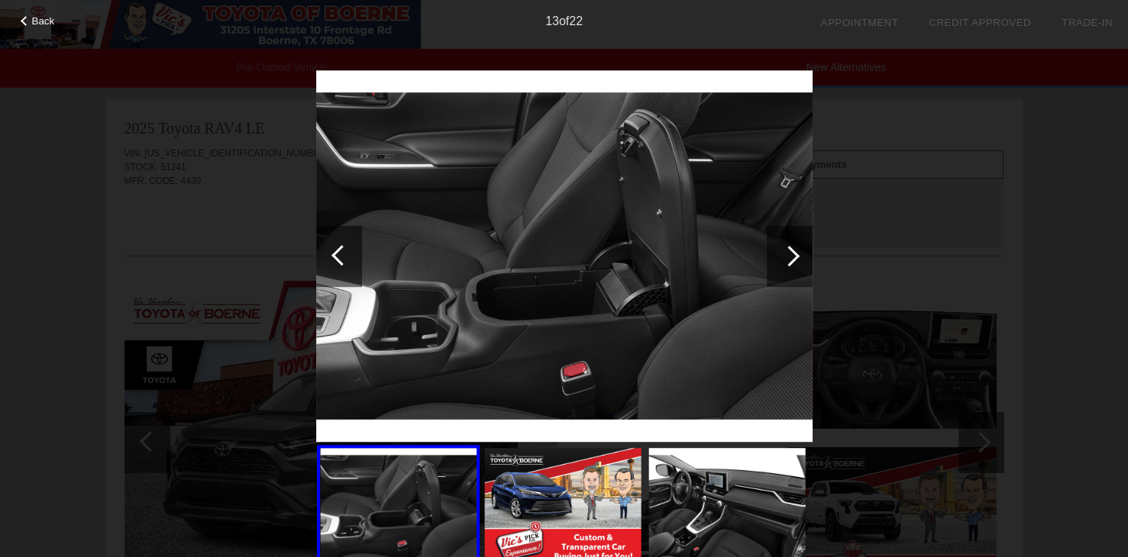
click at [792, 260] on div at bounding box center [789, 256] width 21 height 21
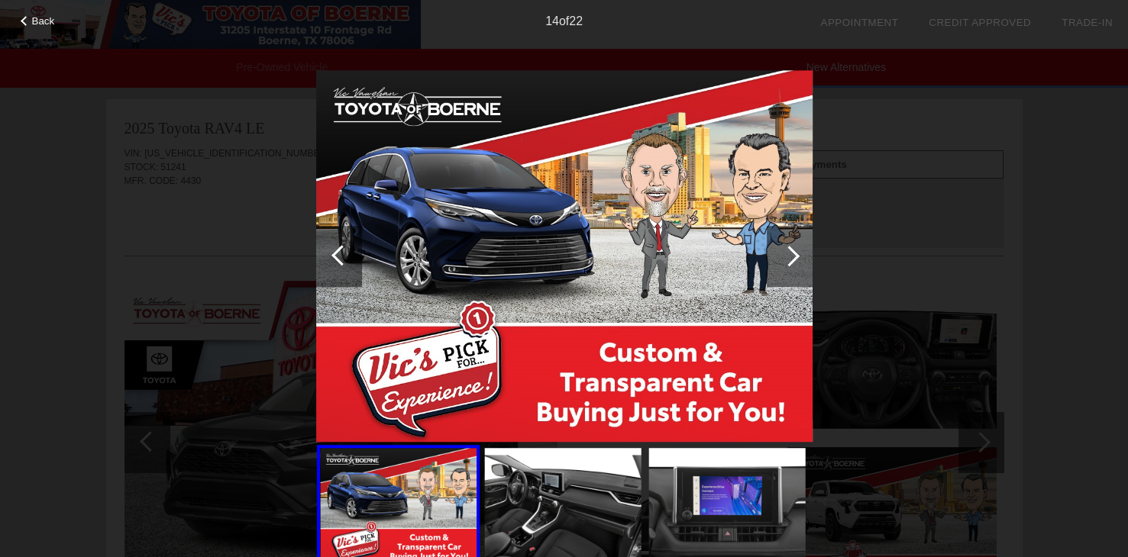
click at [792, 260] on div at bounding box center [789, 256] width 21 height 21
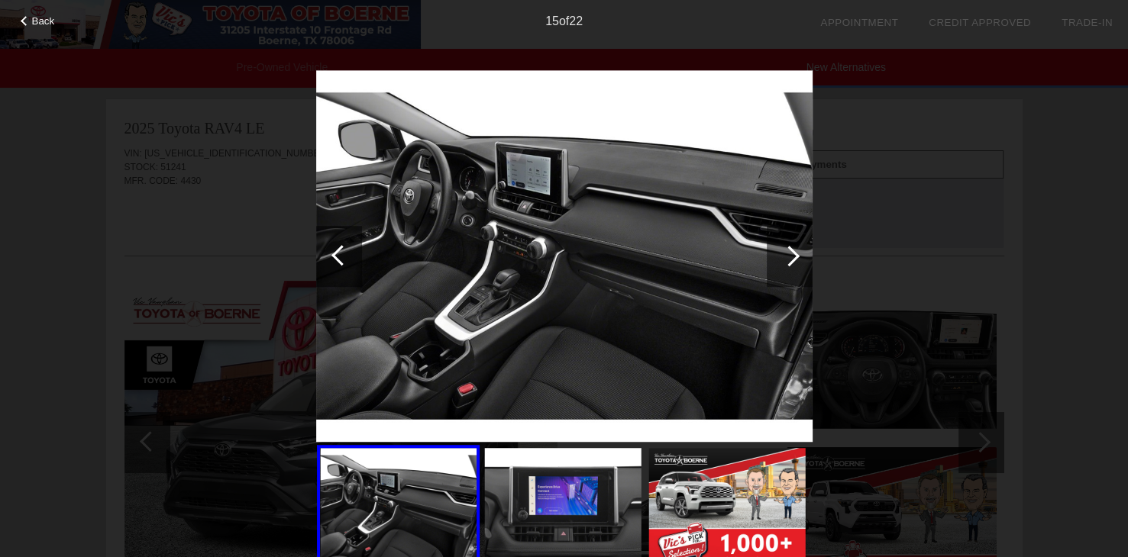
click at [793, 257] on div at bounding box center [789, 256] width 21 height 21
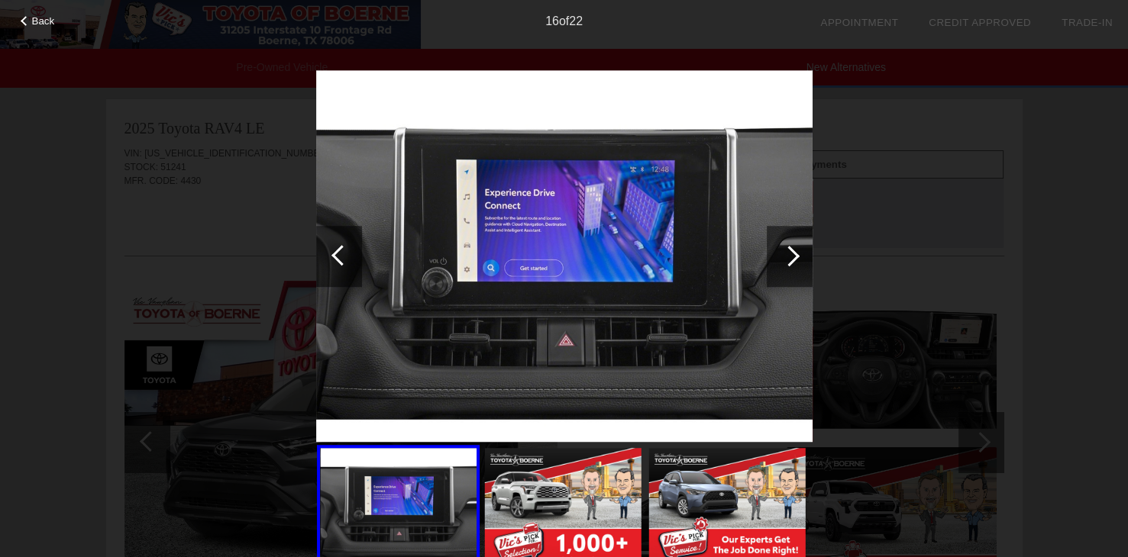
click at [793, 257] on div at bounding box center [789, 256] width 21 height 21
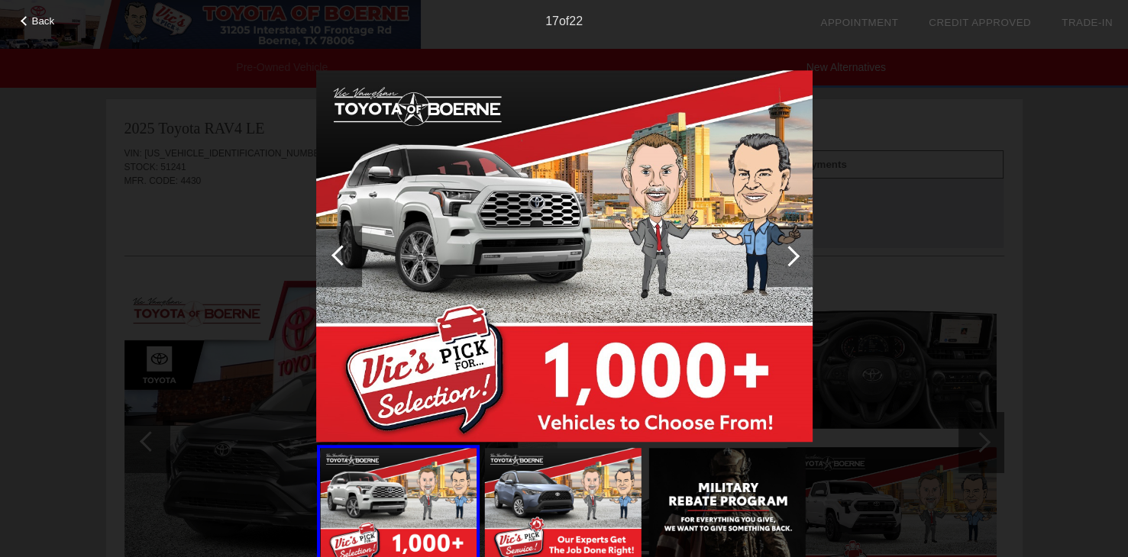
click at [793, 257] on div at bounding box center [789, 256] width 21 height 21
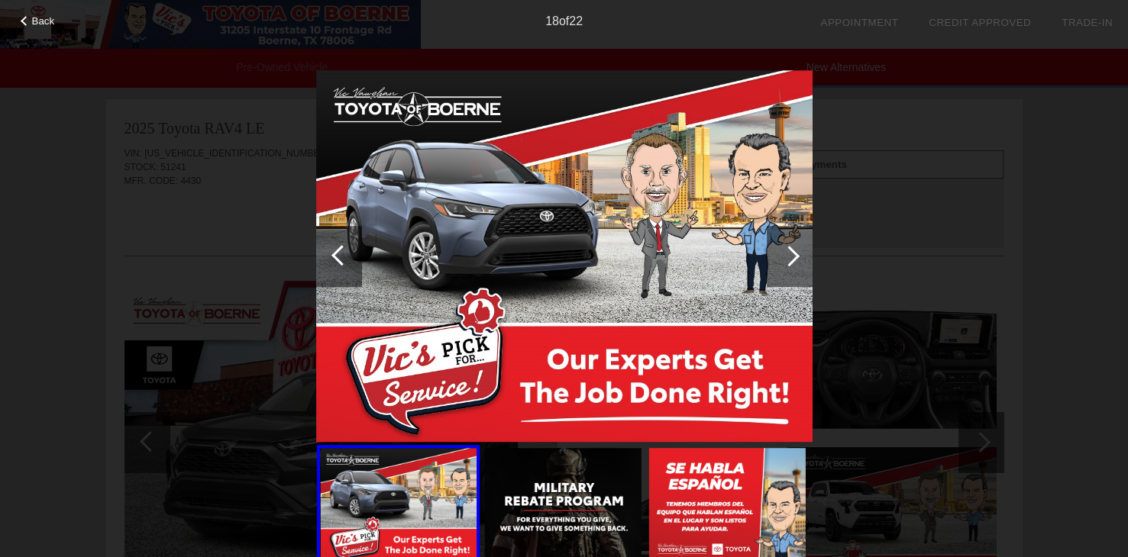
click at [793, 257] on div at bounding box center [789, 256] width 21 height 21
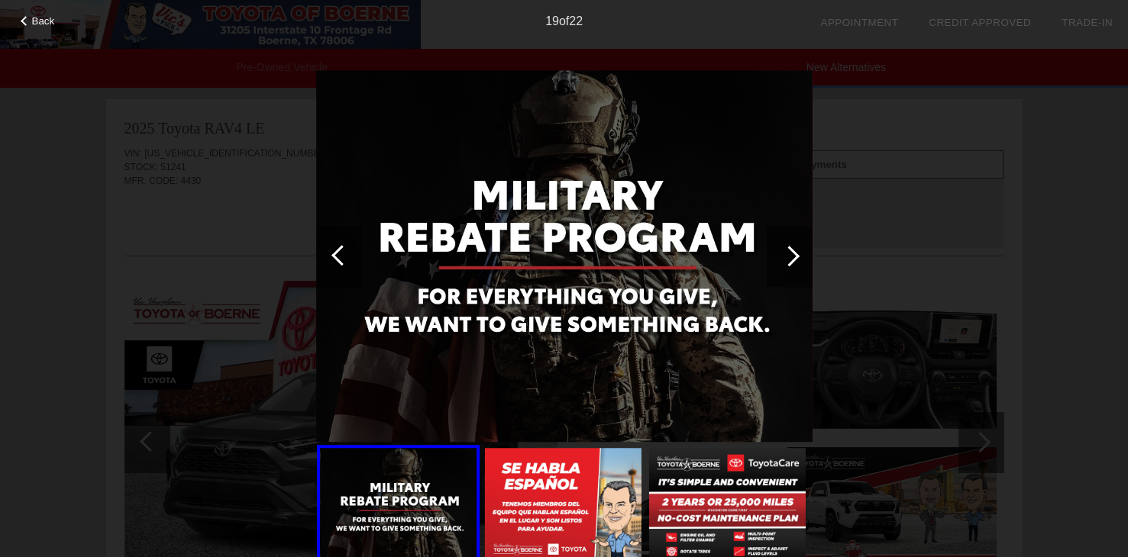
click at [793, 257] on div at bounding box center [789, 256] width 21 height 21
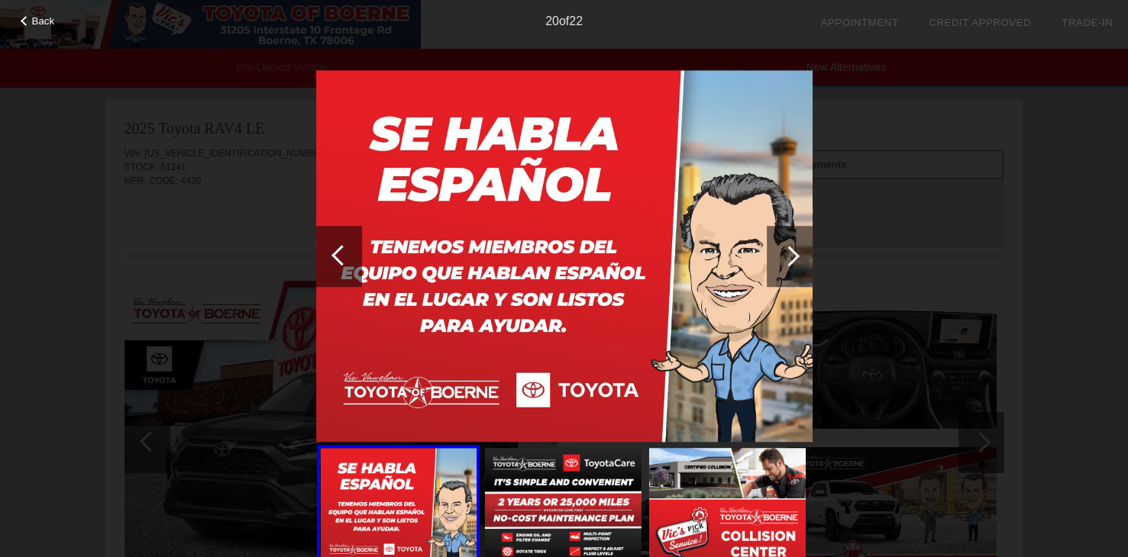
click at [793, 257] on div at bounding box center [789, 256] width 21 height 21
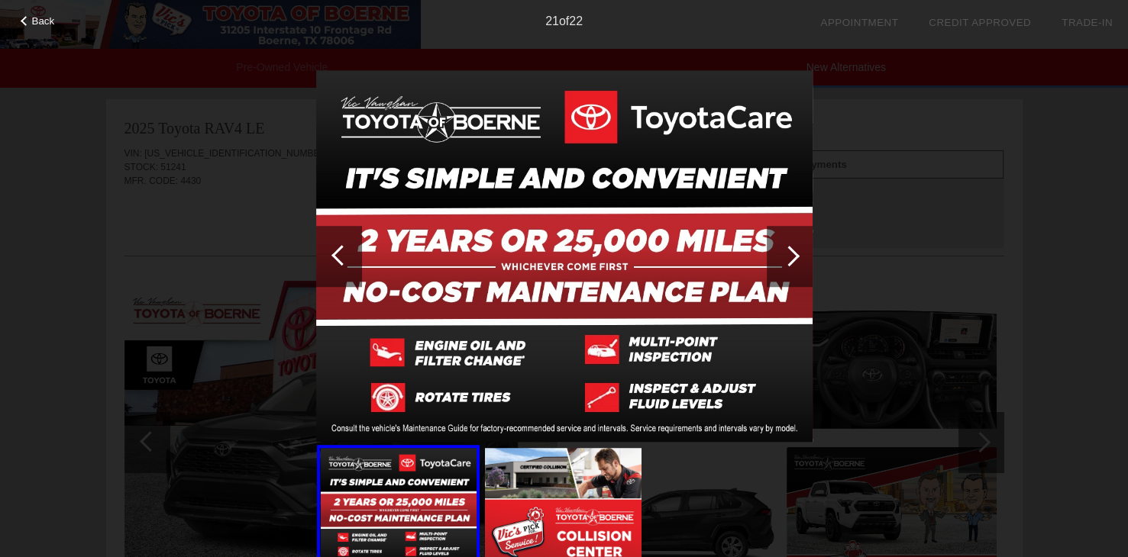
click at [793, 257] on div at bounding box center [789, 256] width 21 height 21
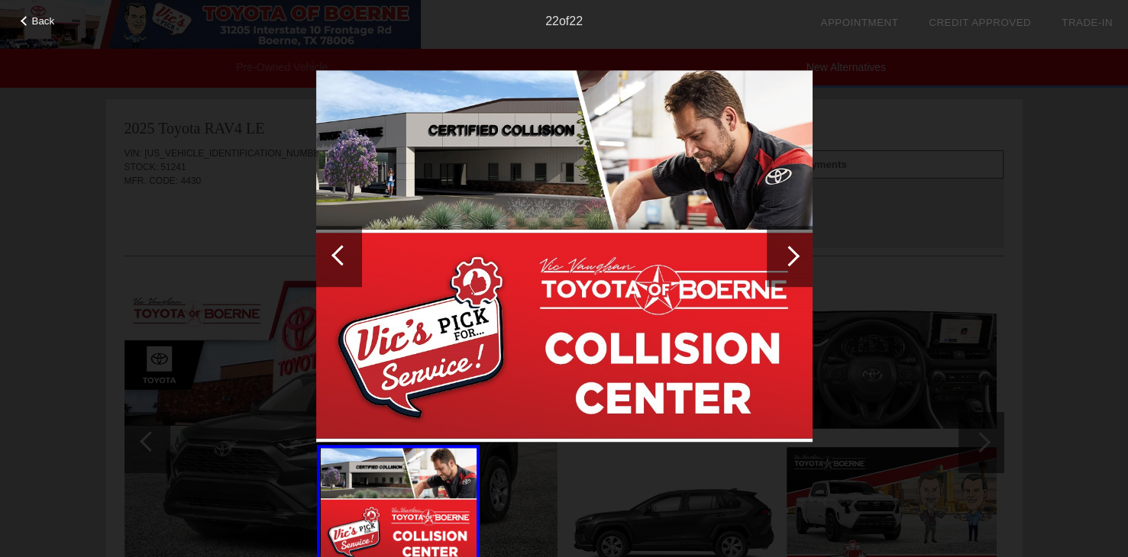
click at [793, 257] on div at bounding box center [789, 256] width 21 height 21
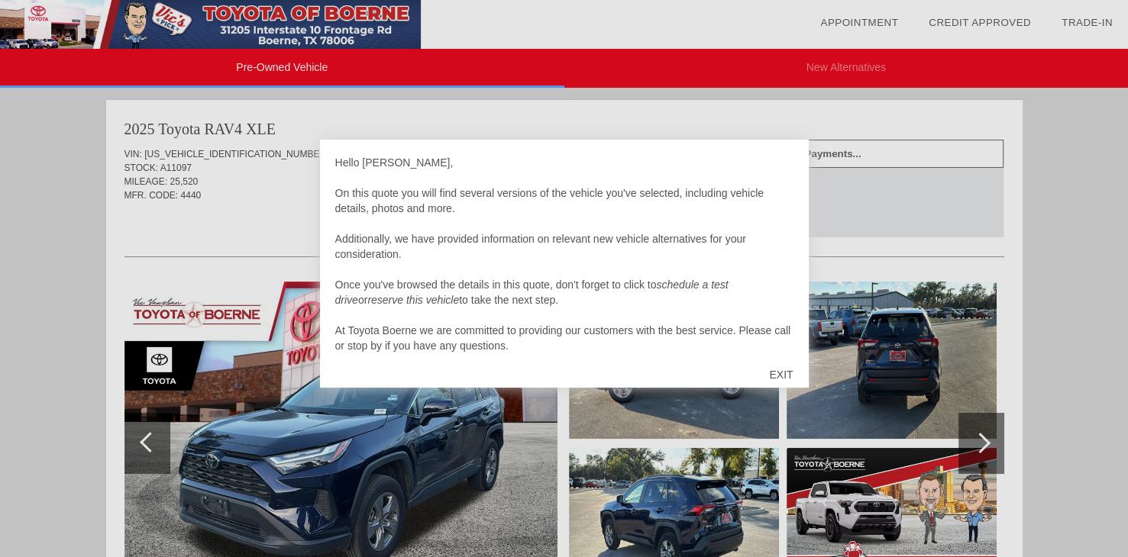
scroll to position [2184, 0]
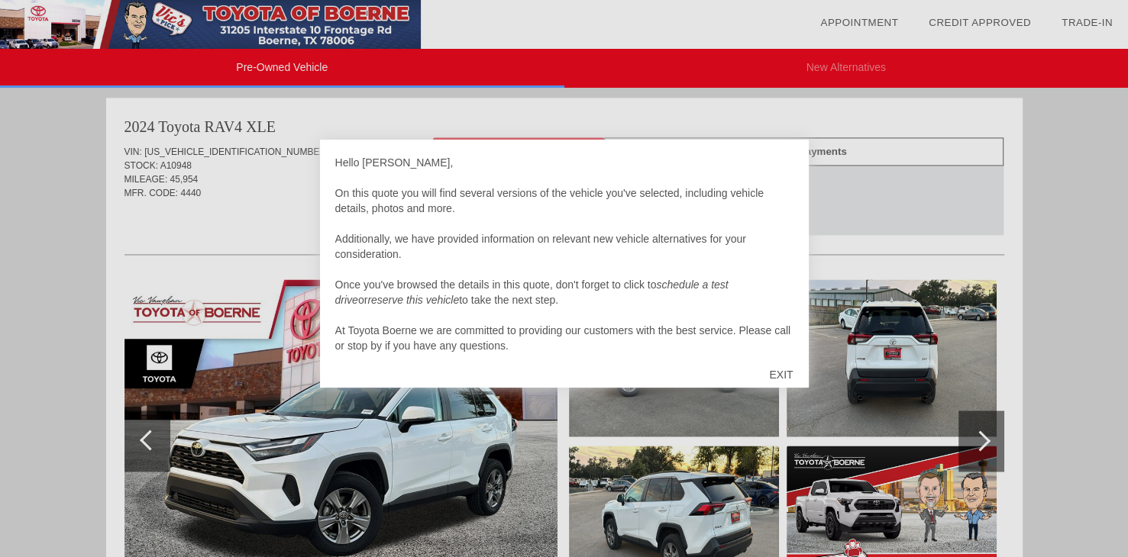
click at [776, 373] on div "EXIT" at bounding box center [781, 375] width 54 height 46
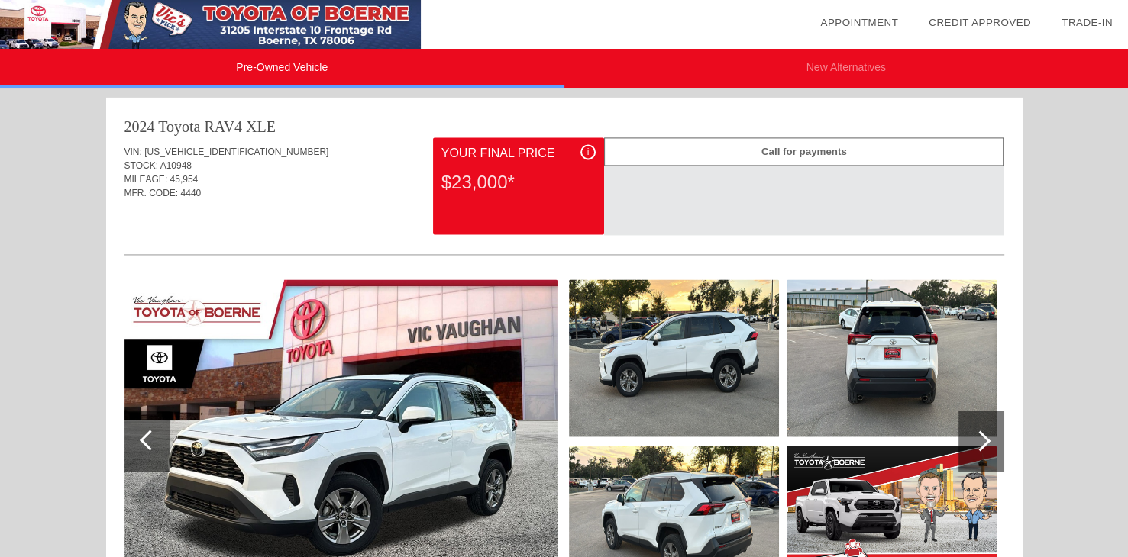
click at [901, 362] on img at bounding box center [891, 357] width 210 height 157
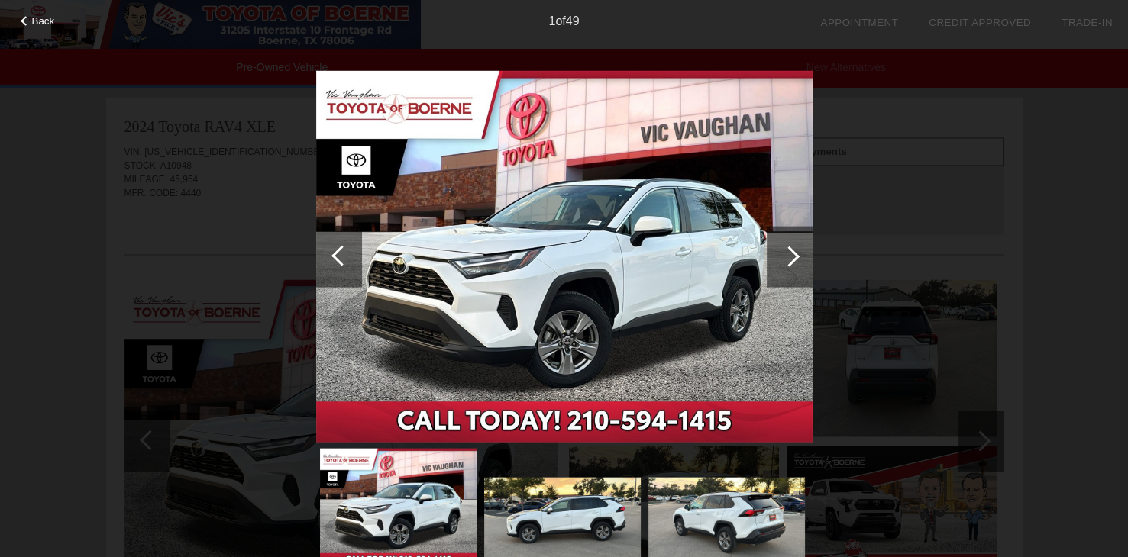
click at [790, 254] on div at bounding box center [789, 256] width 21 height 21
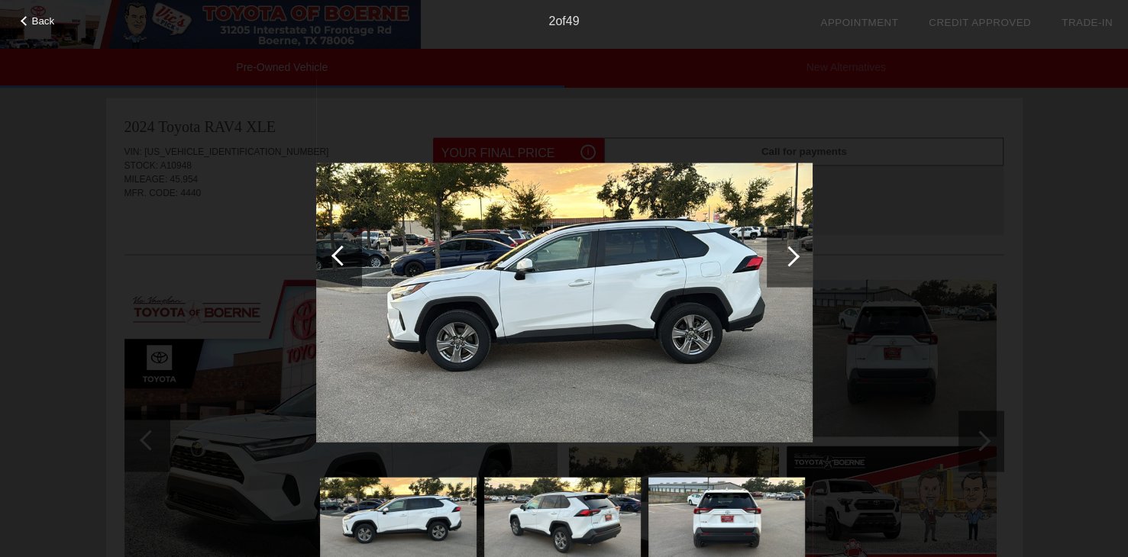
click at [790, 254] on div at bounding box center [789, 256] width 21 height 21
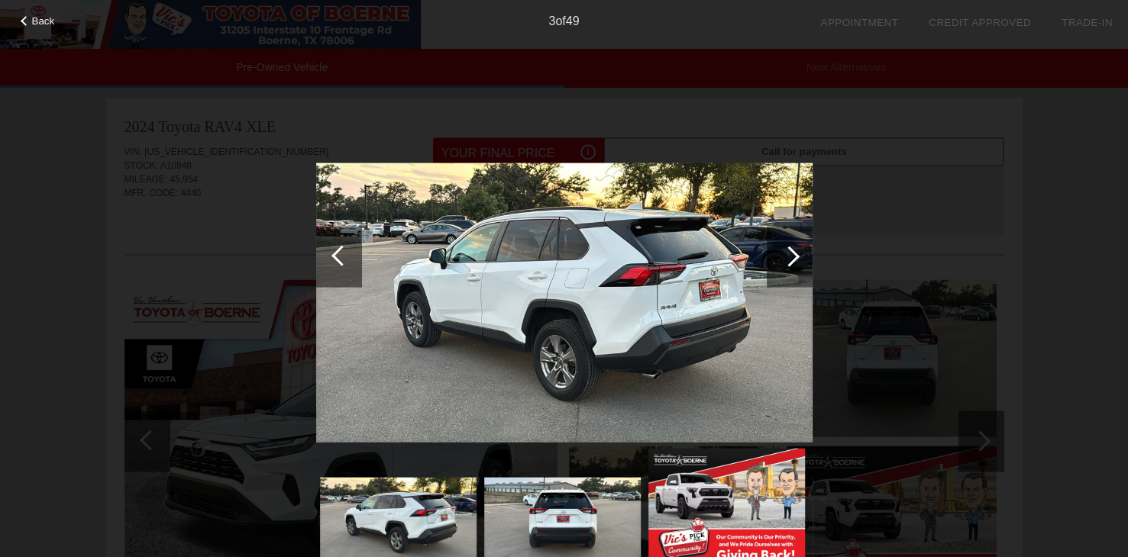
click at [790, 254] on div at bounding box center [789, 256] width 21 height 21
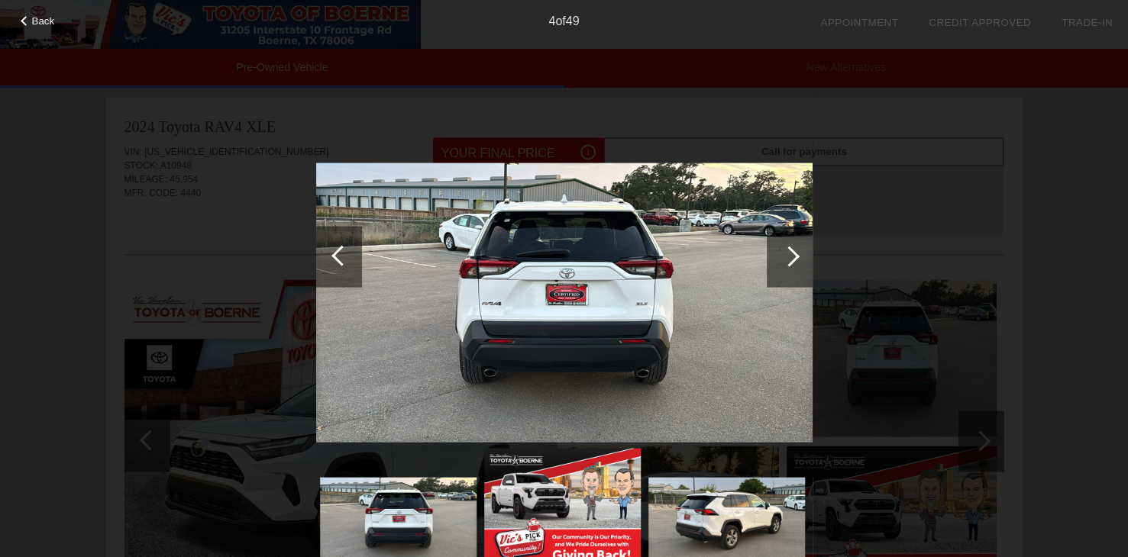
click at [790, 254] on div at bounding box center [789, 256] width 21 height 21
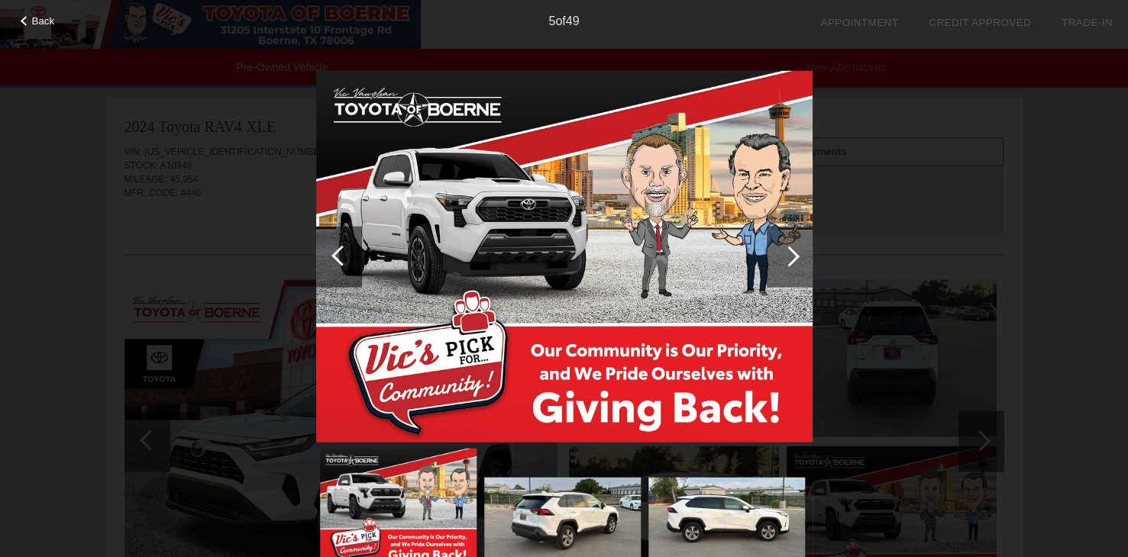
click at [789, 254] on div at bounding box center [789, 256] width 21 height 21
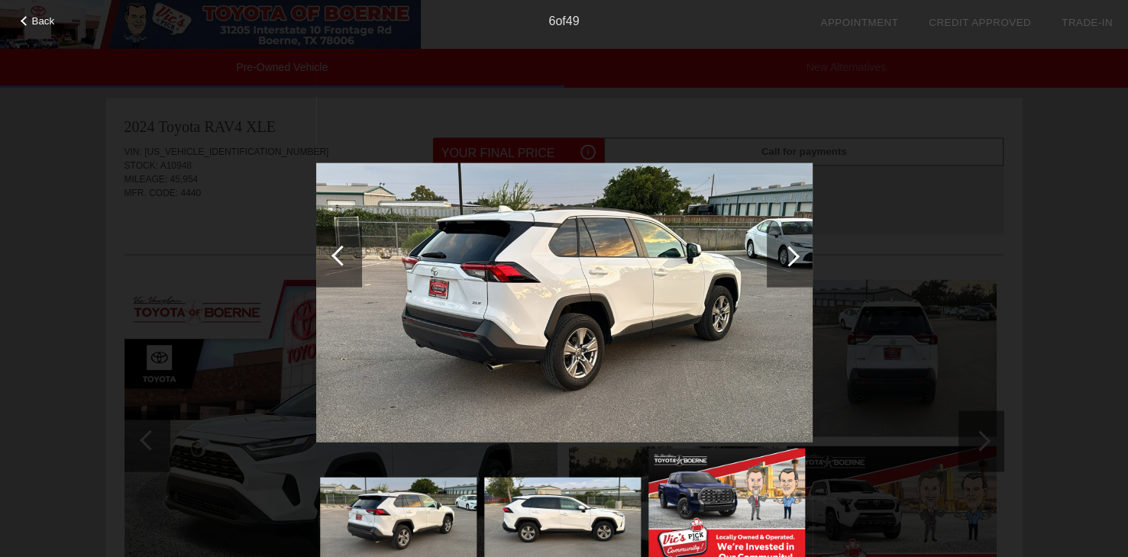
click at [789, 254] on div at bounding box center [789, 256] width 21 height 21
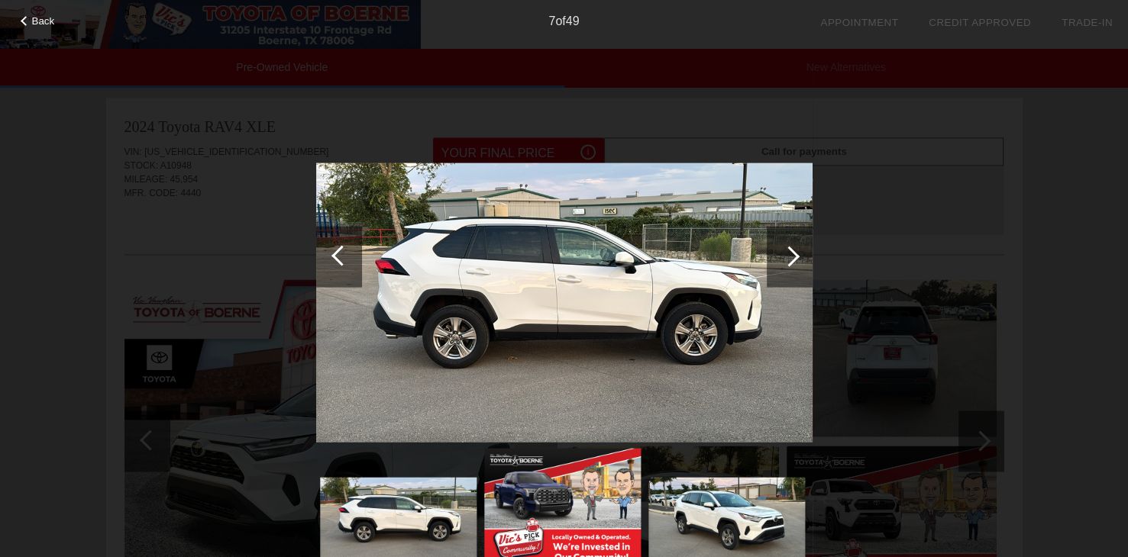
click at [789, 254] on div at bounding box center [789, 256] width 21 height 21
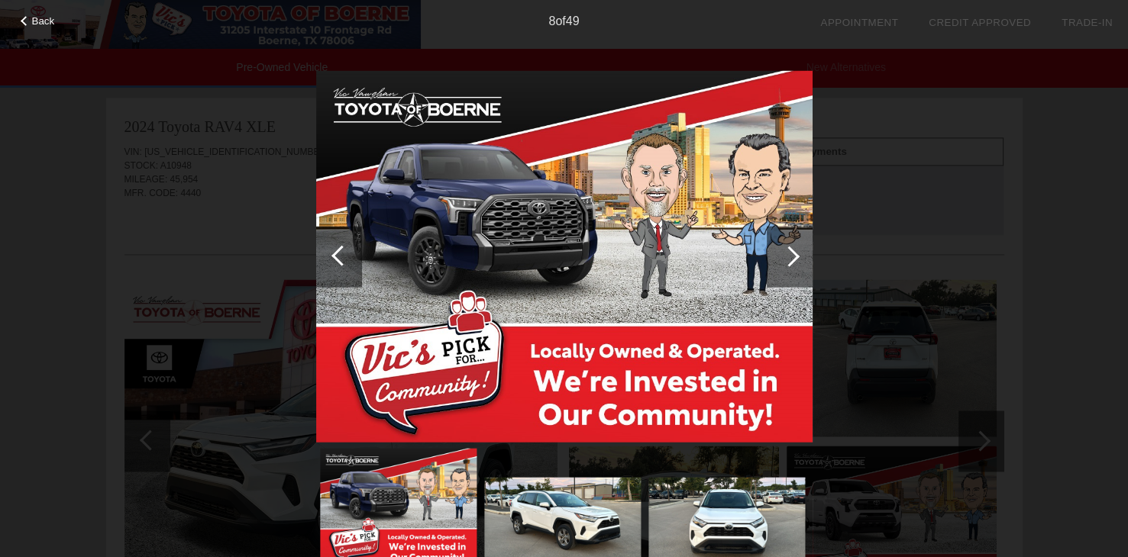
click at [789, 254] on div at bounding box center [789, 256] width 21 height 21
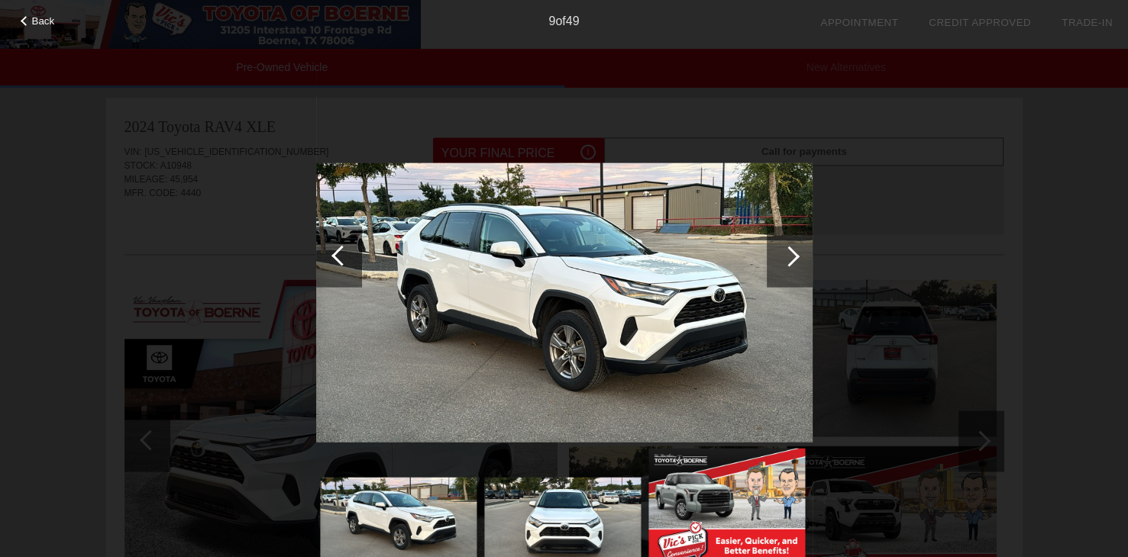
click at [789, 254] on div at bounding box center [789, 256] width 21 height 21
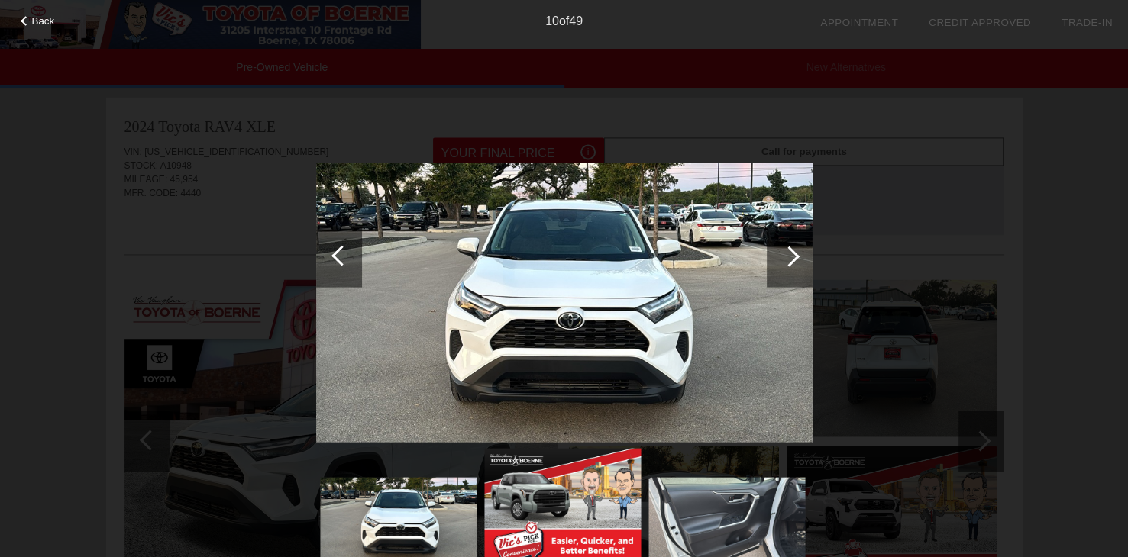
click at [787, 254] on div at bounding box center [789, 256] width 21 height 21
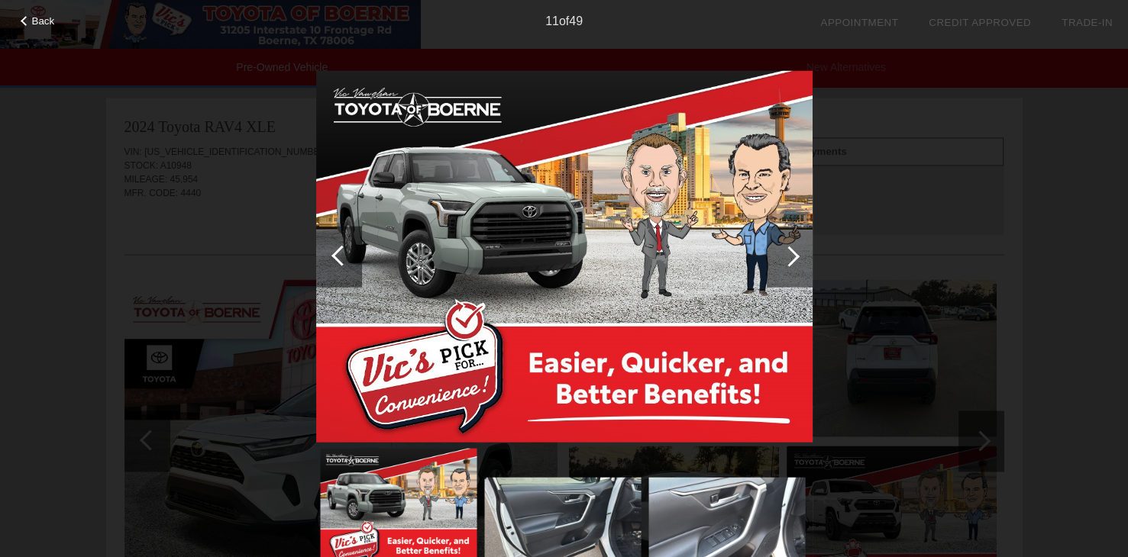
scroll to position [2183, 0]
click at [786, 254] on div at bounding box center [789, 256] width 21 height 21
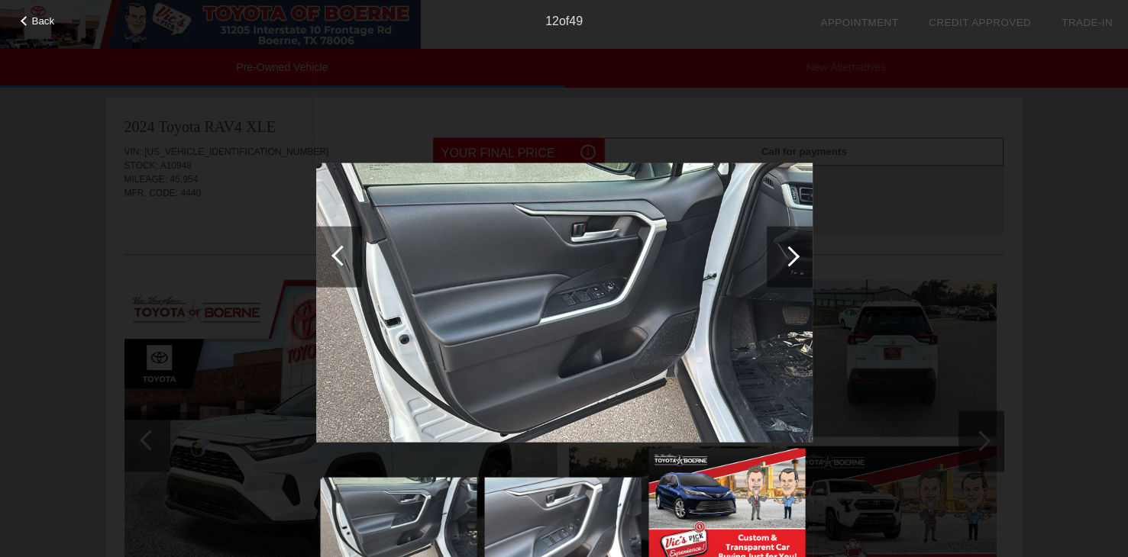
click at [786, 254] on div at bounding box center [789, 256] width 21 height 21
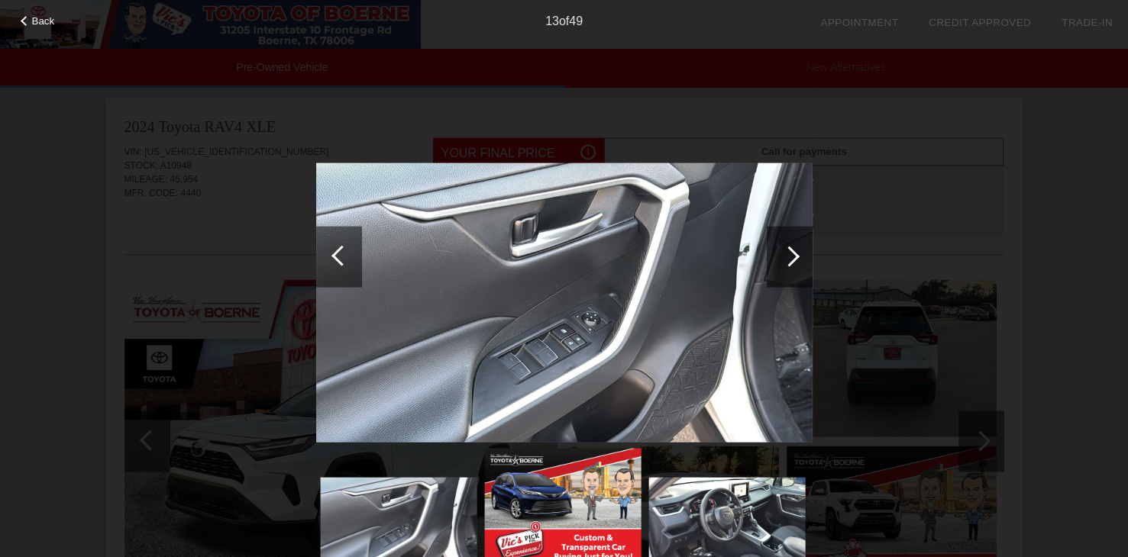
click at [786, 254] on div at bounding box center [789, 256] width 21 height 21
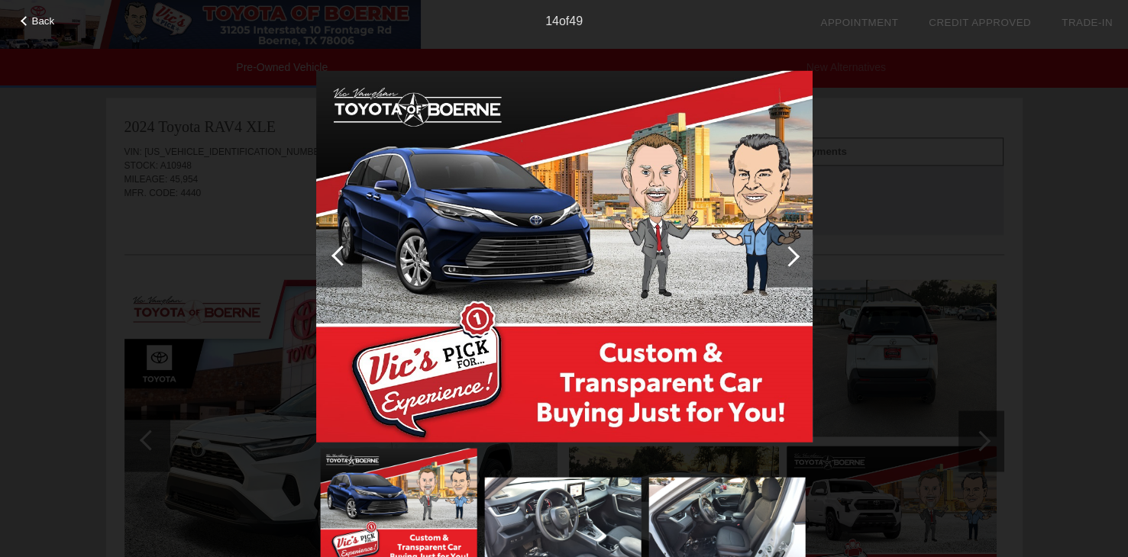
click at [785, 254] on div at bounding box center [789, 256] width 21 height 21
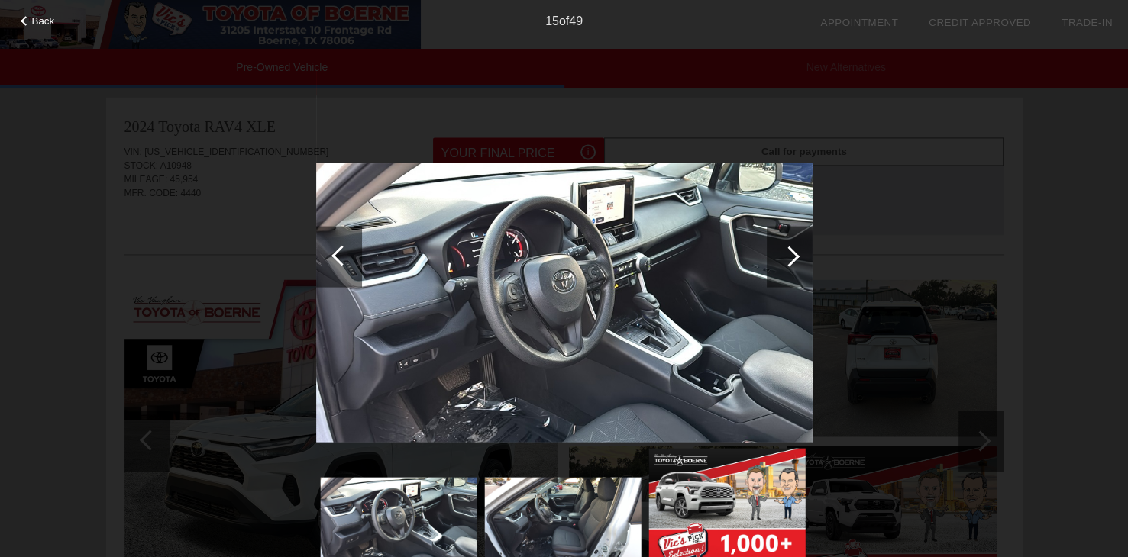
click at [784, 254] on div at bounding box center [789, 256] width 21 height 21
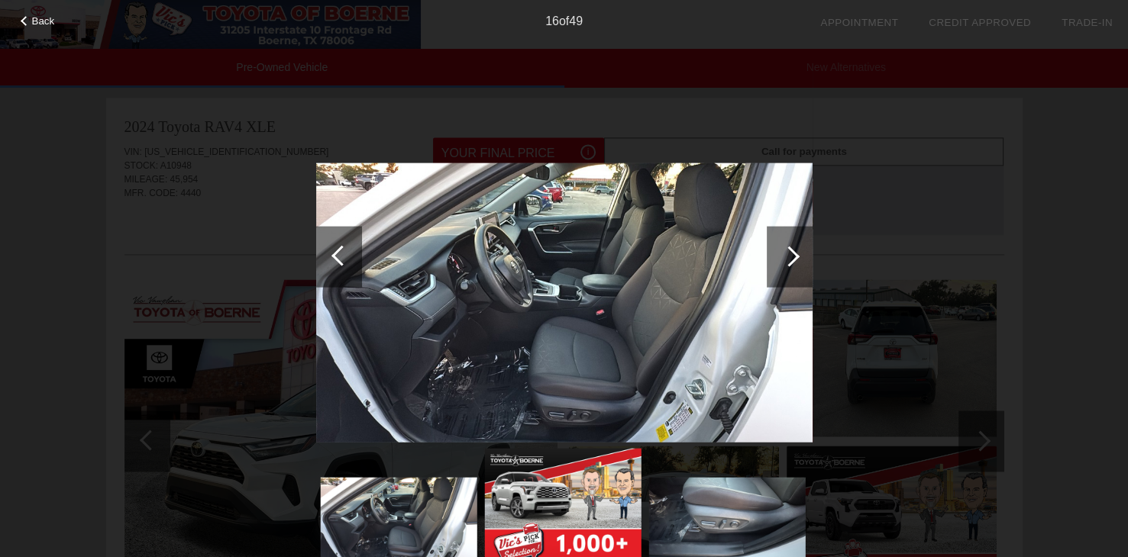
click at [784, 254] on div at bounding box center [789, 256] width 21 height 21
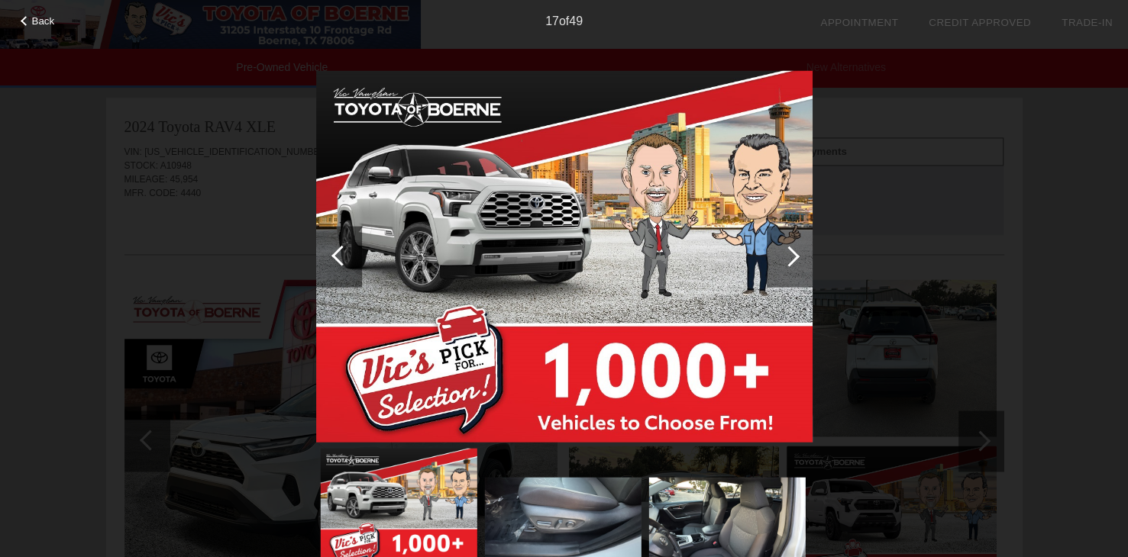
click at [784, 254] on div at bounding box center [789, 256] width 21 height 21
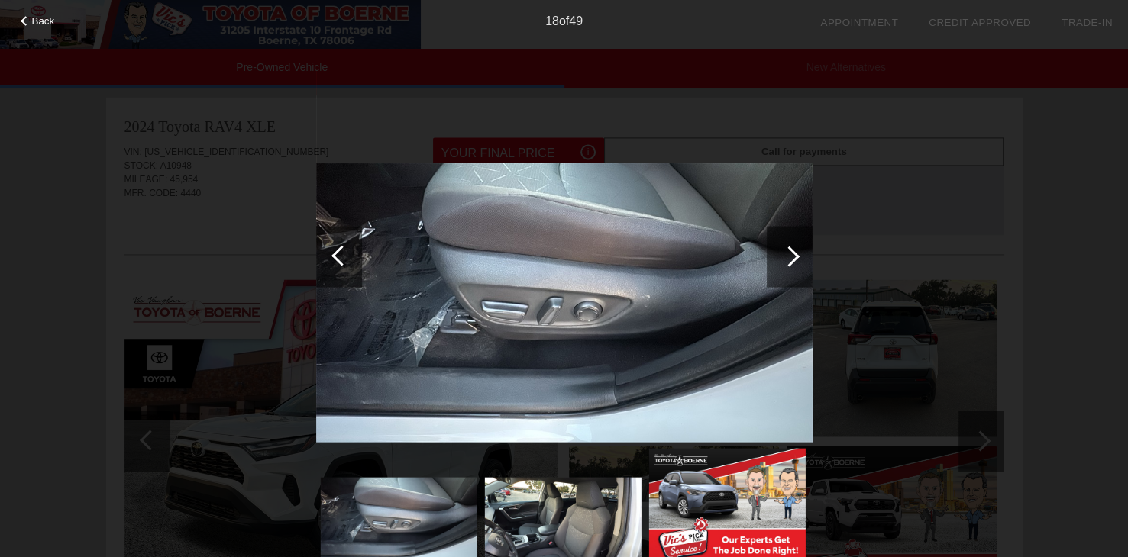
click at [784, 254] on div at bounding box center [789, 256] width 21 height 21
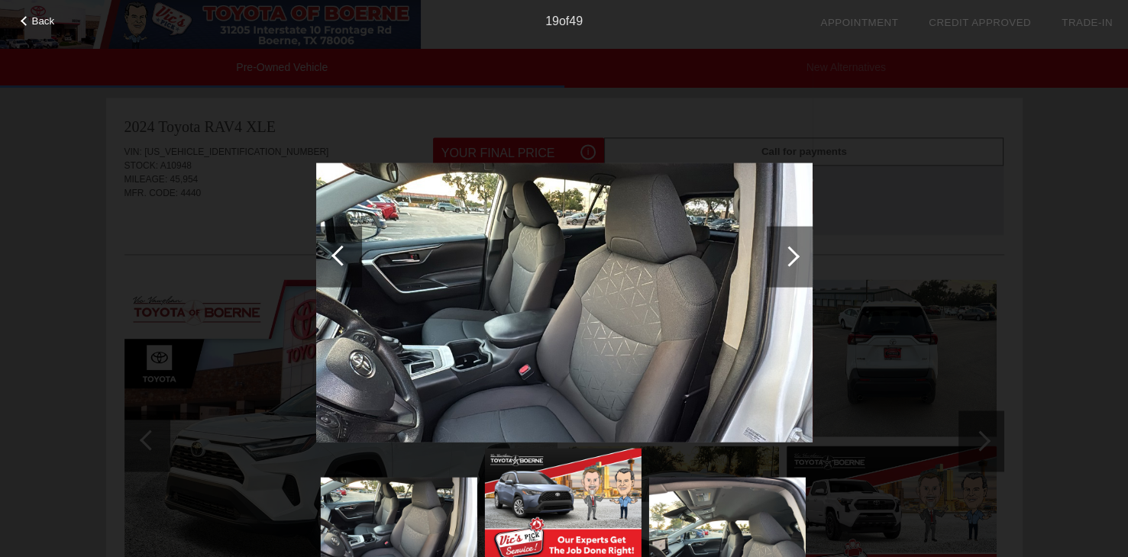
click at [783, 254] on div at bounding box center [789, 256] width 21 height 21
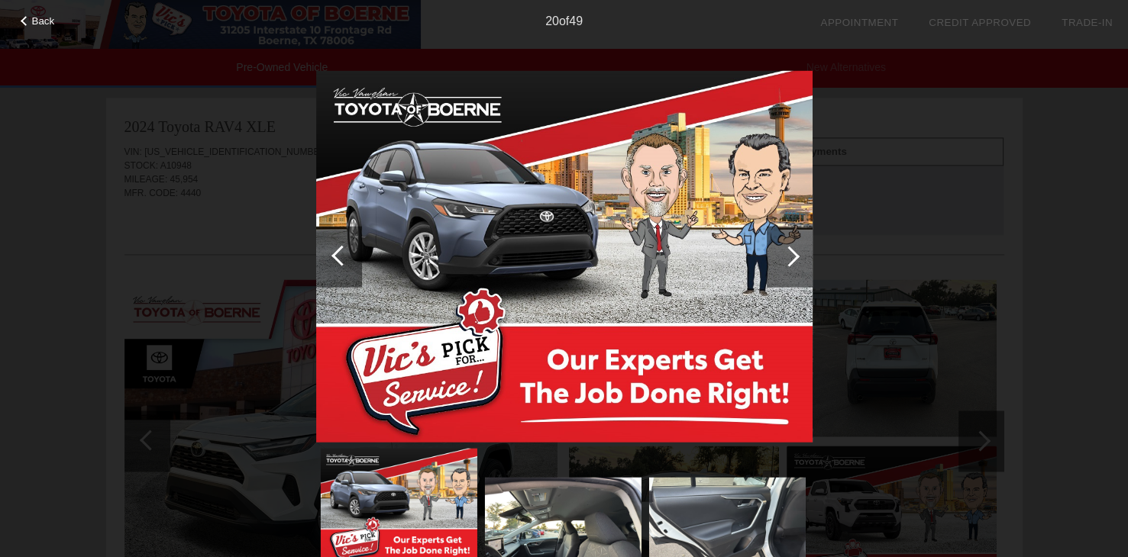
click at [783, 254] on div at bounding box center [789, 256] width 21 height 21
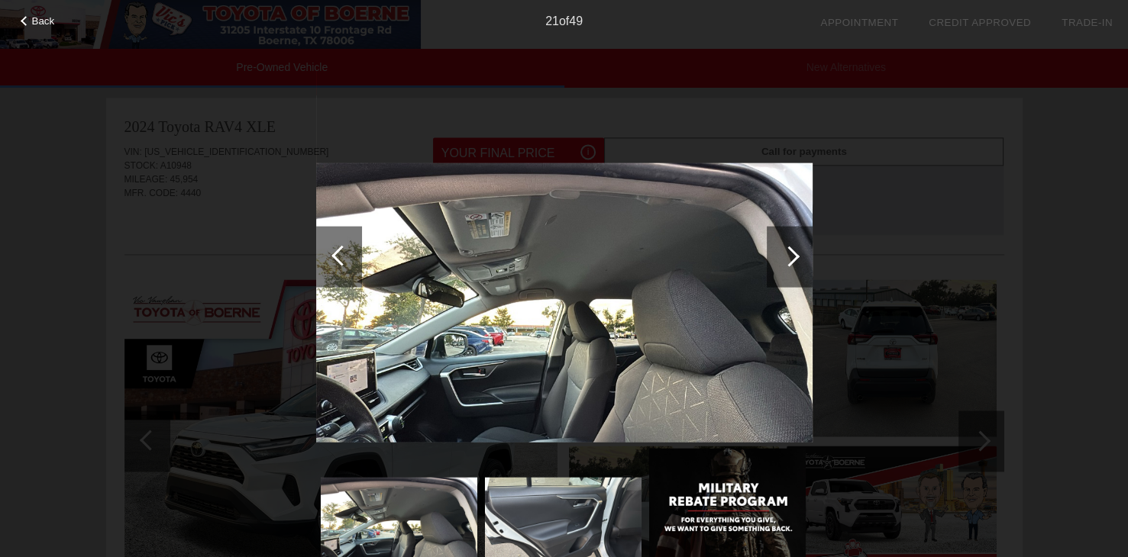
click at [783, 254] on div at bounding box center [789, 256] width 21 height 21
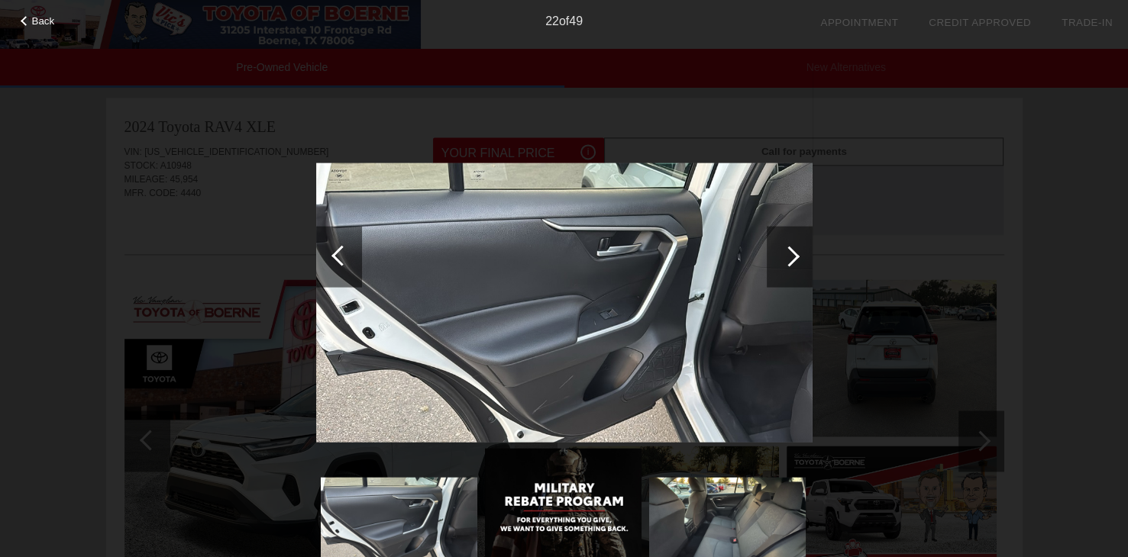
click at [783, 254] on div at bounding box center [789, 256] width 21 height 21
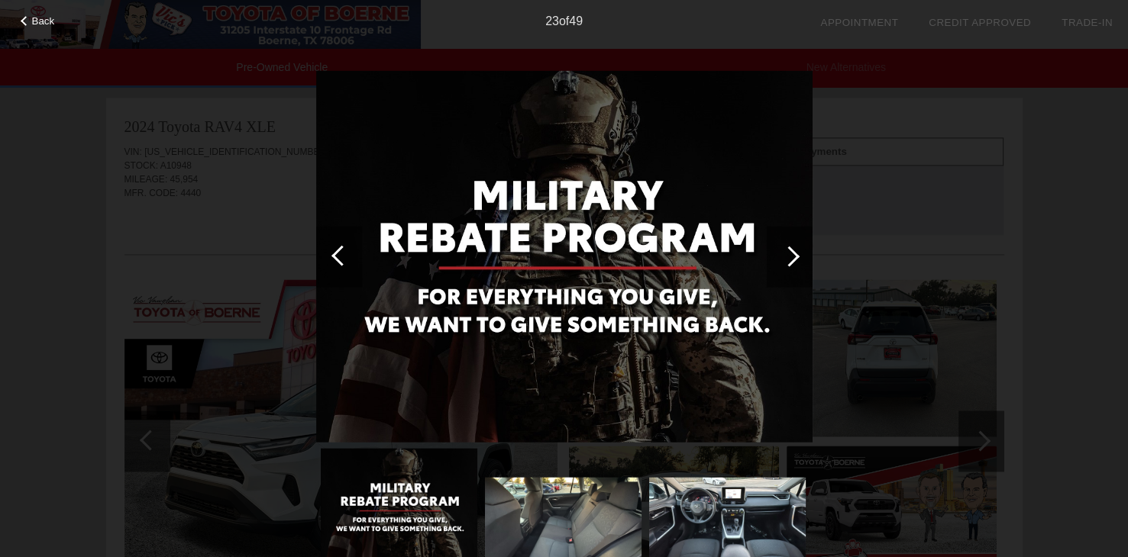
click at [783, 254] on div at bounding box center [789, 256] width 21 height 21
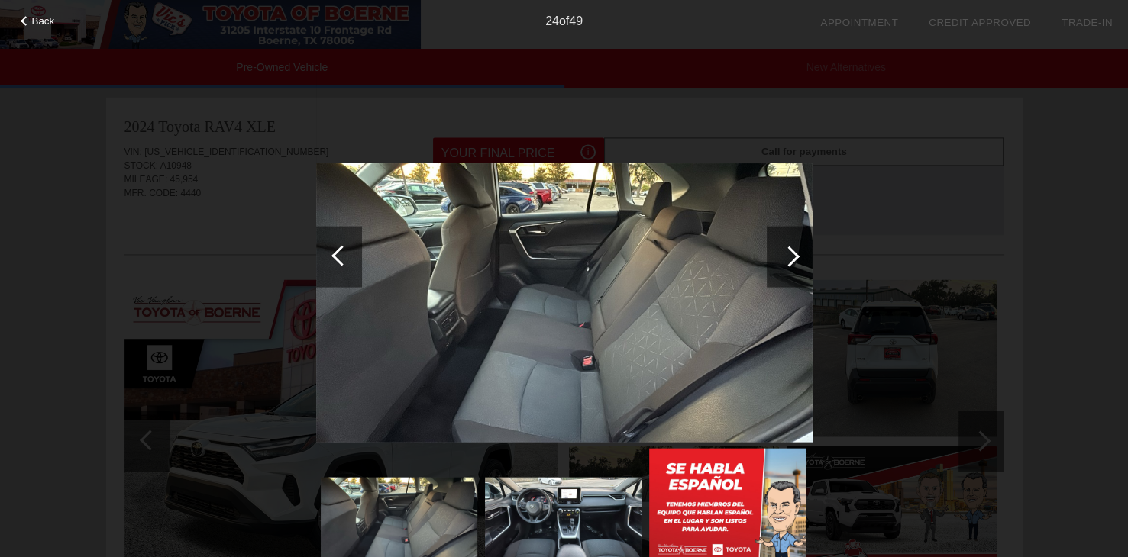
click at [783, 254] on div at bounding box center [789, 256] width 21 height 21
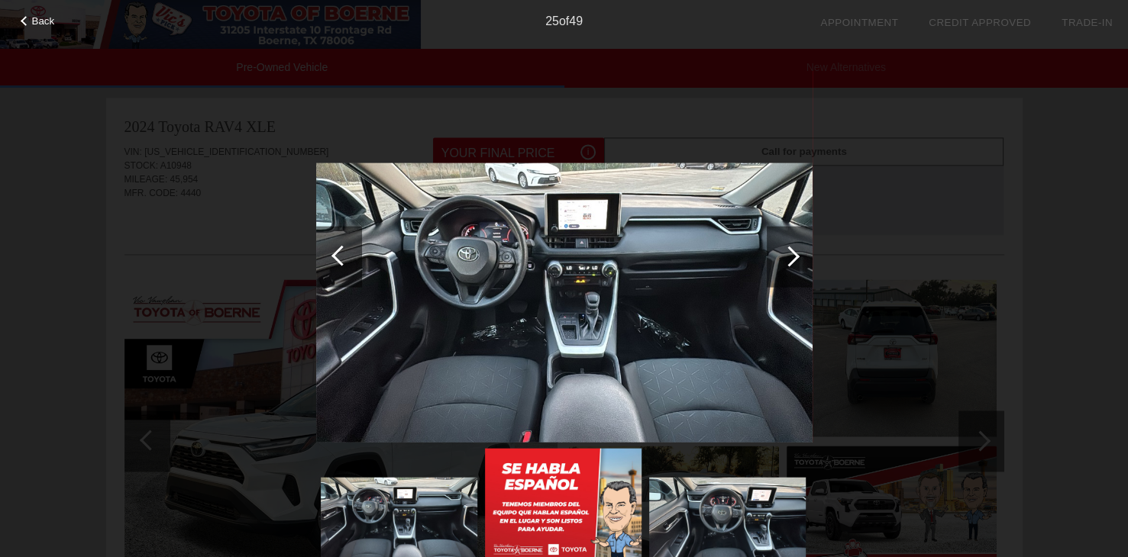
click at [791, 260] on div at bounding box center [789, 256] width 21 height 21
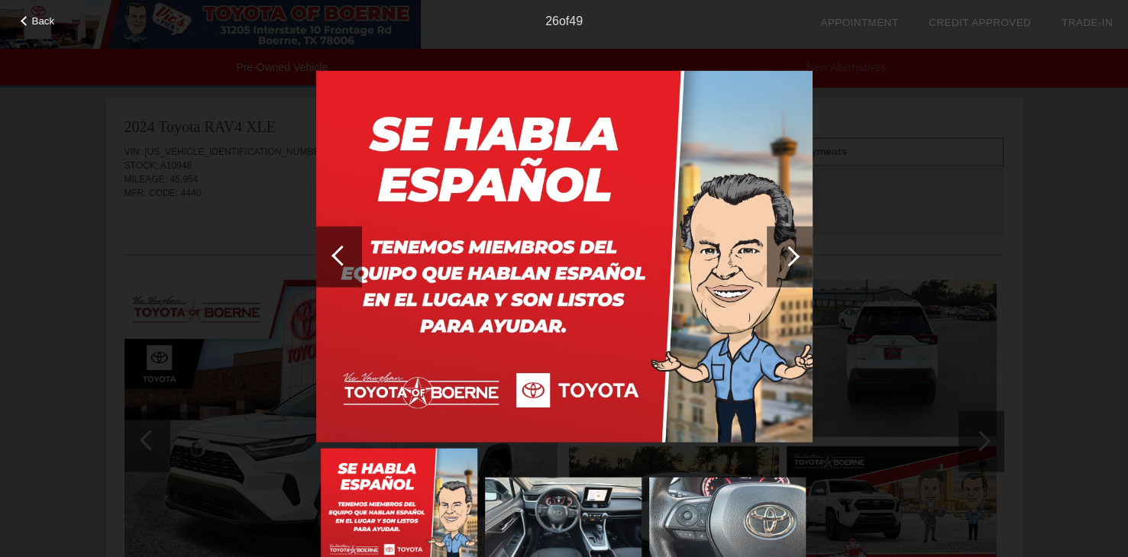
click at [791, 260] on div at bounding box center [789, 256] width 21 height 21
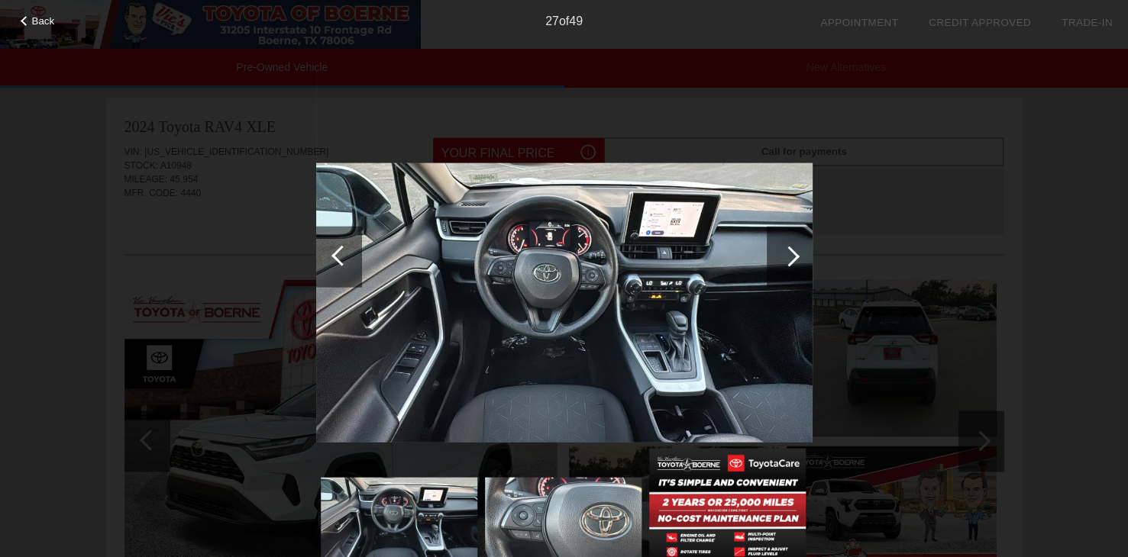
click at [789, 260] on div at bounding box center [789, 256] width 21 height 21
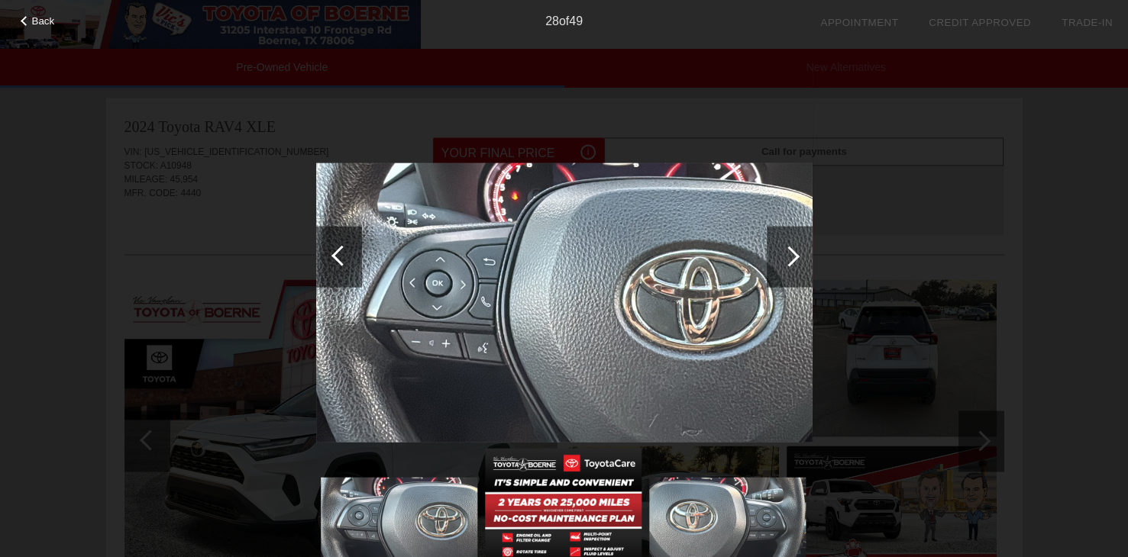
click at [789, 260] on div at bounding box center [789, 256] width 21 height 21
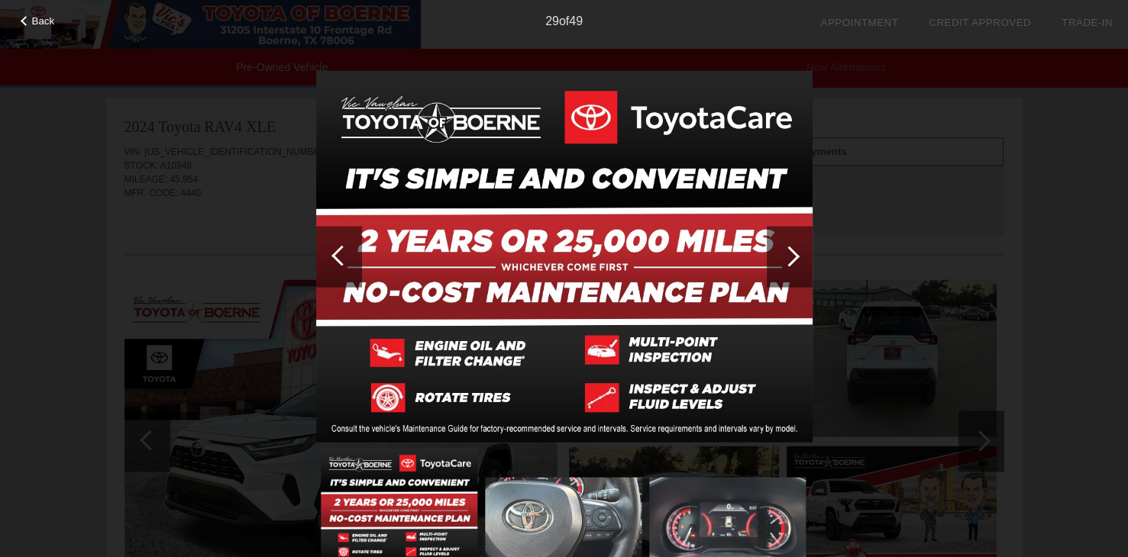
click at [789, 260] on div at bounding box center [789, 256] width 21 height 21
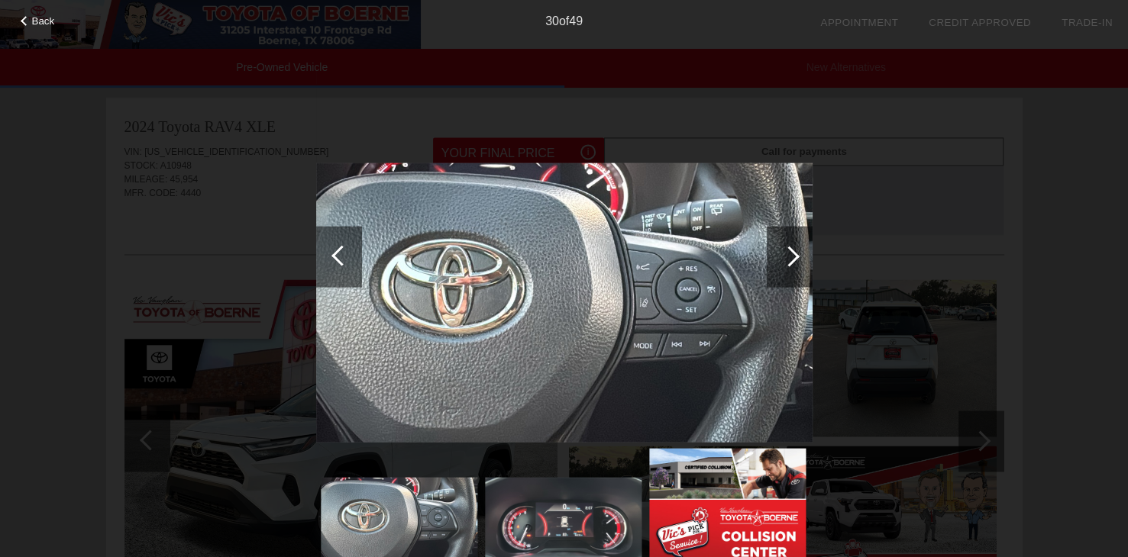
click at [788, 260] on div at bounding box center [789, 256] width 21 height 21
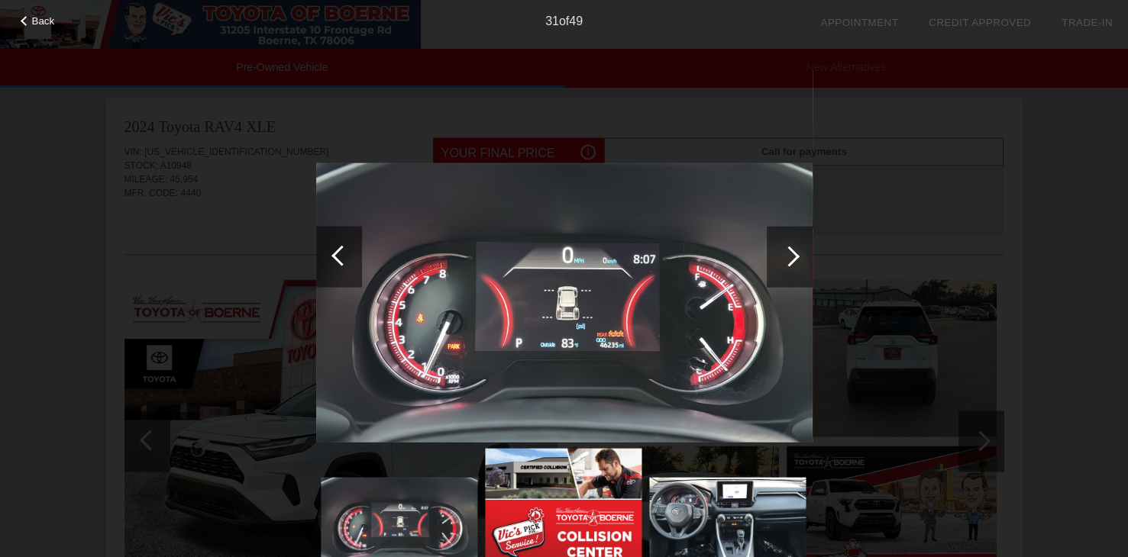
click at [787, 260] on div at bounding box center [789, 256] width 21 height 21
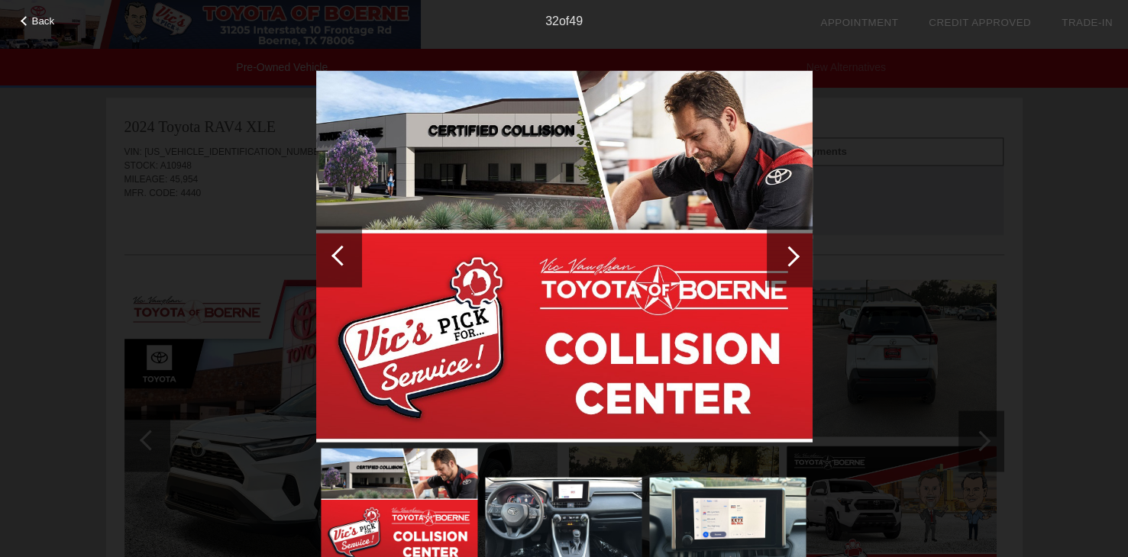
click at [786, 260] on div at bounding box center [789, 256] width 21 height 21
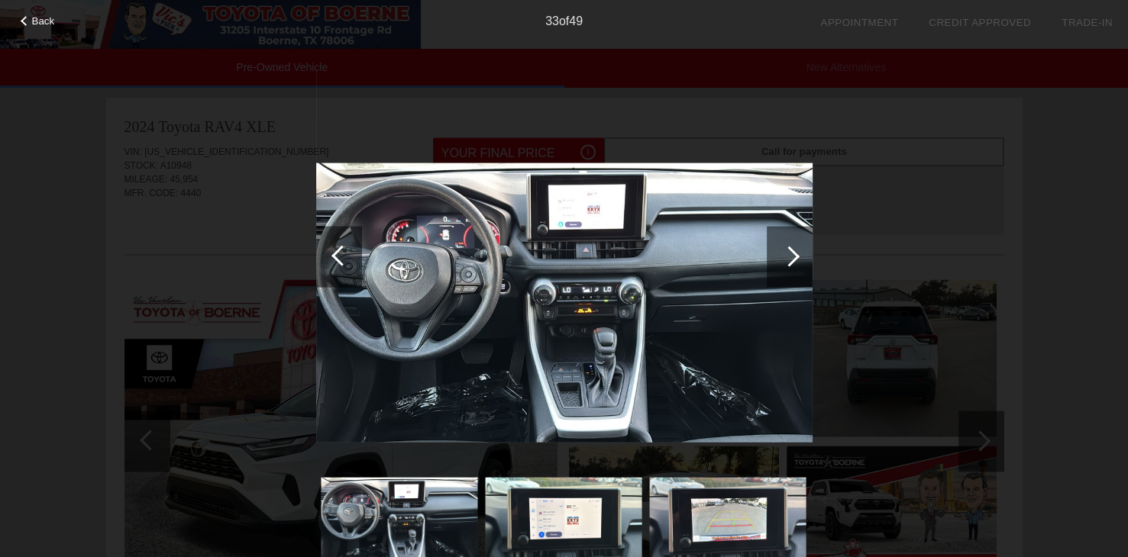
click at [507, 292] on img at bounding box center [564, 302] width 496 height 279
click at [507, 291] on img at bounding box center [564, 302] width 496 height 279
